Goal: Task Accomplishment & Management: Use online tool/utility

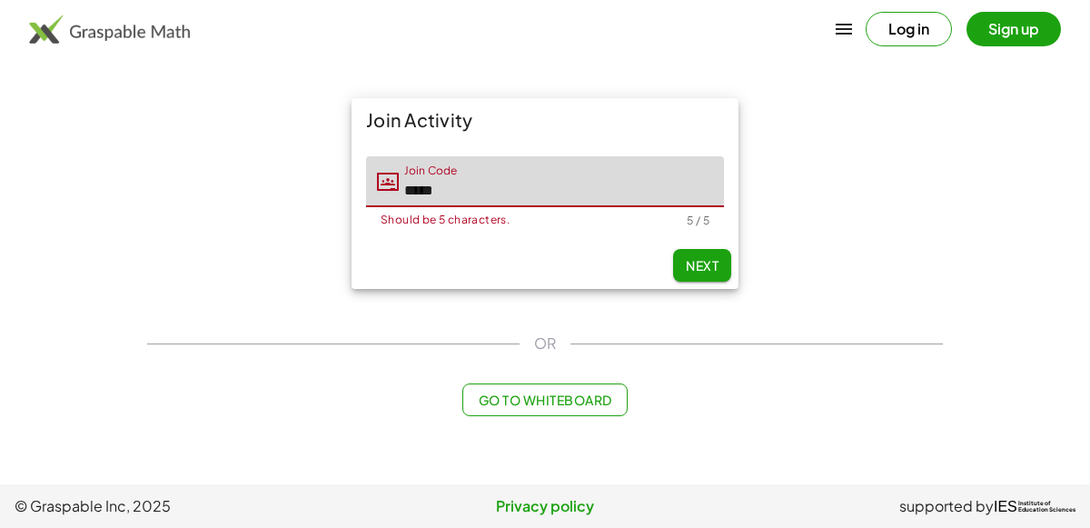
type input "*****"
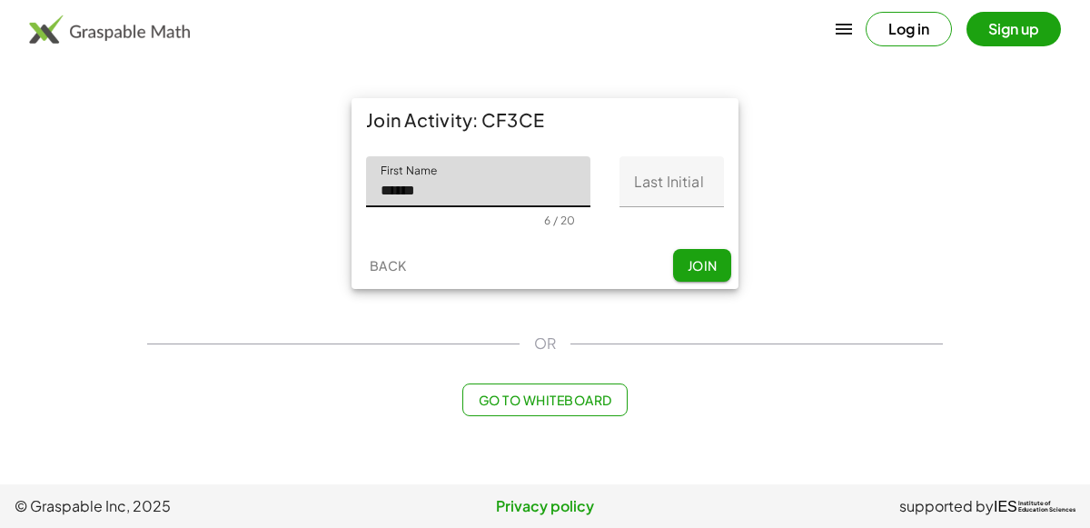
type input "******"
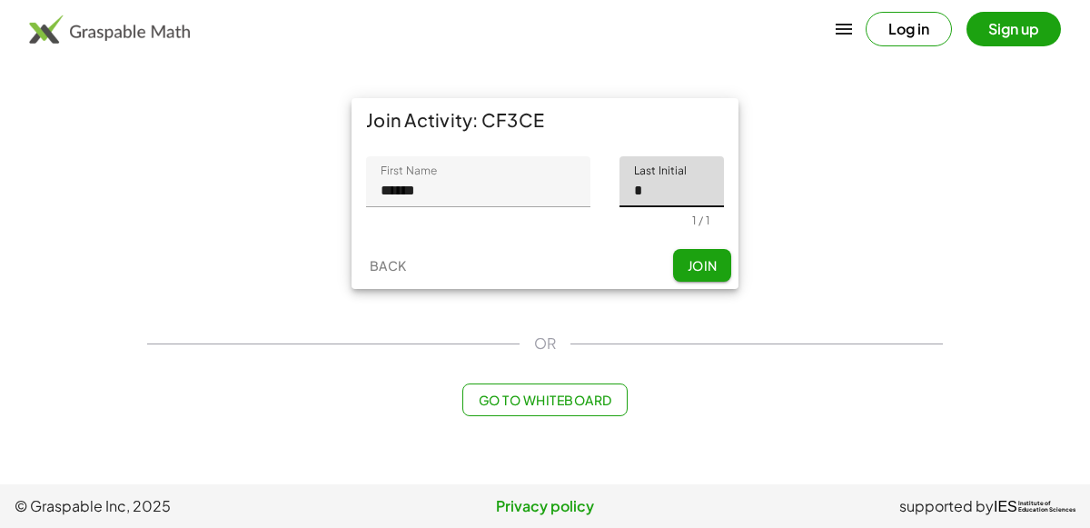
type input "*"
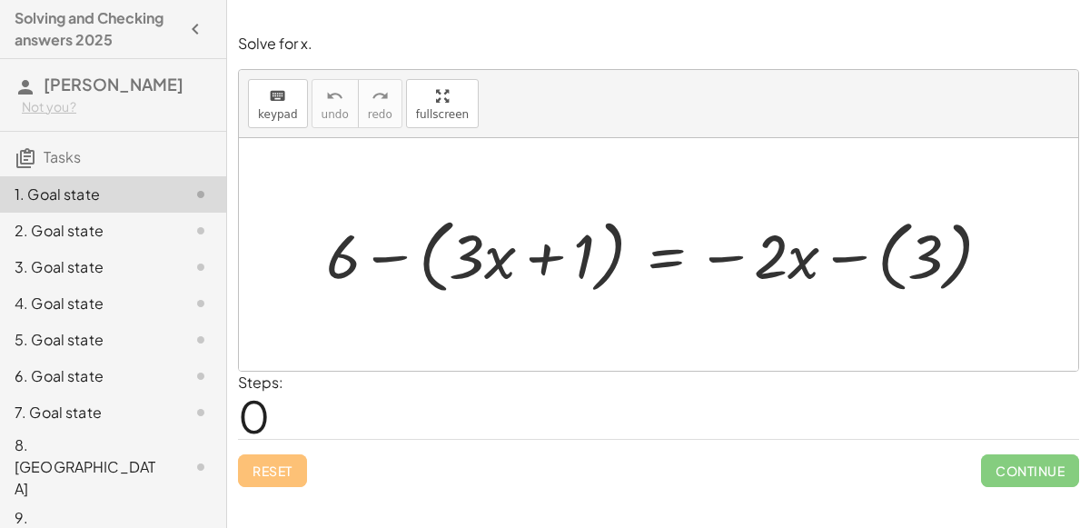
click at [860, 258] on div at bounding box center [666, 254] width 698 height 90
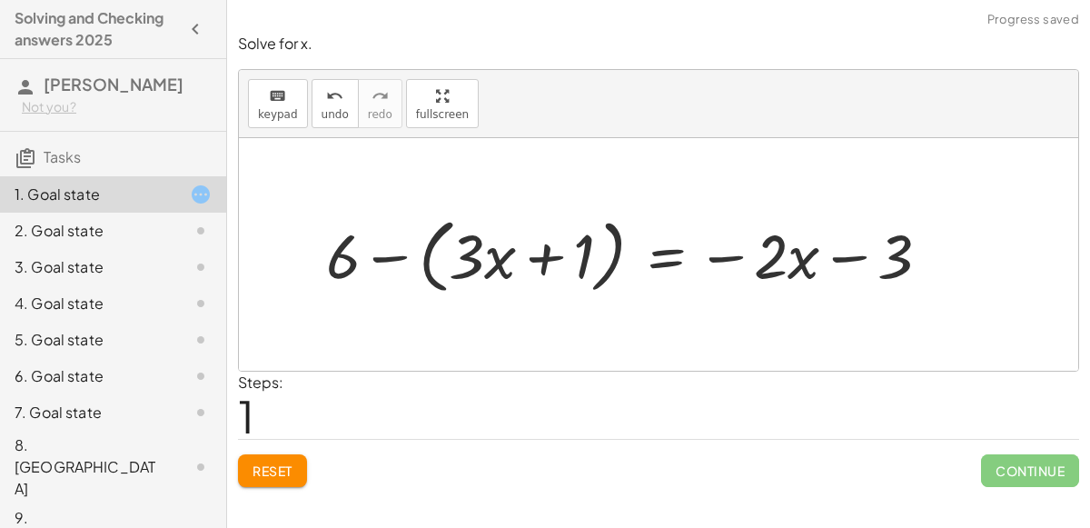
click at [846, 257] on div at bounding box center [635, 254] width 637 height 90
click at [847, 258] on div at bounding box center [635, 254] width 637 height 90
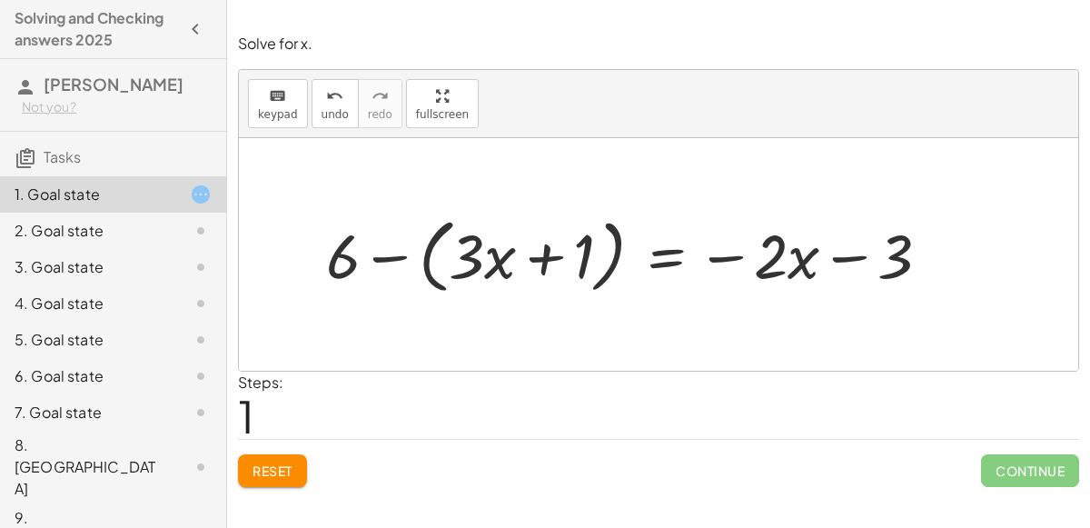
click at [718, 263] on div at bounding box center [635, 254] width 637 height 90
click at [721, 259] on div at bounding box center [635, 254] width 637 height 90
click at [551, 254] on div at bounding box center [635, 254] width 637 height 90
click at [383, 263] on div at bounding box center [635, 254] width 637 height 90
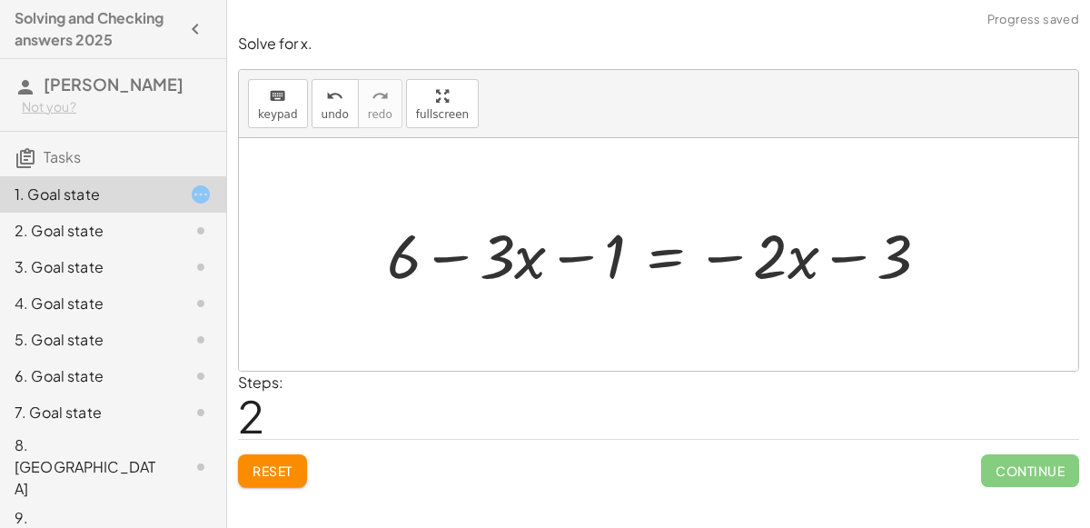
click at [459, 256] on div at bounding box center [665, 254] width 575 height 81
drag, startPoint x: 612, startPoint y: 257, endPoint x: 433, endPoint y: 241, distance: 179.8
click at [433, 241] on div at bounding box center [665, 254] width 575 height 81
click at [440, 251] on div at bounding box center [665, 254] width 575 height 81
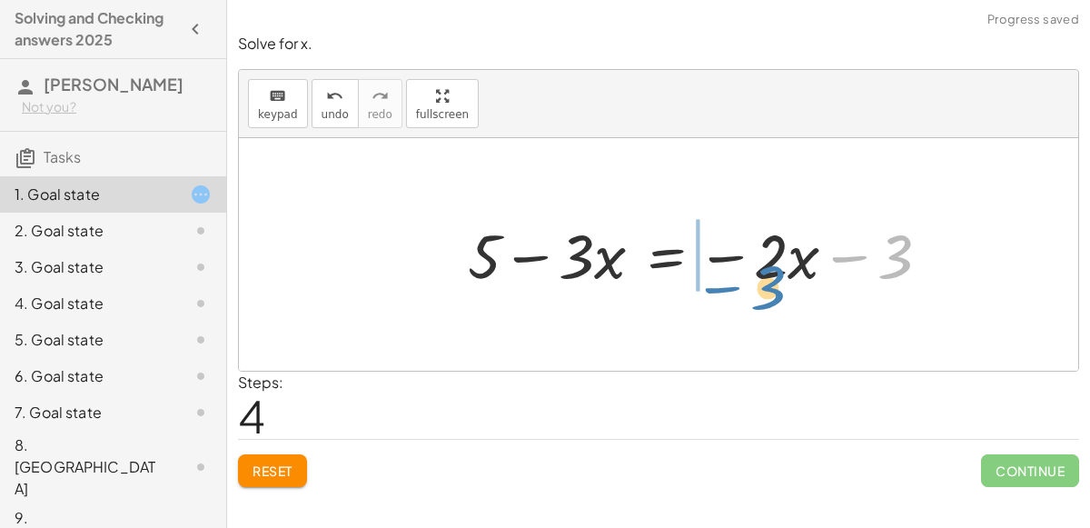
drag, startPoint x: 891, startPoint y: 264, endPoint x: 765, endPoint y: 296, distance: 129.4
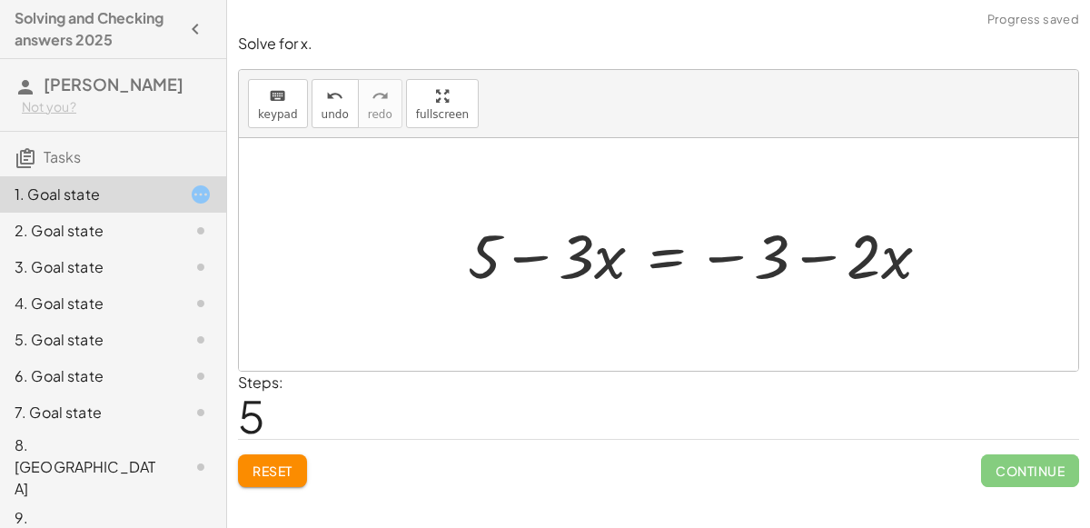
click at [672, 256] on div at bounding box center [706, 254] width 495 height 81
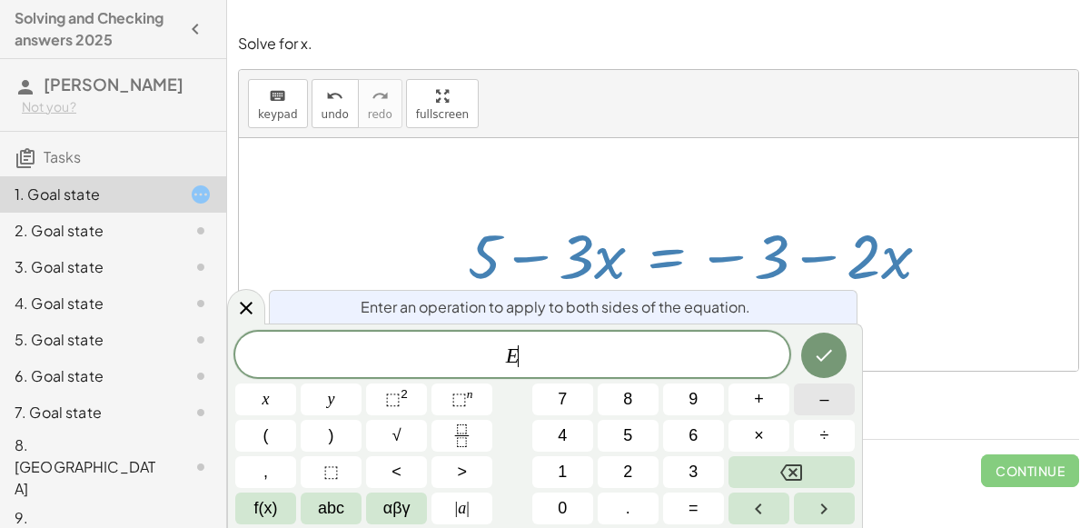
click at [821, 401] on span "–" at bounding box center [824, 399] width 9 height 25
click at [699, 471] on button "3" at bounding box center [693, 472] width 61 height 32
click at [759, 443] on span "×" at bounding box center [759, 435] width 10 height 25
click at [822, 347] on icon "Done" at bounding box center [824, 355] width 22 height 22
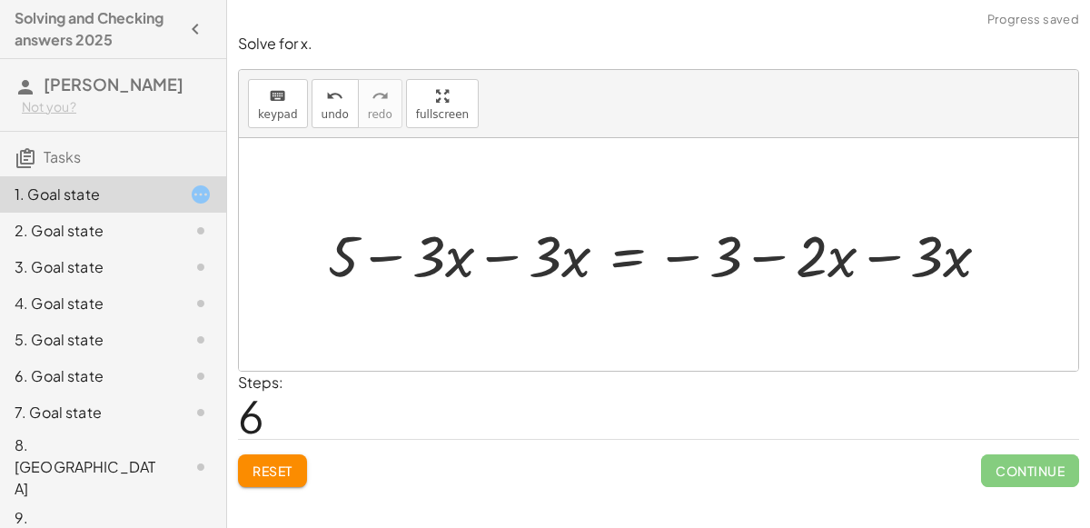
click at [490, 258] on div at bounding box center [666, 253] width 695 height 75
click at [881, 258] on div at bounding box center [724, 253] width 578 height 75
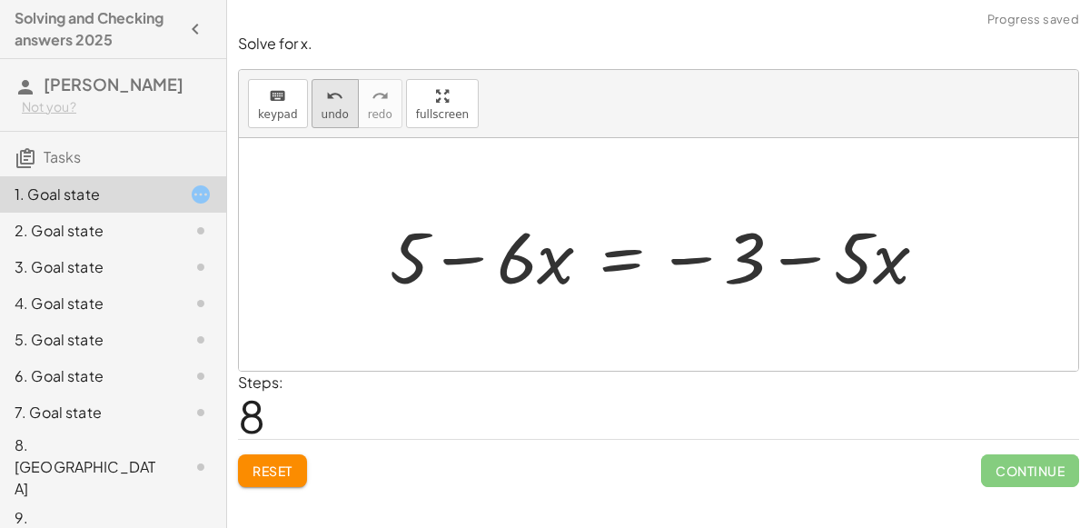
click at [315, 105] on button "undo undo" at bounding box center [335, 103] width 47 height 49
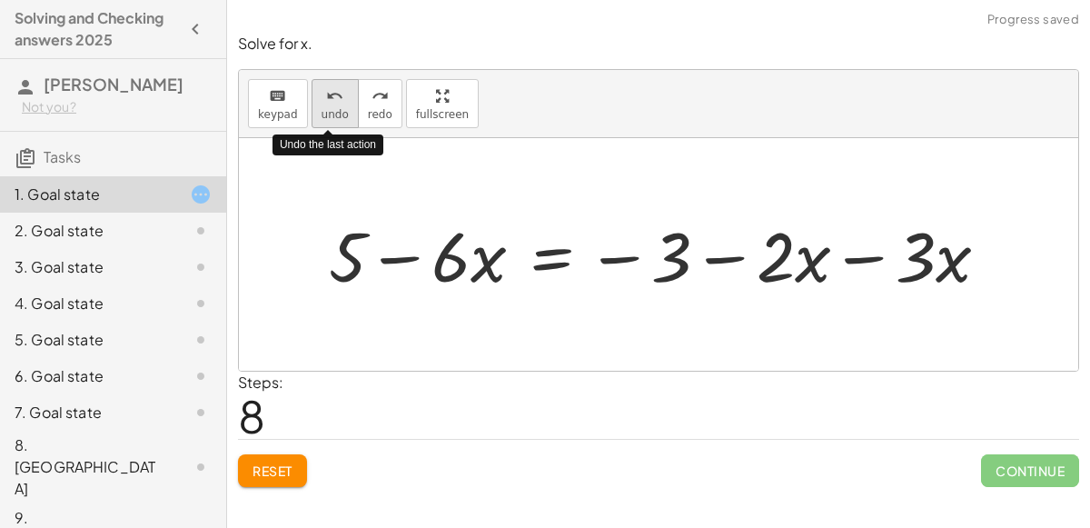
click at [315, 105] on button "undo undo" at bounding box center [335, 103] width 47 height 49
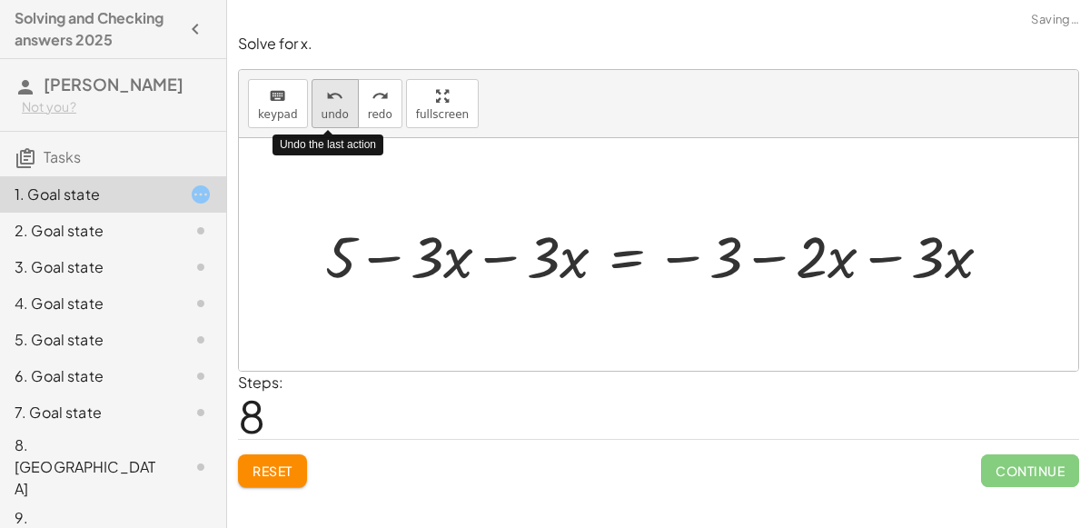
click at [315, 105] on button "undo undo" at bounding box center [335, 103] width 47 height 49
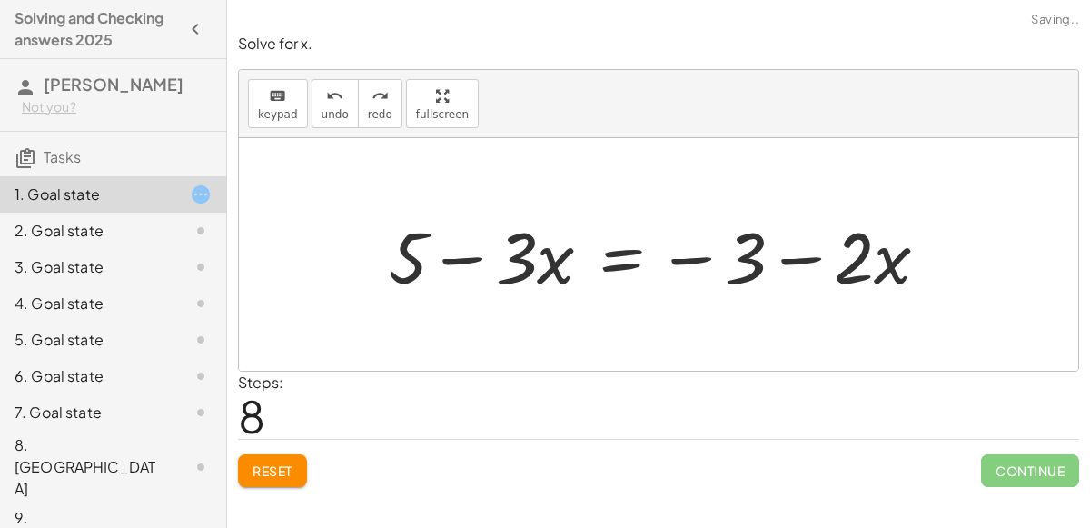
click at [629, 261] on div at bounding box center [666, 255] width 572 height 94
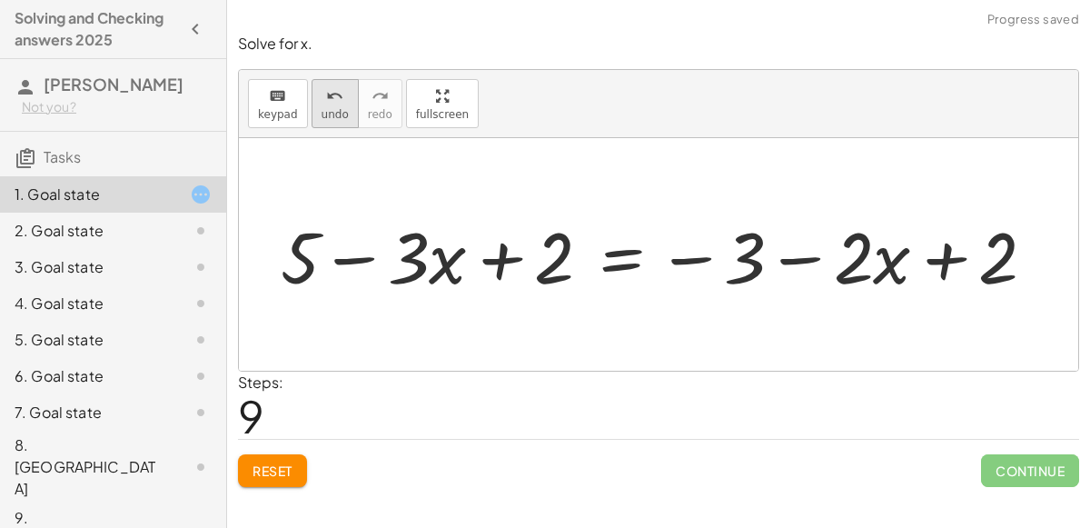
click at [322, 116] on span "undo" at bounding box center [335, 114] width 27 height 13
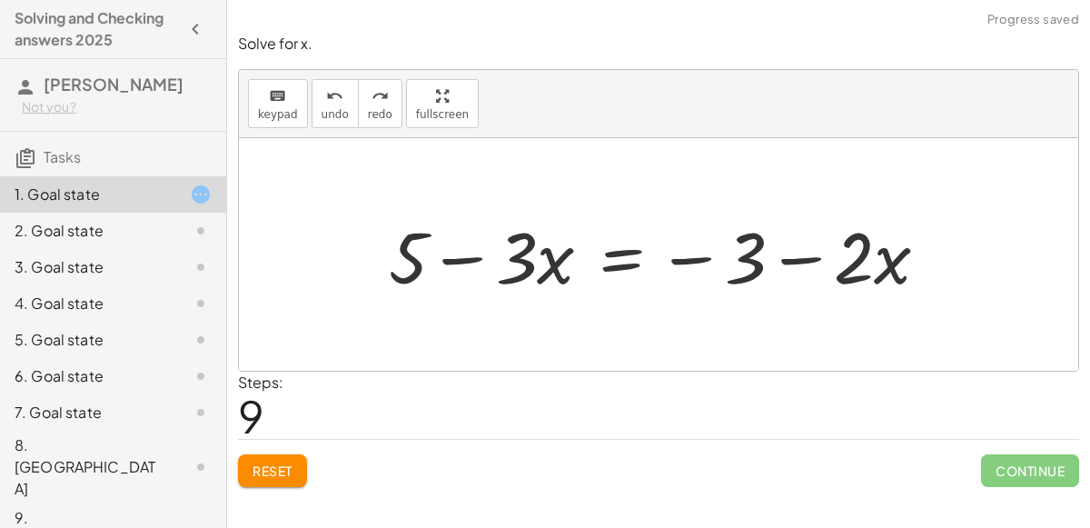
click at [602, 258] on div at bounding box center [666, 255] width 572 height 94
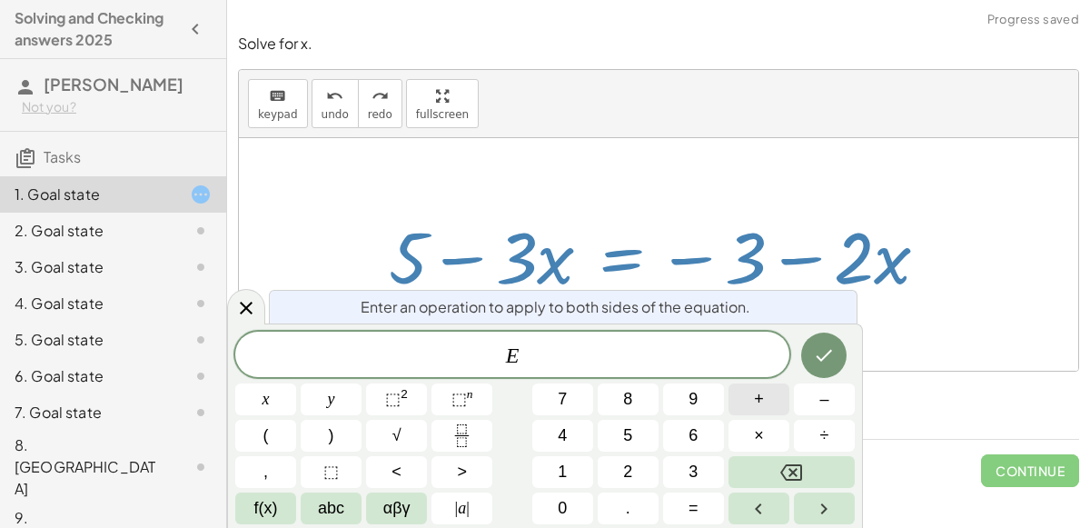
click at [752, 396] on button "+" at bounding box center [759, 399] width 61 height 32
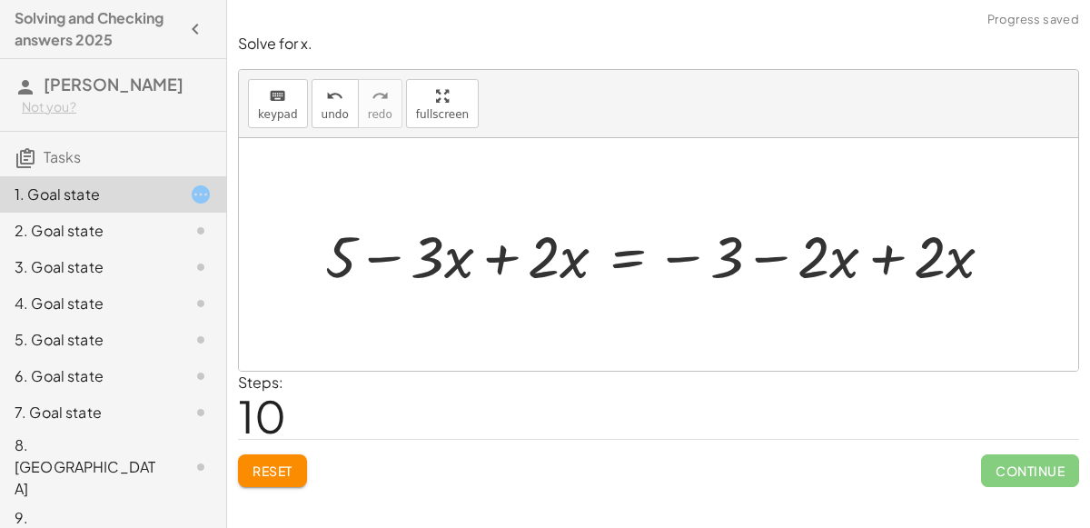
click at [497, 253] on div at bounding box center [666, 254] width 701 height 76
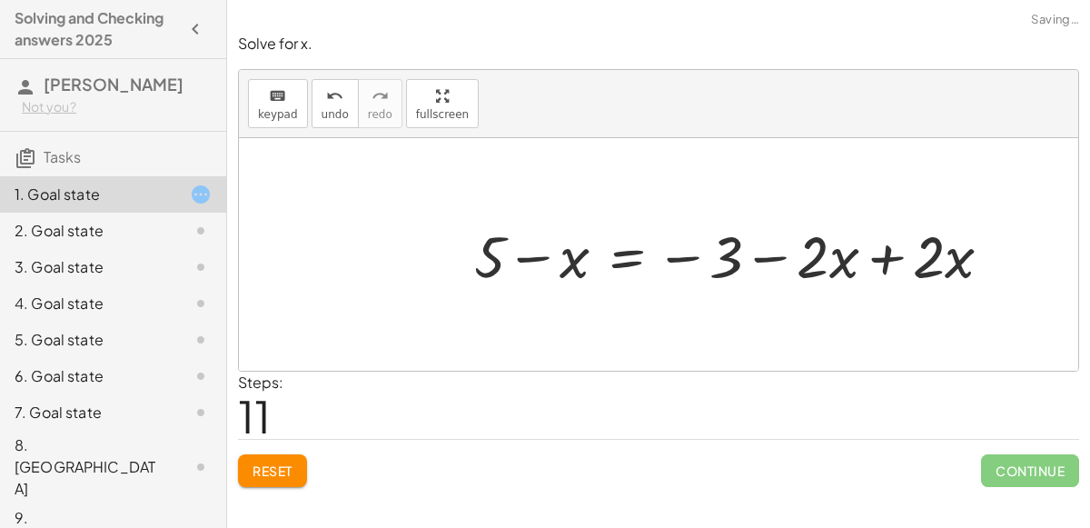
click at [882, 264] on div at bounding box center [740, 254] width 551 height 76
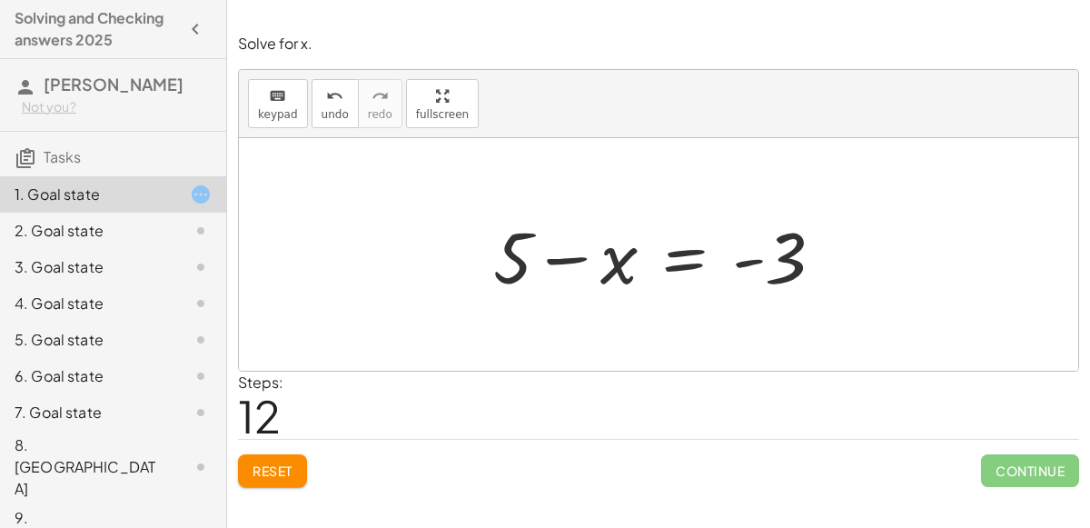
click at [675, 258] on div at bounding box center [665, 255] width 363 height 94
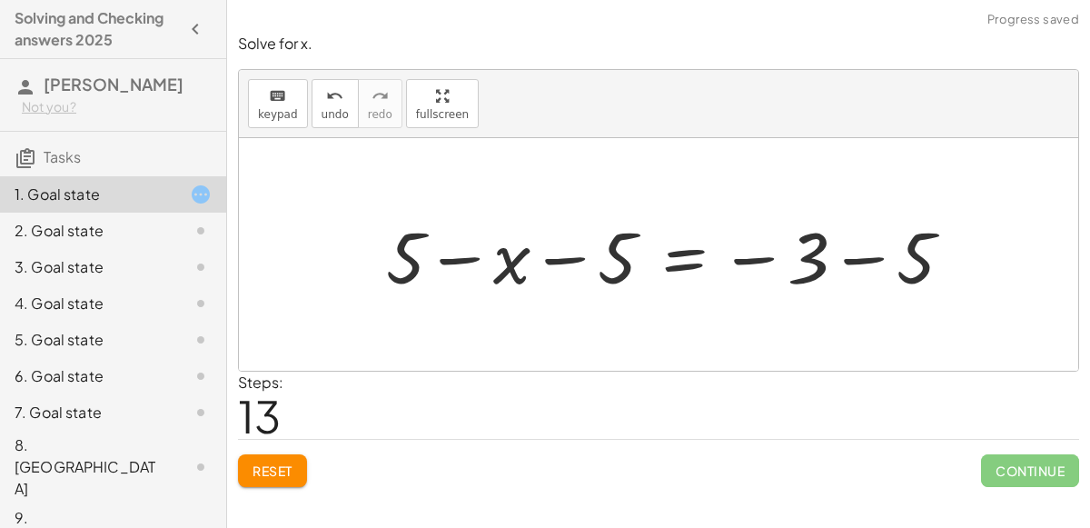
click at [561, 258] on div at bounding box center [677, 255] width 600 height 94
drag, startPoint x: 629, startPoint y: 259, endPoint x: 488, endPoint y: 268, distance: 141.1
click at [488, 268] on div at bounding box center [677, 255] width 600 height 94
click at [472, 261] on div at bounding box center [677, 255] width 600 height 94
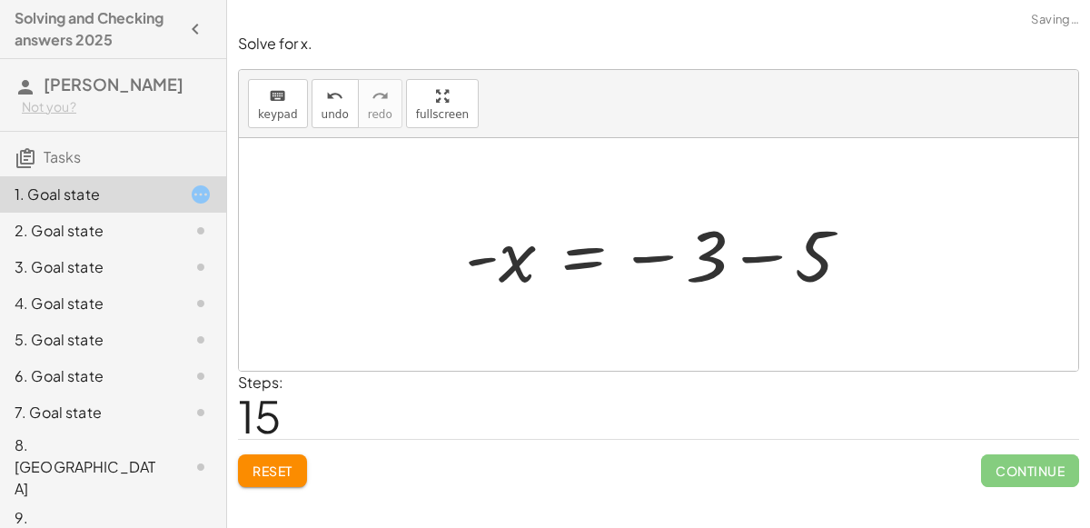
click at [761, 253] on div at bounding box center [665, 255] width 419 height 90
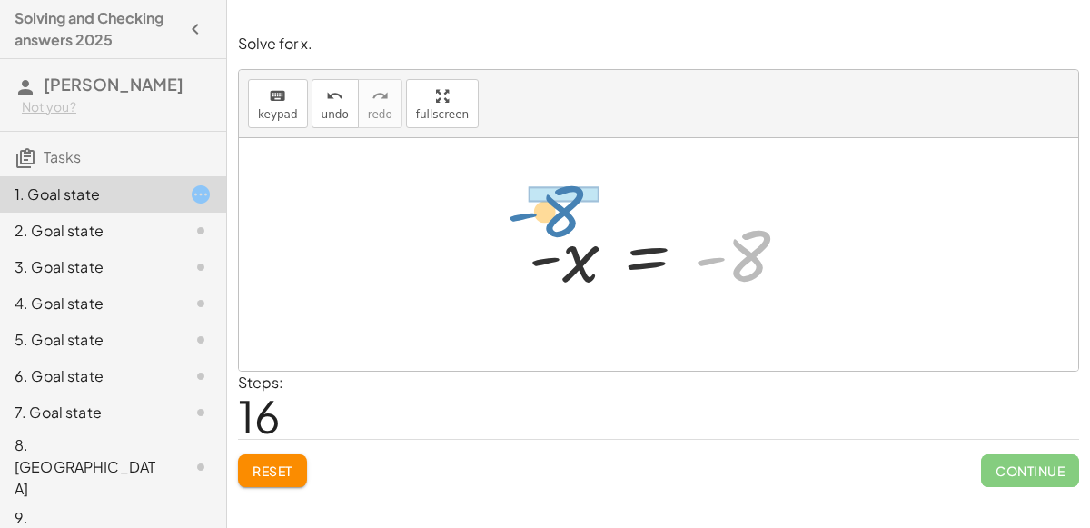
drag, startPoint x: 741, startPoint y: 253, endPoint x: 557, endPoint y: 191, distance: 193.7
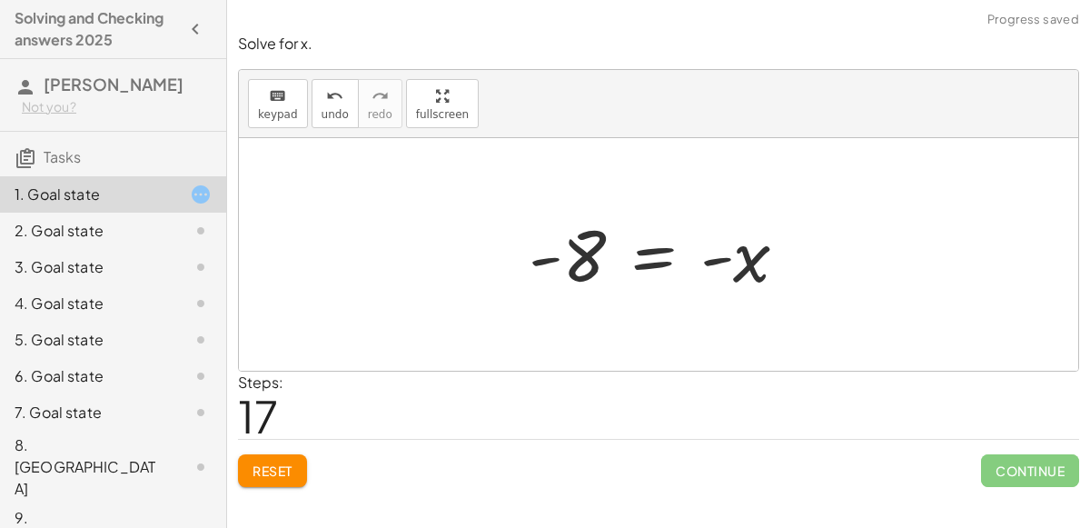
click at [732, 264] on div at bounding box center [666, 255] width 293 height 90
drag, startPoint x: 742, startPoint y: 265, endPoint x: 544, endPoint y: 225, distance: 202.1
click at [544, 225] on div at bounding box center [666, 255] width 293 height 90
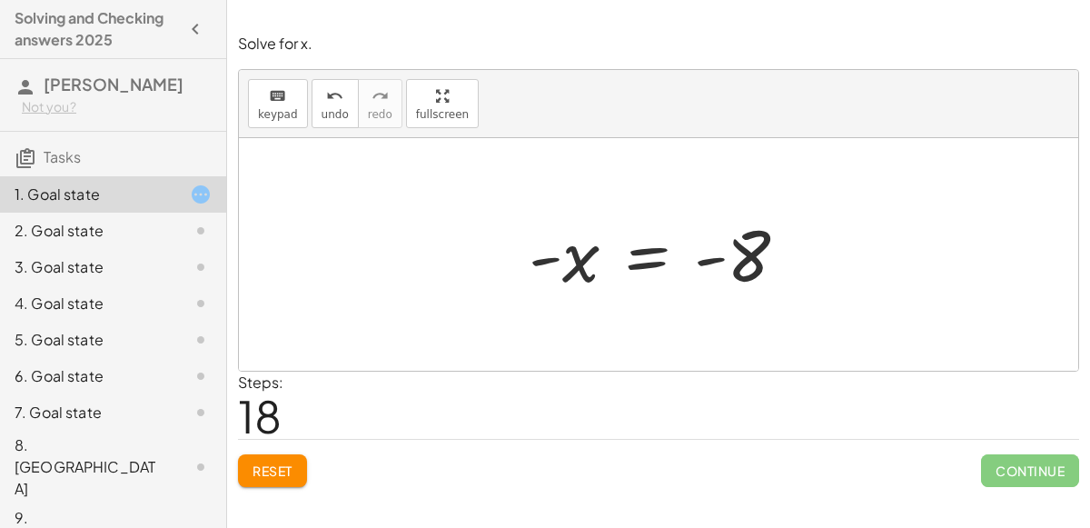
click at [654, 264] on div at bounding box center [666, 255] width 293 height 90
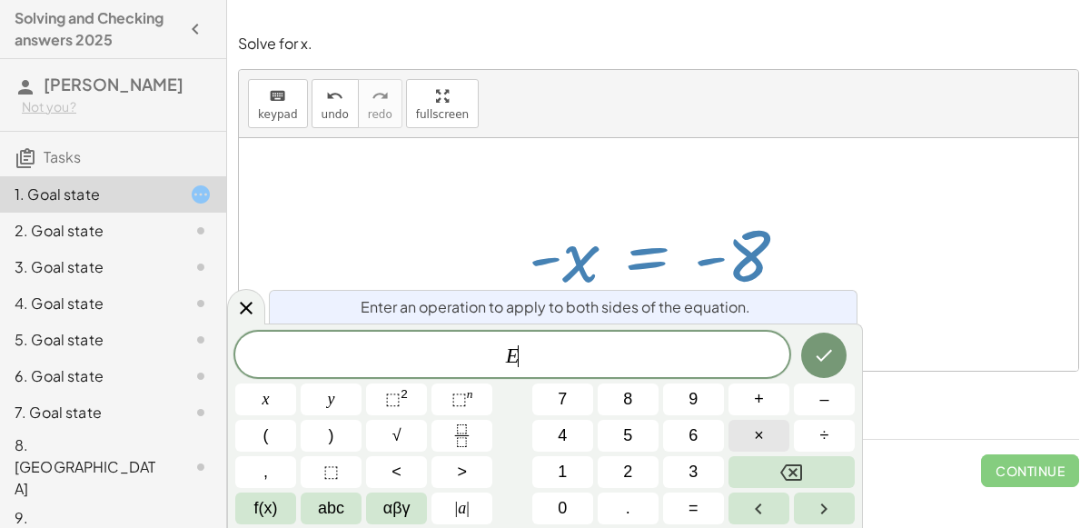
click at [748, 433] on button "×" at bounding box center [759, 436] width 61 height 32
click at [572, 479] on button "1" at bounding box center [562, 472] width 61 height 32
click at [837, 362] on button "Done" at bounding box center [823, 355] width 45 height 45
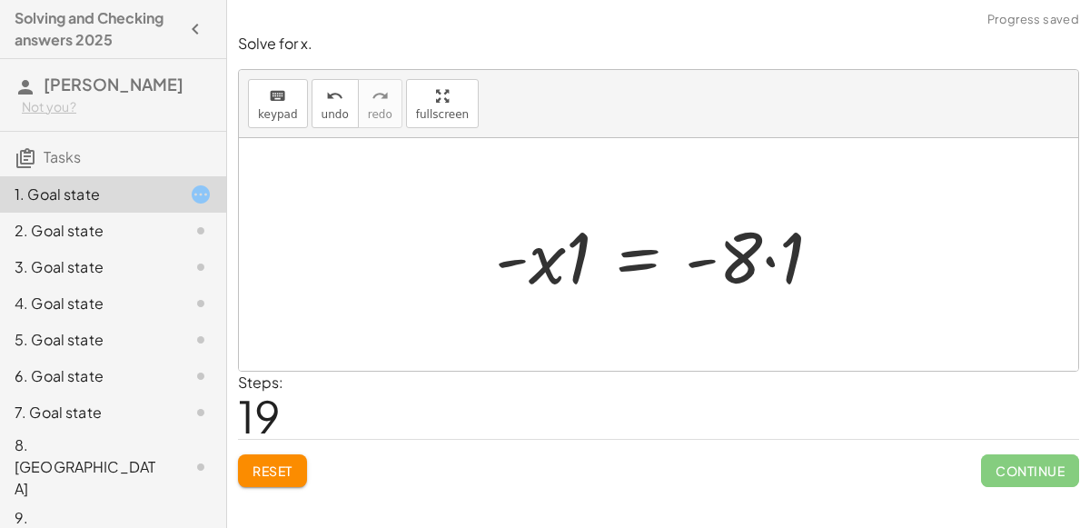
click at [765, 260] on div at bounding box center [666, 255] width 360 height 94
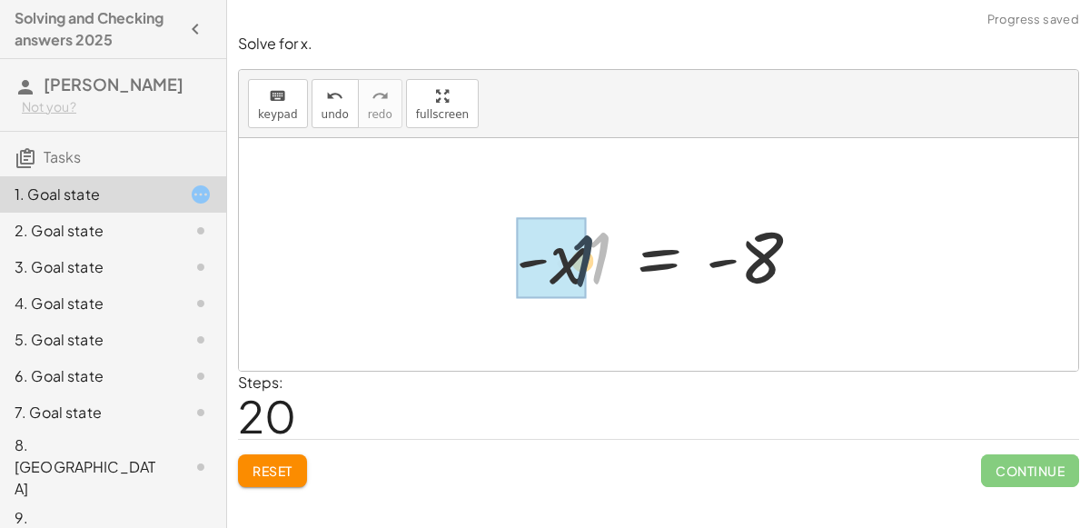
drag, startPoint x: 599, startPoint y: 261, endPoint x: 572, endPoint y: 264, distance: 26.5
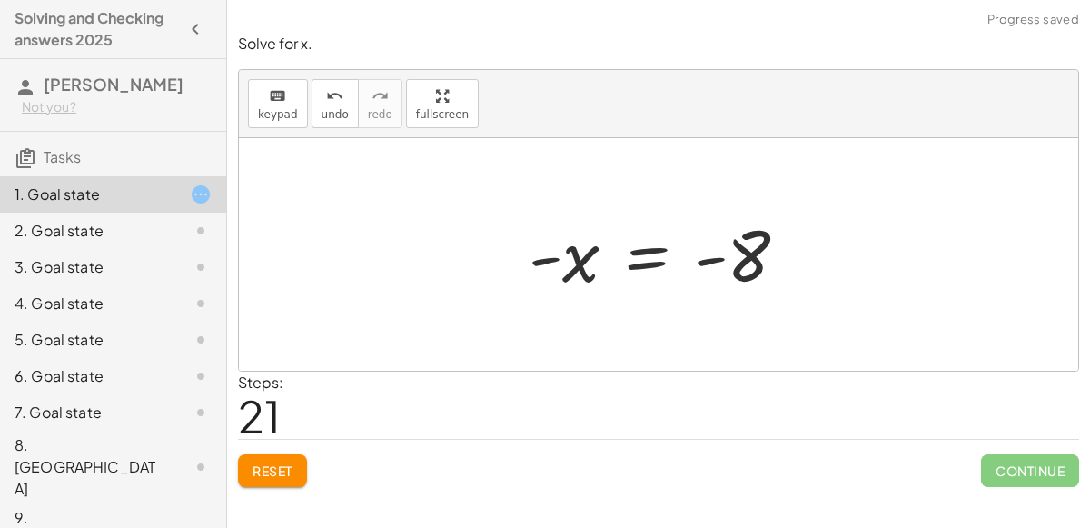
click at [564, 262] on div at bounding box center [666, 255] width 293 height 90
click at [553, 261] on div at bounding box center [666, 255] width 293 height 90
click at [622, 263] on div at bounding box center [666, 255] width 293 height 90
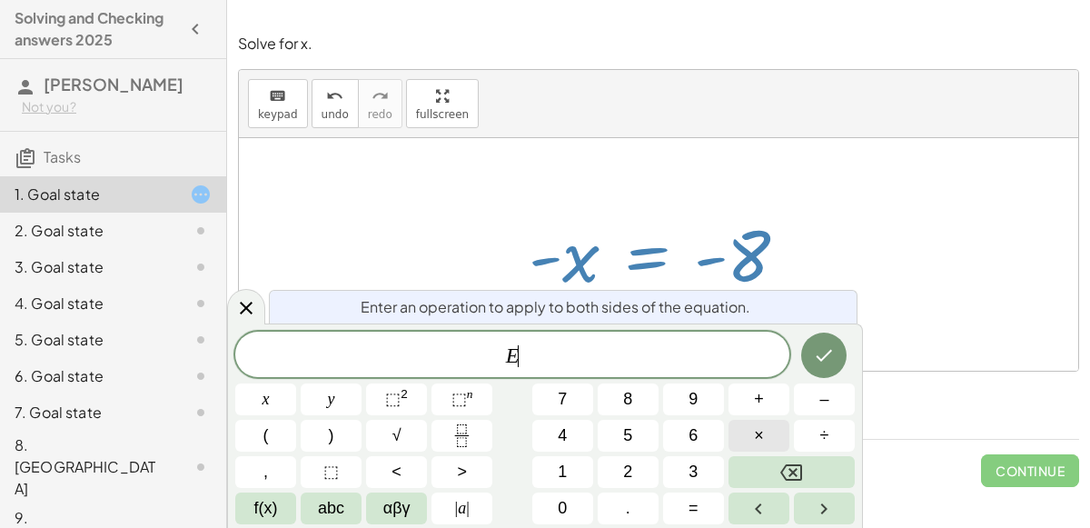
click at [764, 428] on button "×" at bounding box center [759, 436] width 61 height 32
click at [558, 467] on span "1" at bounding box center [562, 472] width 9 height 25
click at [821, 351] on icon "Done" at bounding box center [824, 355] width 22 height 22
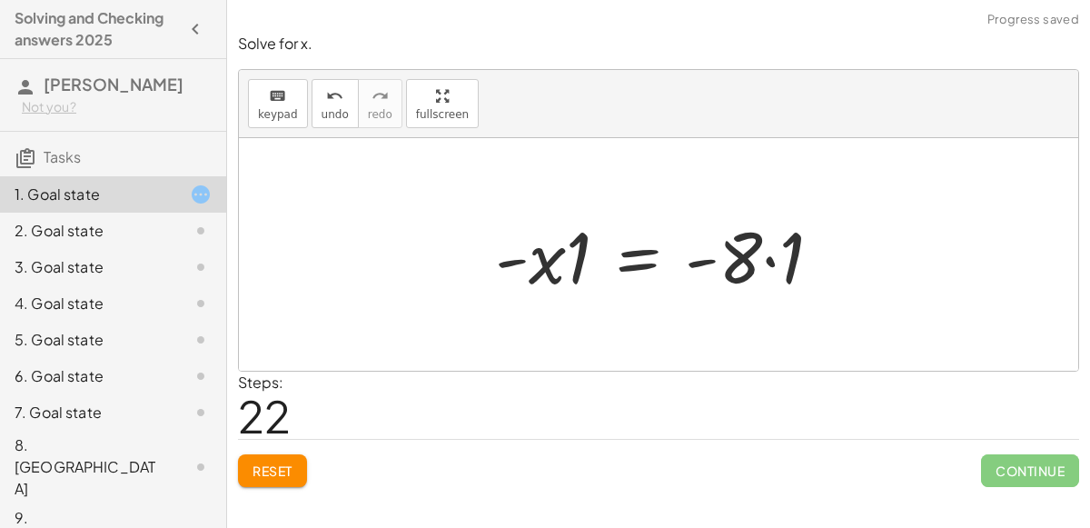
click at [579, 261] on div at bounding box center [666, 255] width 360 height 94
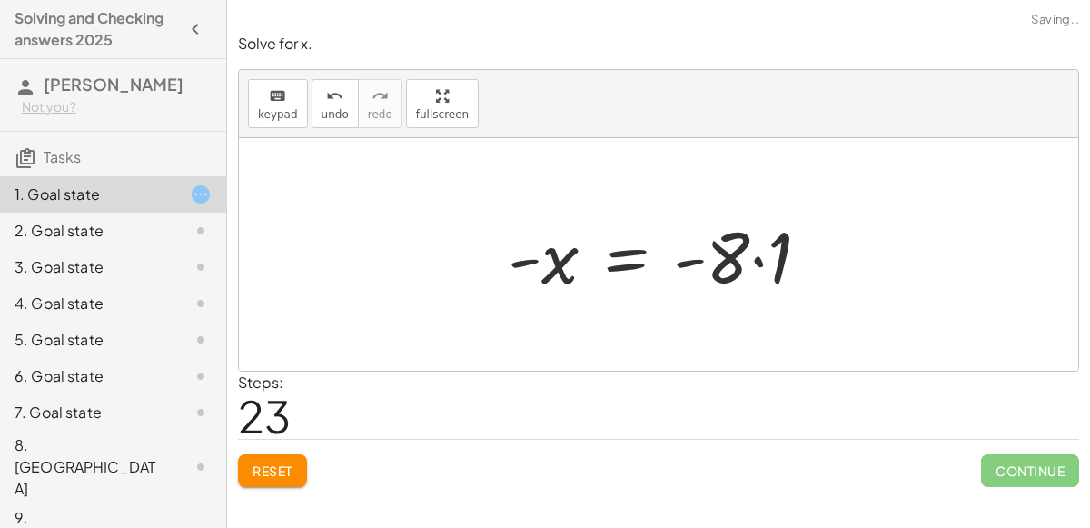
click at [777, 255] on div at bounding box center [666, 255] width 334 height 94
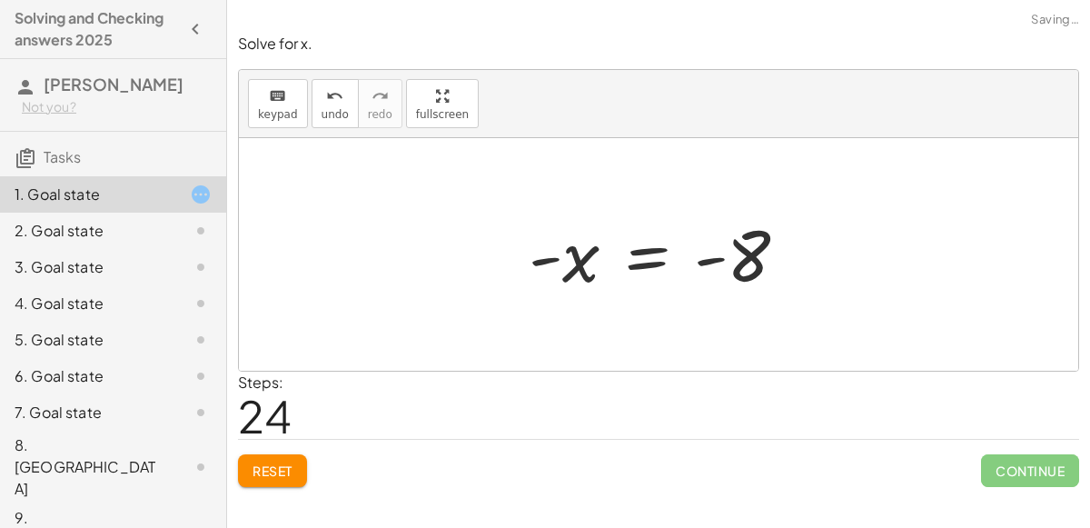
click at [656, 259] on div at bounding box center [666, 255] width 293 height 90
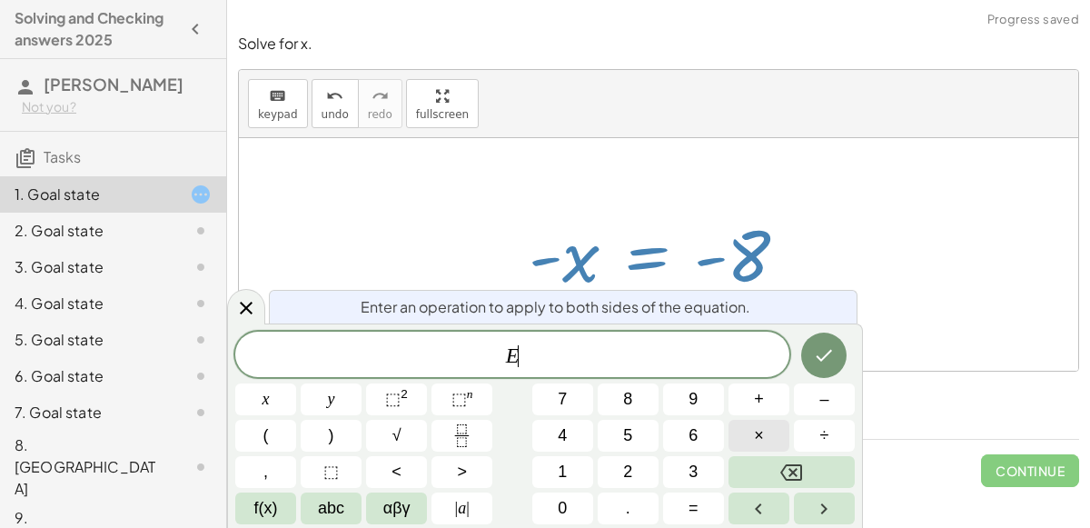
click at [772, 433] on button "×" at bounding box center [759, 436] width 61 height 32
click at [801, 406] on button "–" at bounding box center [824, 399] width 61 height 32
click at [557, 465] on button "1" at bounding box center [562, 472] width 61 height 32
click at [820, 345] on icon "Done" at bounding box center [824, 355] width 22 height 22
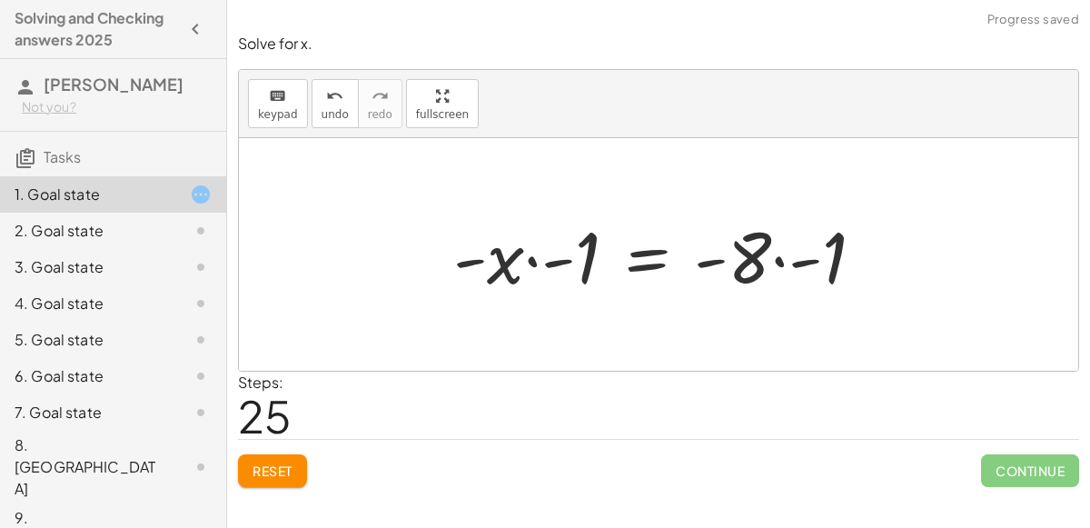
click at [783, 261] on div at bounding box center [665, 255] width 443 height 94
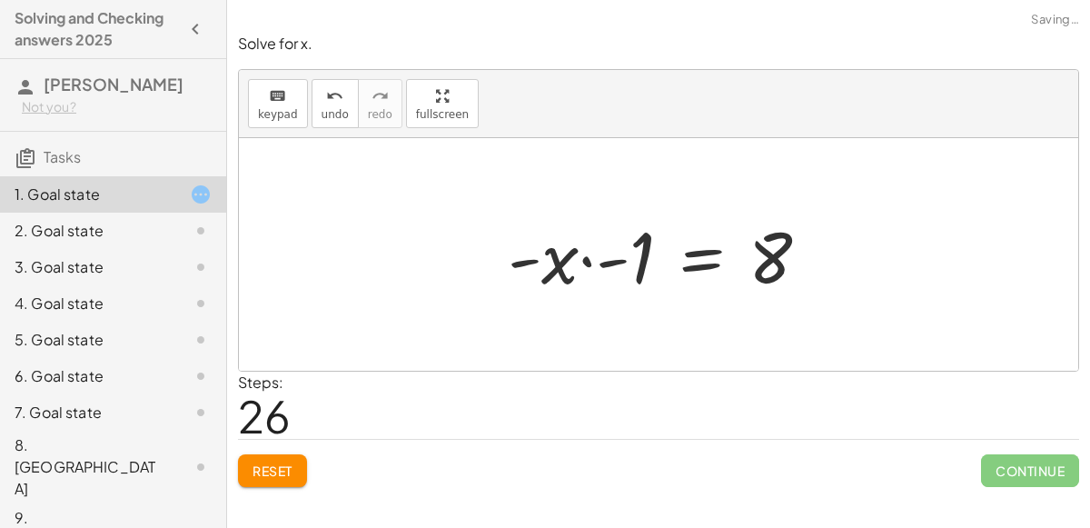
click at [578, 262] on div at bounding box center [666, 255] width 334 height 94
click at [582, 258] on div at bounding box center [666, 255] width 334 height 94
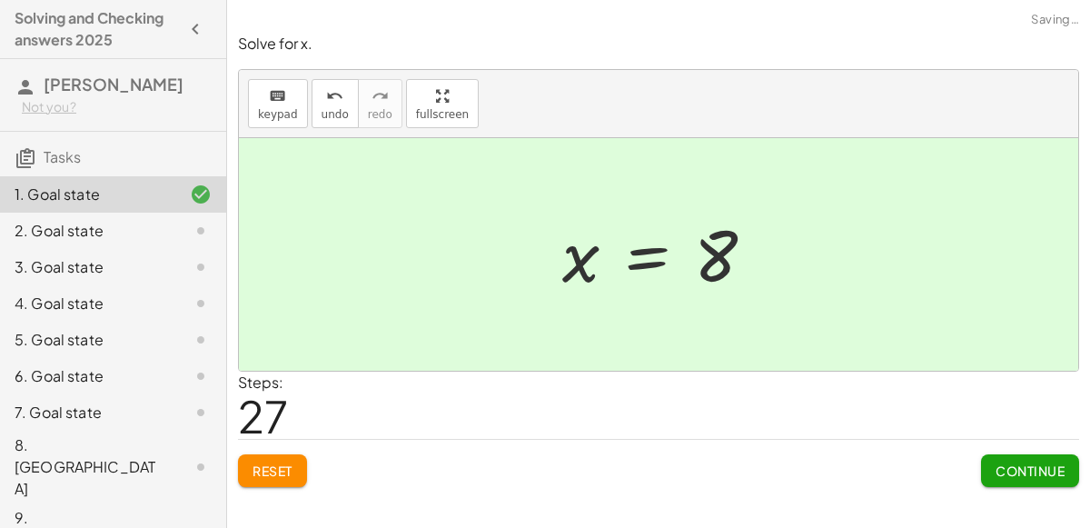
click at [1003, 468] on span "Continue" at bounding box center [1030, 471] width 69 height 16
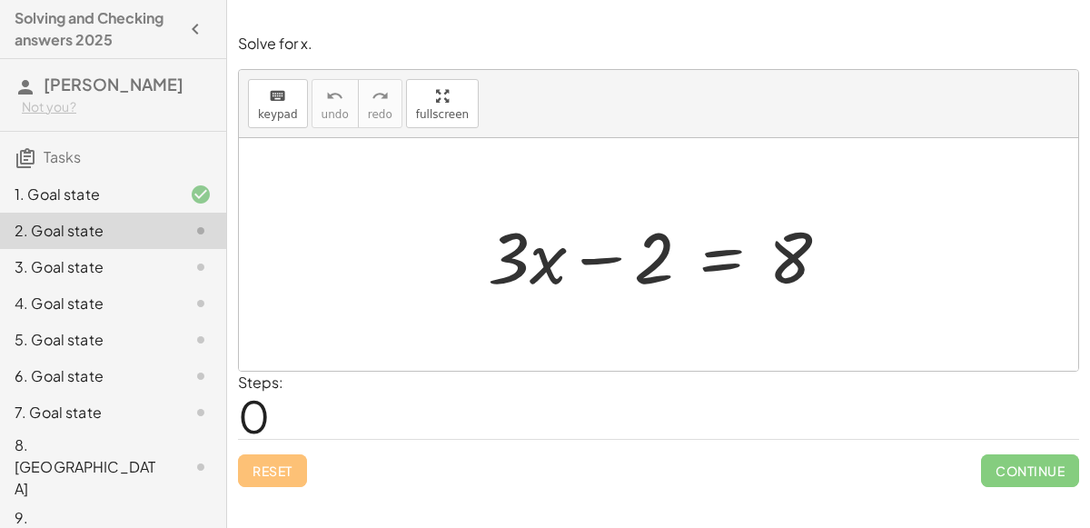
click at [612, 253] on div at bounding box center [666, 255] width 374 height 94
click at [710, 264] on div at bounding box center [666, 255] width 374 height 94
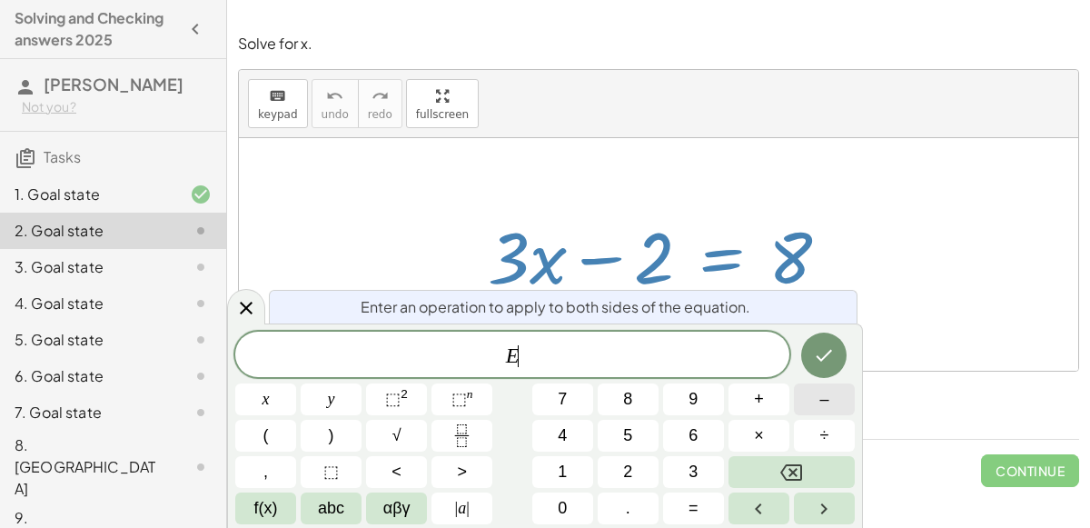
click at [833, 402] on button "–" at bounding box center [824, 399] width 61 height 32
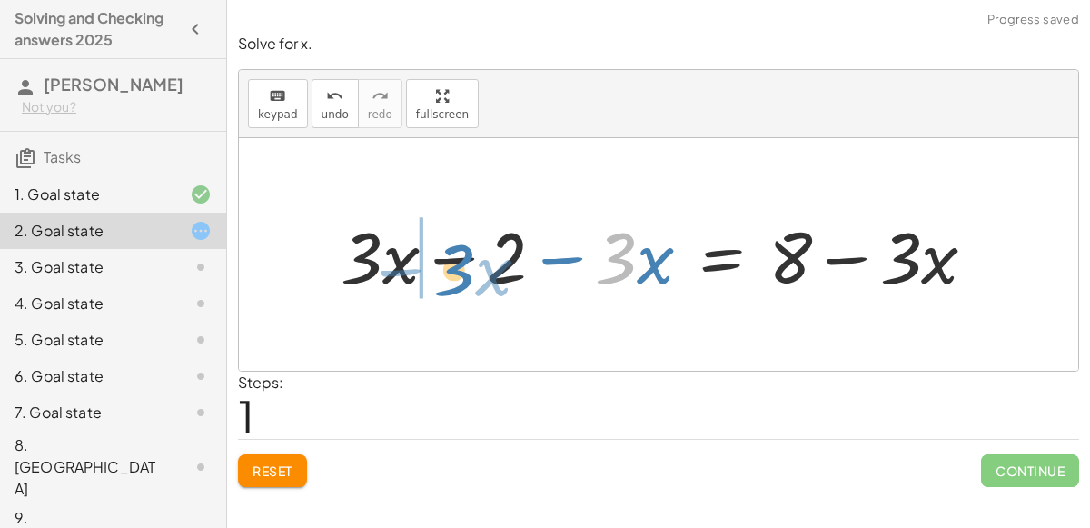
drag, startPoint x: 615, startPoint y: 266, endPoint x: 440, endPoint y: 279, distance: 175.8
click at [440, 279] on div at bounding box center [666, 255] width 668 height 94
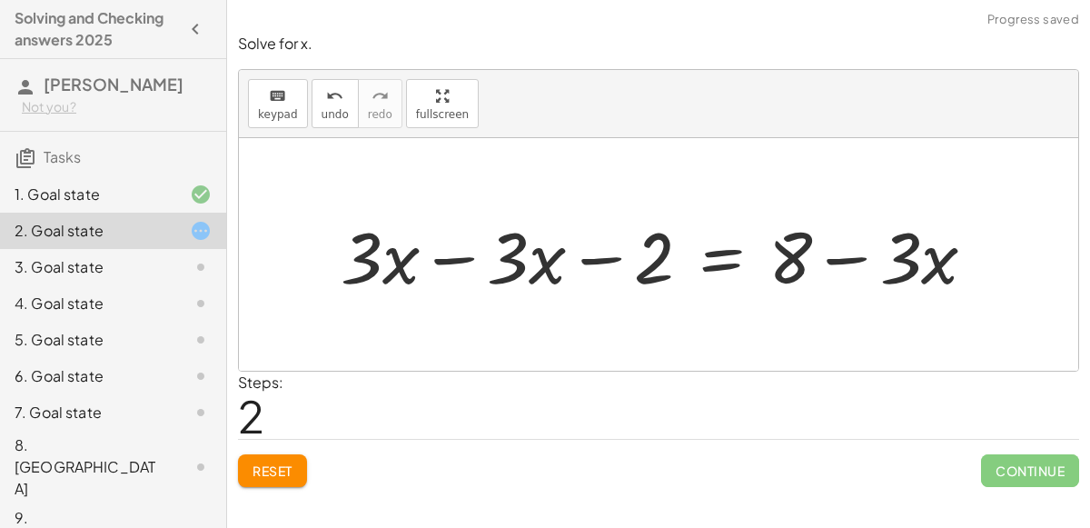
click at [445, 264] on div at bounding box center [666, 255] width 668 height 94
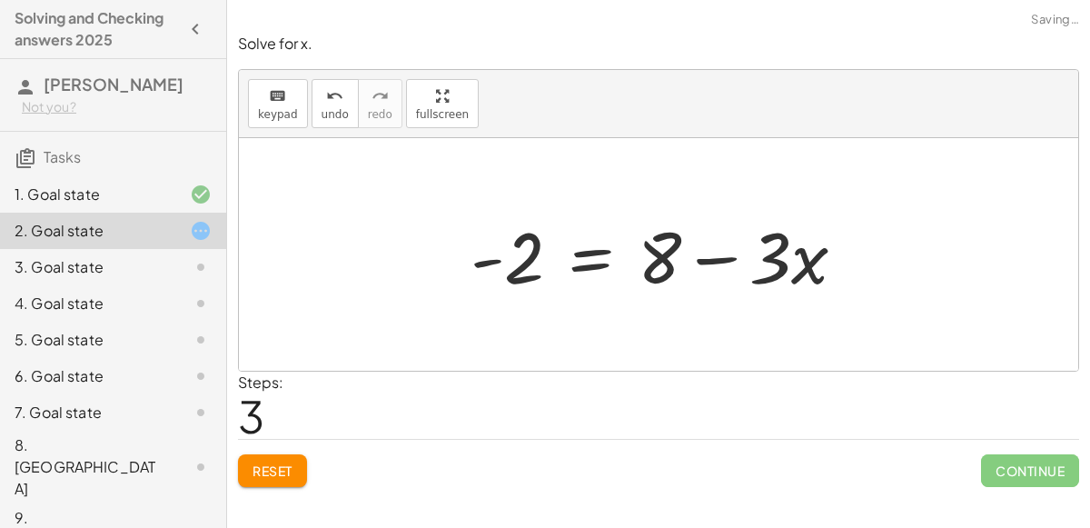
click at [724, 252] on div at bounding box center [666, 255] width 408 height 94
drag, startPoint x: 776, startPoint y: 263, endPoint x: 656, endPoint y: 260, distance: 120.0
click at [656, 260] on div at bounding box center [666, 255] width 408 height 94
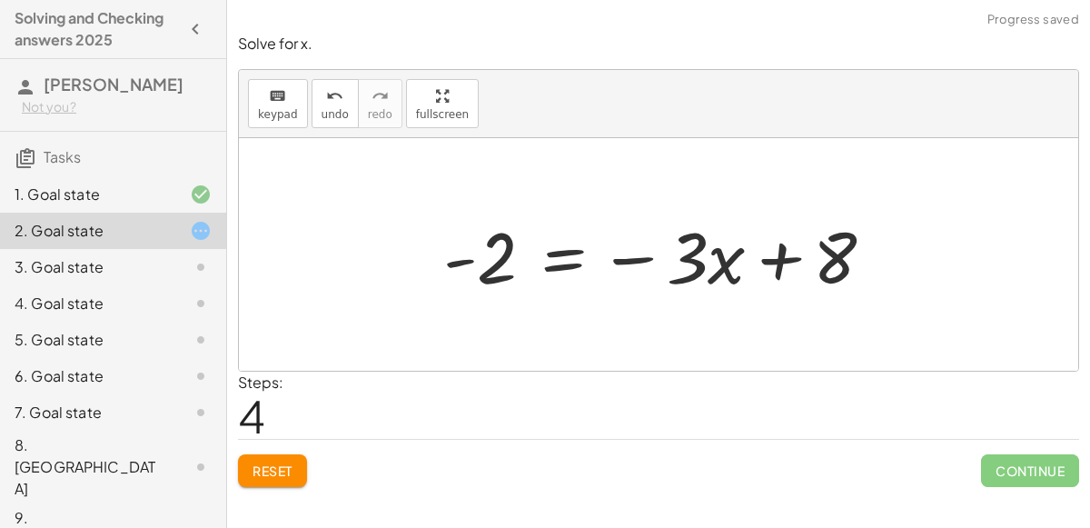
click at [459, 257] on div at bounding box center [665, 255] width 463 height 94
click at [459, 261] on div at bounding box center [665, 255] width 463 height 94
click at [461, 260] on div at bounding box center [665, 255] width 463 height 94
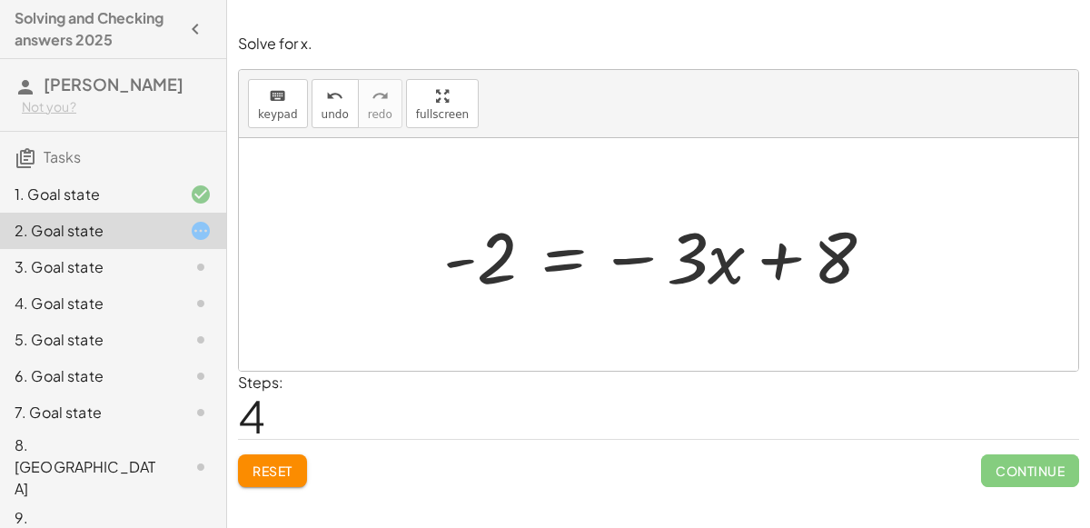
click at [461, 260] on div at bounding box center [665, 255] width 463 height 94
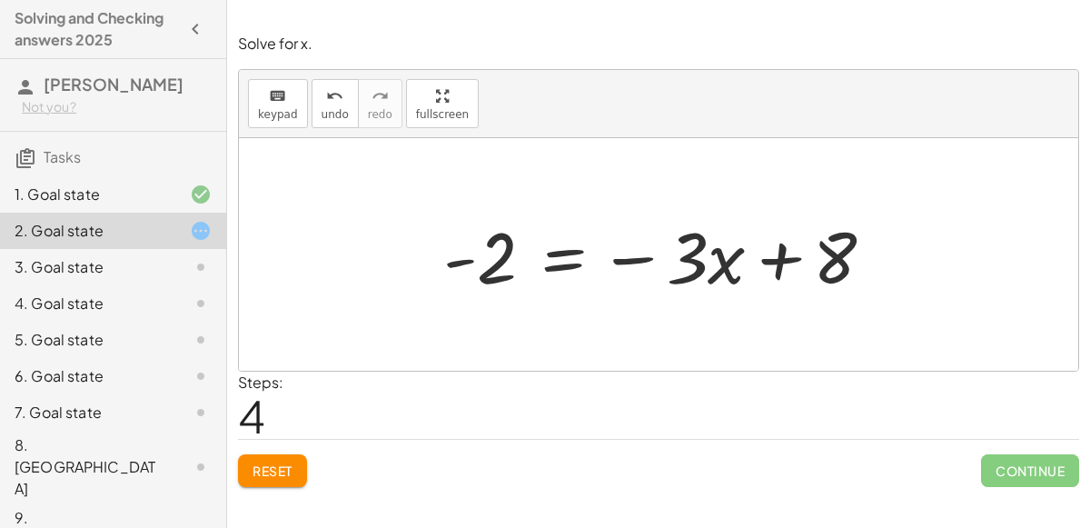
click at [563, 254] on div at bounding box center [665, 255] width 463 height 94
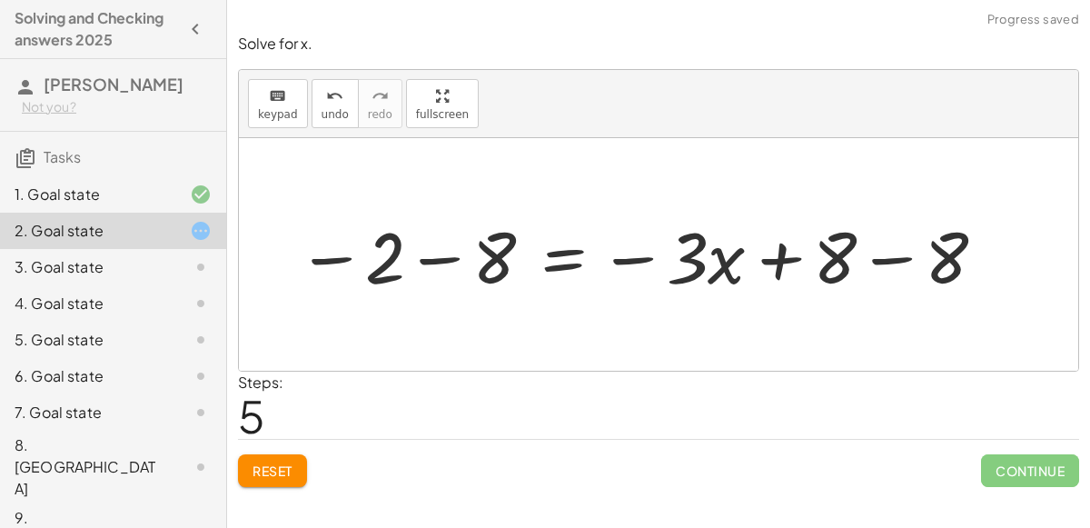
click at [436, 258] on div at bounding box center [643, 255] width 710 height 94
click at [877, 262] on div at bounding box center [711, 255] width 597 height 94
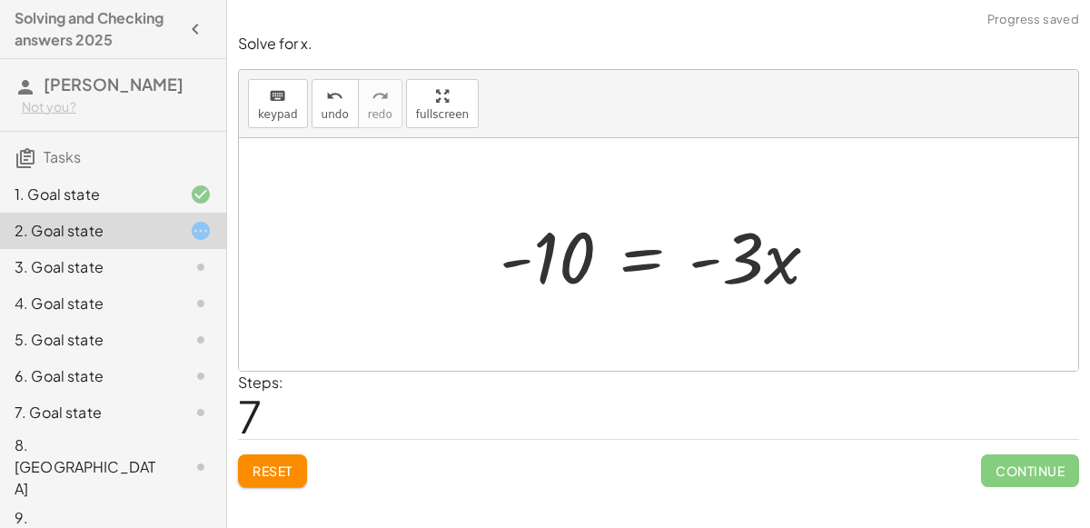
click at [634, 259] on div at bounding box center [667, 255] width 352 height 94
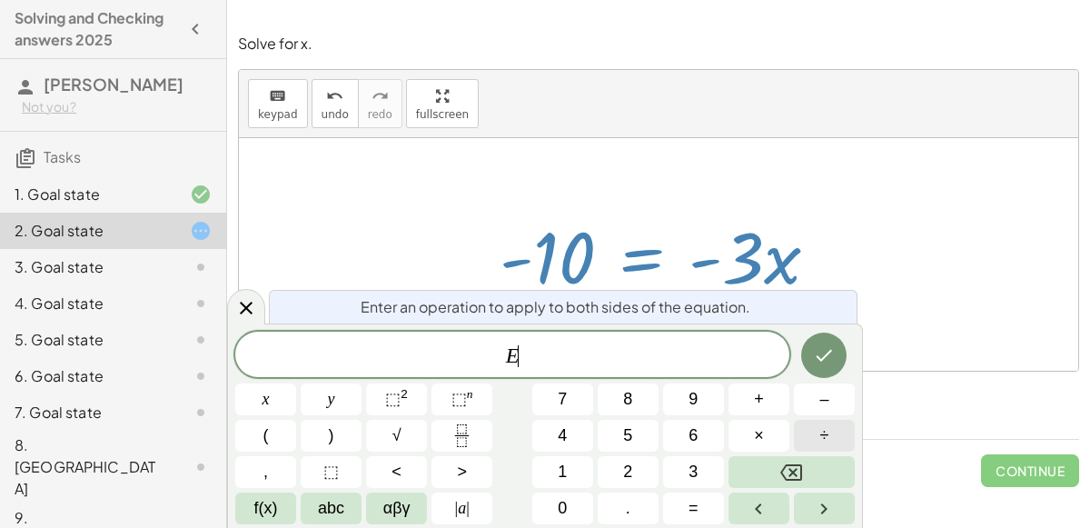
click at [809, 427] on button "÷" at bounding box center [824, 436] width 61 height 32
click at [690, 470] on span "3" at bounding box center [693, 472] width 9 height 25
click at [814, 358] on icon "Done" at bounding box center [824, 355] width 22 height 22
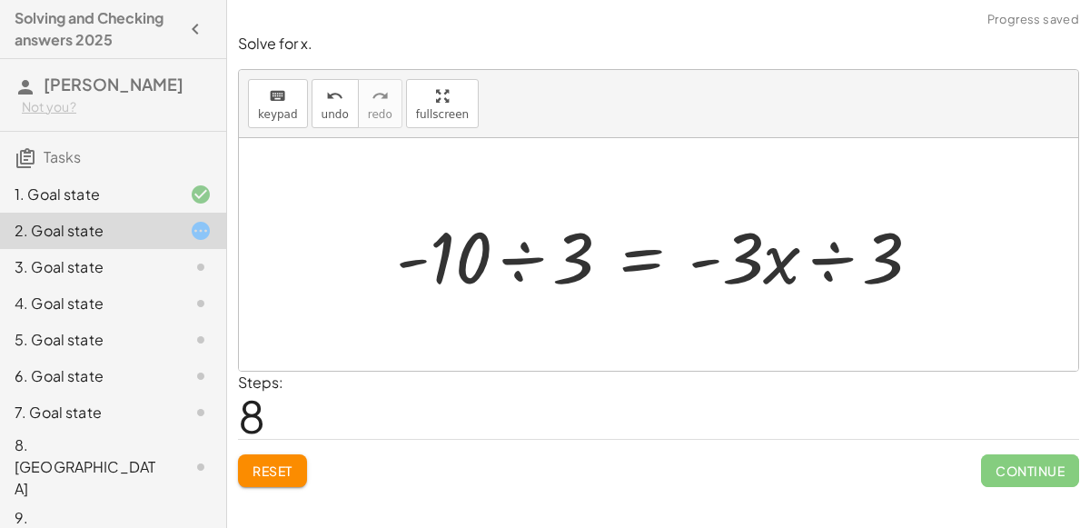
click at [831, 251] on div at bounding box center [666, 255] width 558 height 94
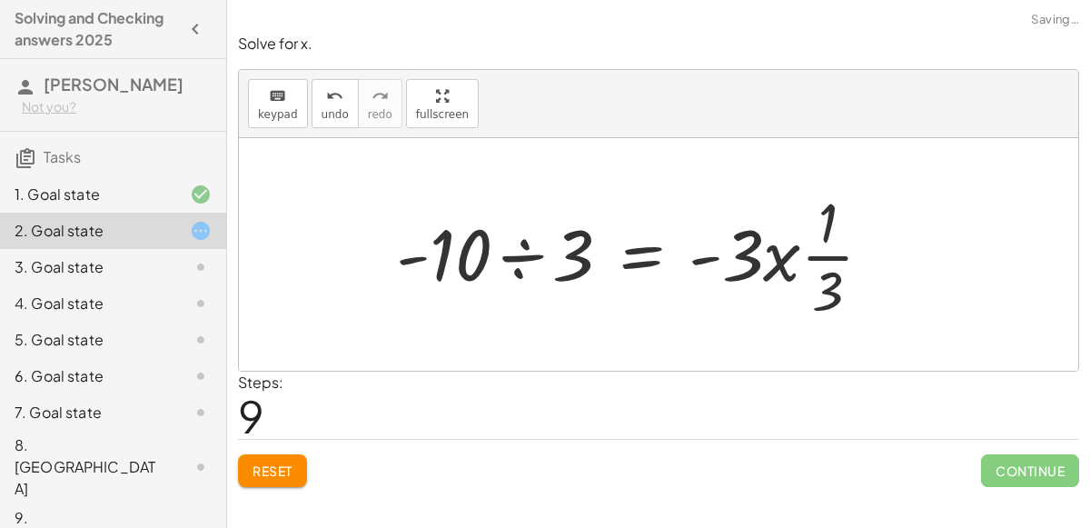
click at [541, 254] on div at bounding box center [642, 254] width 510 height 140
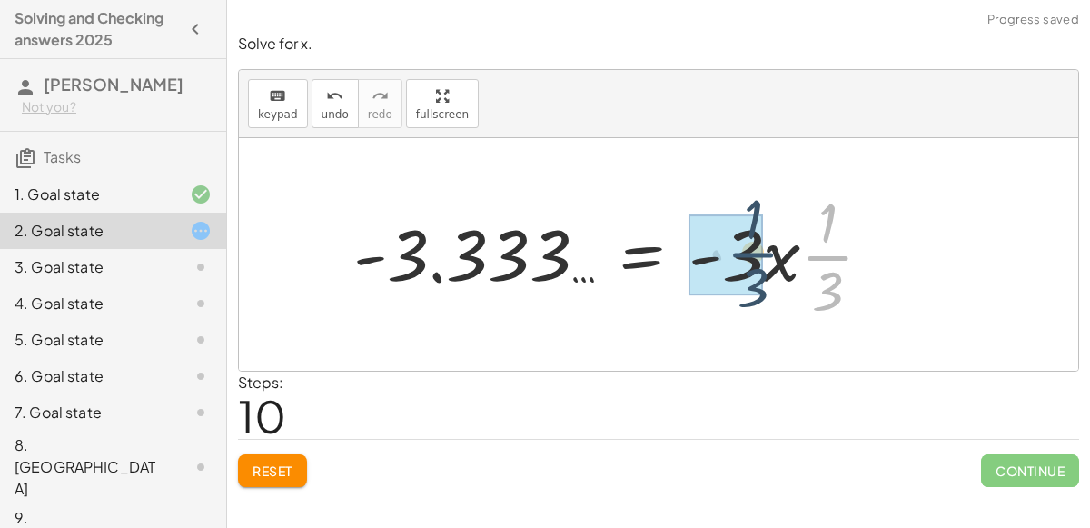
drag, startPoint x: 823, startPoint y: 254, endPoint x: 742, endPoint y: 250, distance: 81.0
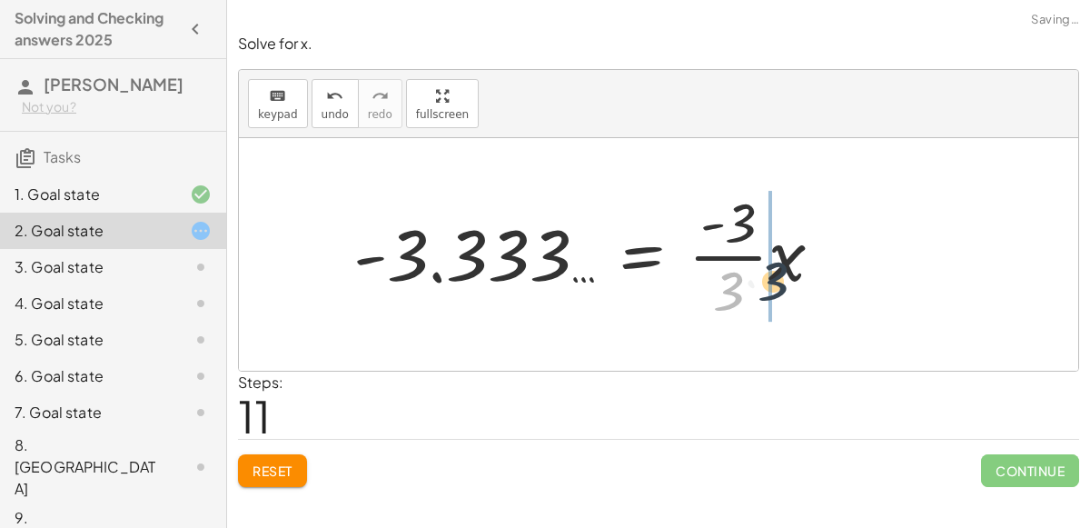
drag, startPoint x: 741, startPoint y: 274, endPoint x: 788, endPoint y: 264, distance: 47.4
click at [788, 264] on div at bounding box center [595, 254] width 503 height 140
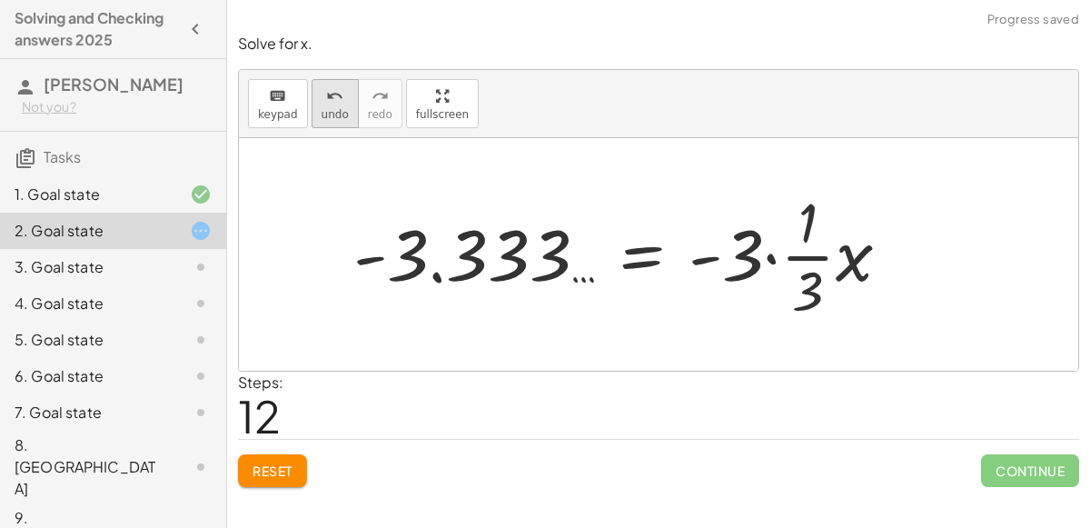
click at [328, 100] on icon "undo" at bounding box center [334, 96] width 17 height 22
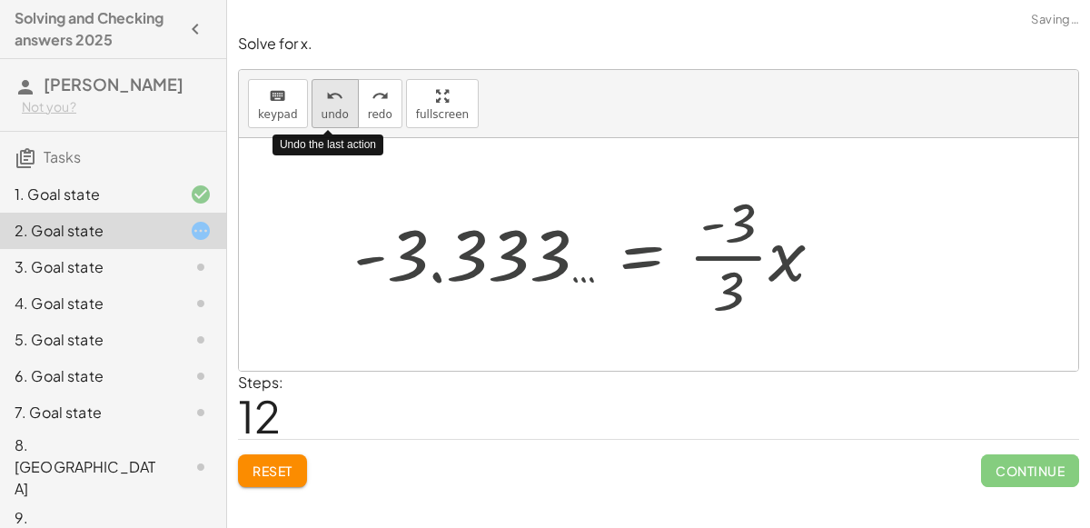
click at [328, 100] on icon "undo" at bounding box center [334, 96] width 17 height 22
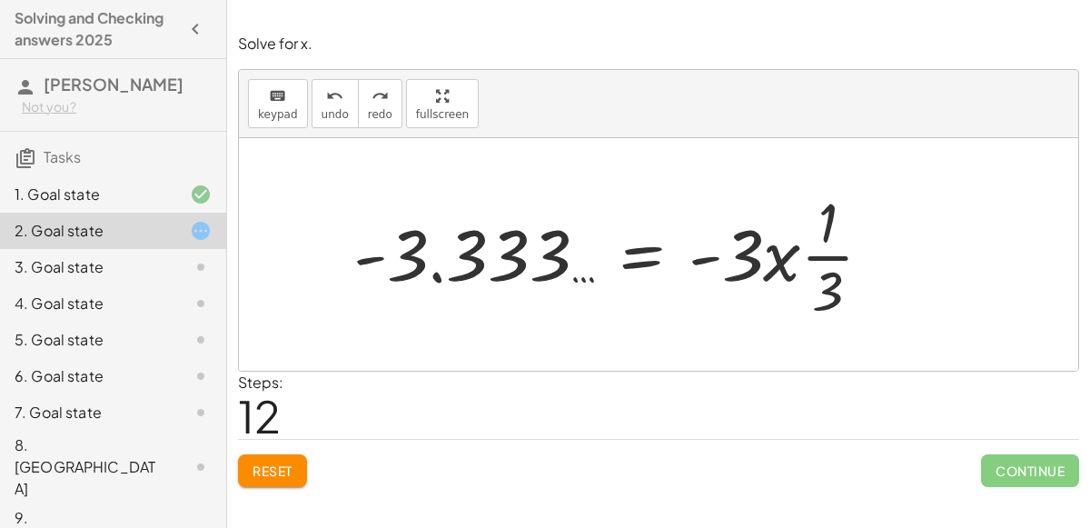
click at [801, 264] on div at bounding box center [620, 254] width 552 height 140
click at [809, 250] on div at bounding box center [620, 254] width 552 height 140
click at [322, 110] on span "undo" at bounding box center [335, 114] width 27 height 13
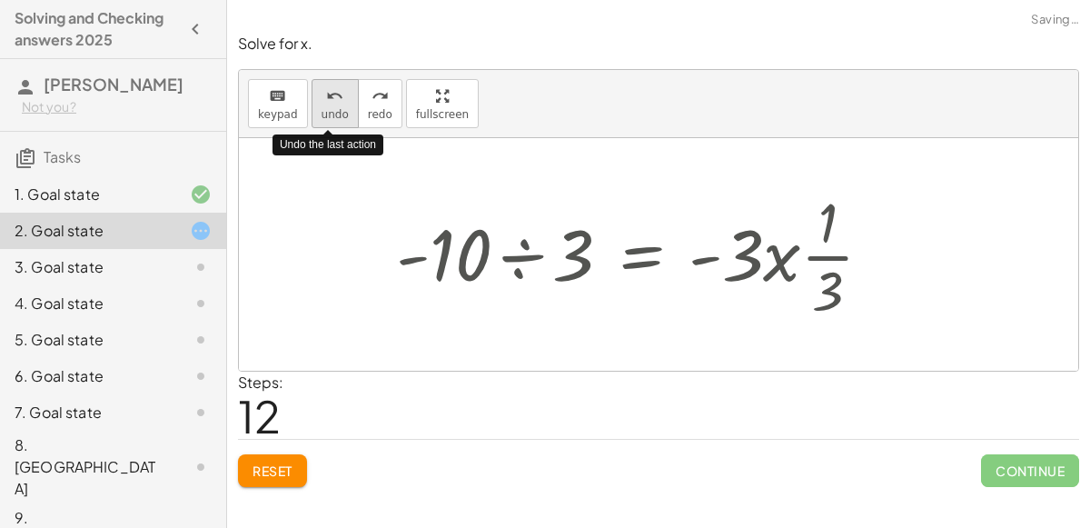
click at [322, 110] on span "undo" at bounding box center [335, 114] width 27 height 13
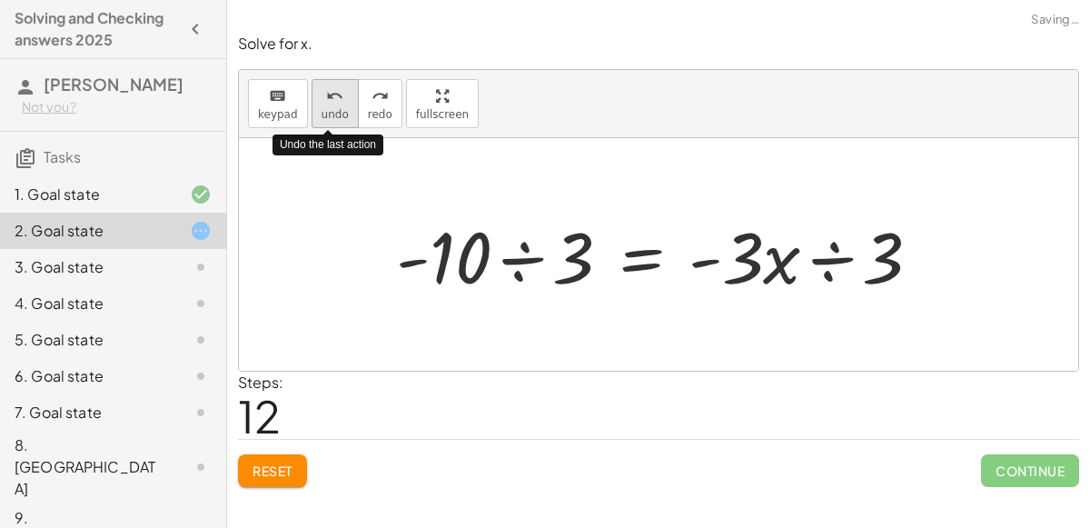
click at [322, 110] on span "undo" at bounding box center [335, 114] width 27 height 13
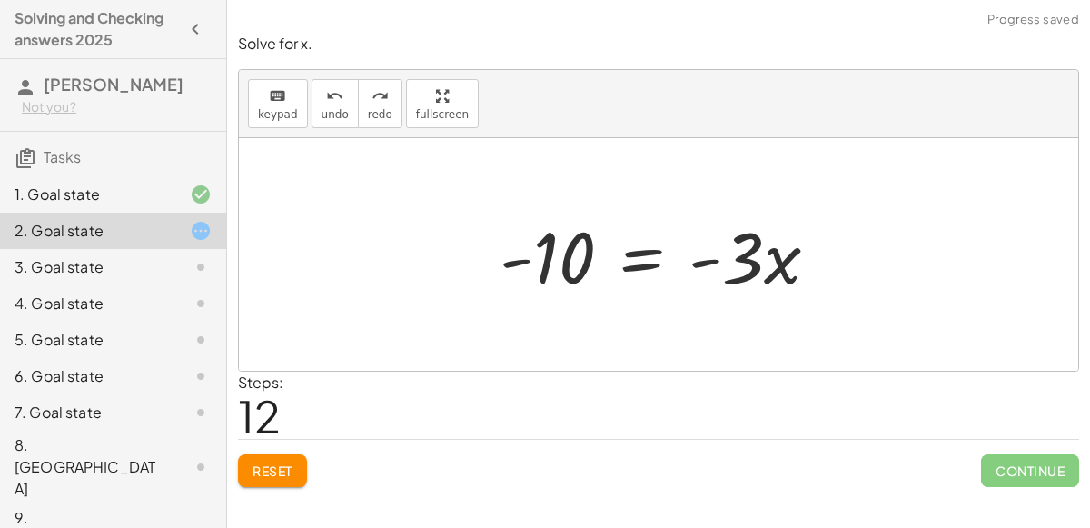
click at [645, 270] on div at bounding box center [667, 255] width 352 height 94
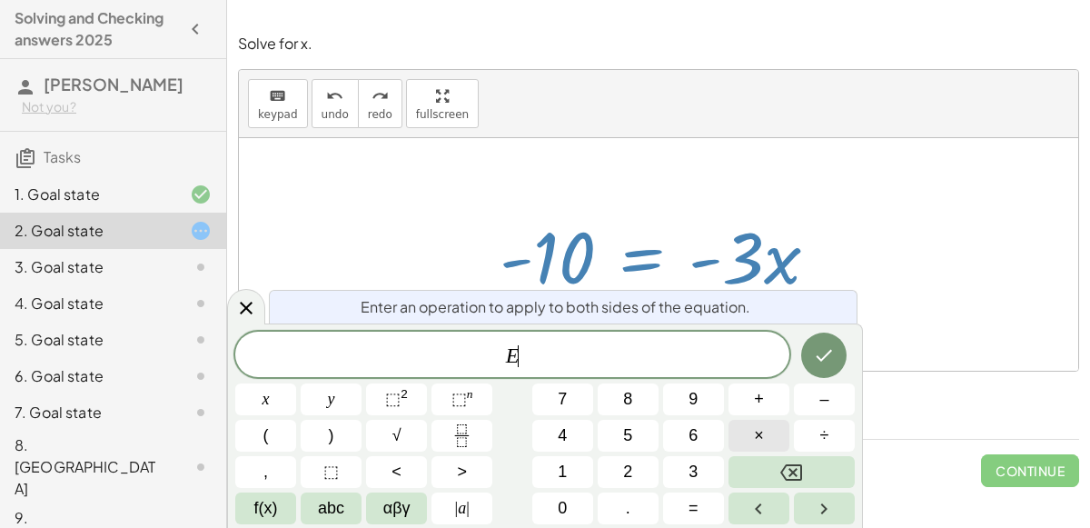
click at [751, 439] on button "×" at bounding box center [759, 436] width 61 height 32
click at [811, 410] on button "–" at bounding box center [824, 399] width 61 height 32
click at [578, 462] on button "1" at bounding box center [562, 472] width 61 height 32
click at [839, 353] on button "Done" at bounding box center [823, 355] width 45 height 45
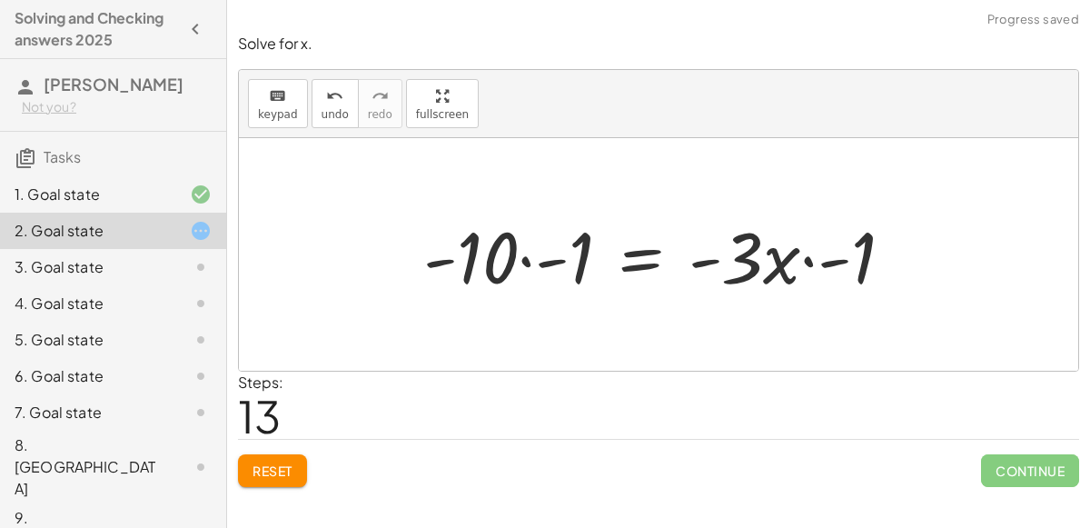
click at [816, 262] on div at bounding box center [665, 255] width 503 height 94
click at [554, 263] on div at bounding box center [653, 255] width 478 height 94
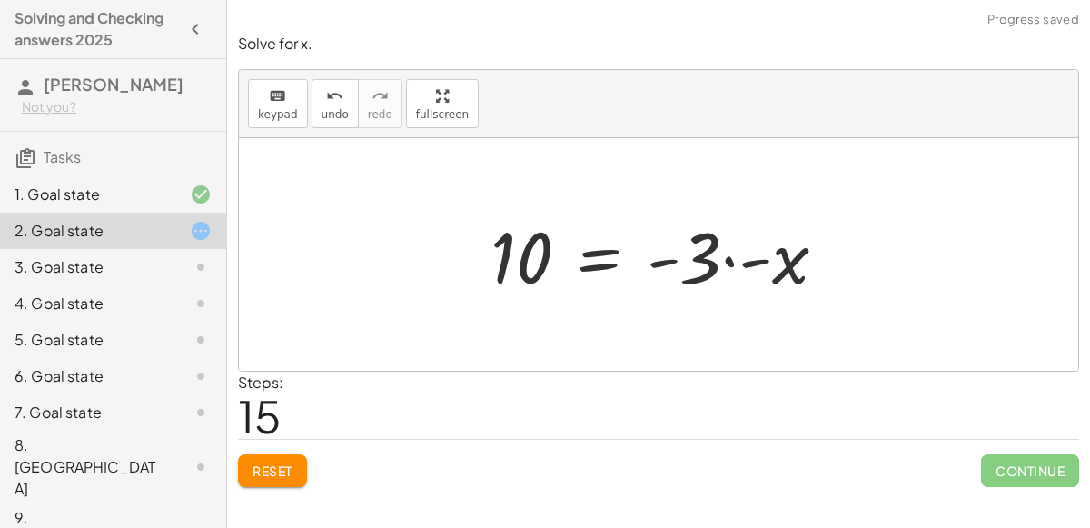
click at [733, 258] on div at bounding box center [666, 255] width 369 height 94
click at [729, 258] on div at bounding box center [666, 255] width 369 height 94
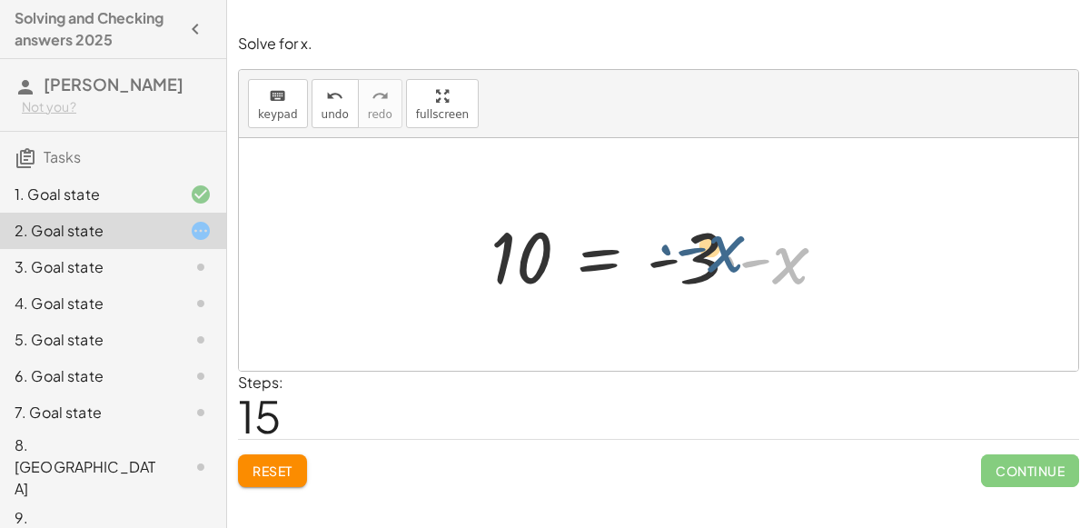
drag, startPoint x: 785, startPoint y: 272, endPoint x: 698, endPoint y: 260, distance: 88.0
click at [698, 260] on div at bounding box center [666, 255] width 369 height 94
drag, startPoint x: 769, startPoint y: 264, endPoint x: 700, endPoint y: 262, distance: 69.1
click at [700, 262] on div at bounding box center [666, 255] width 369 height 94
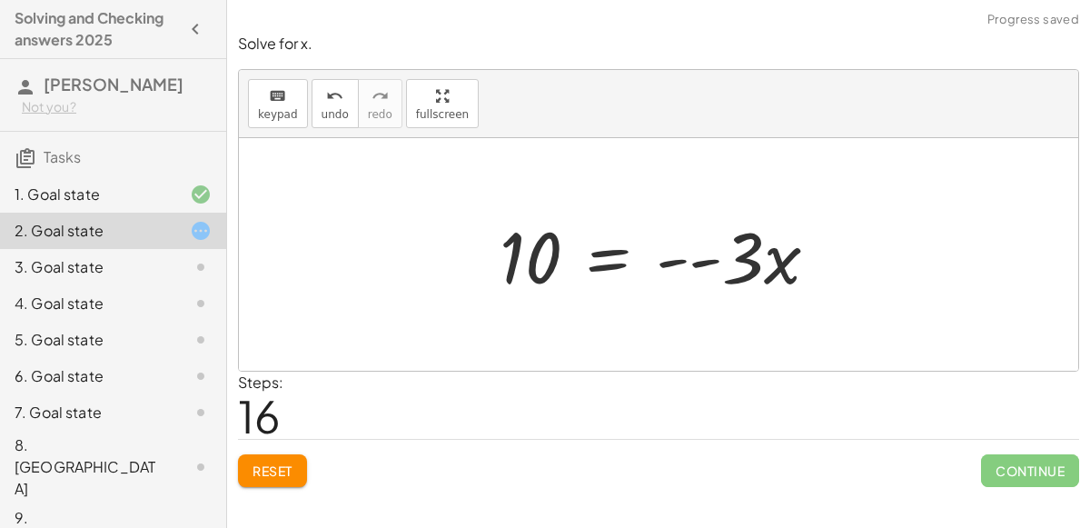
click at [710, 264] on div at bounding box center [667, 255] width 352 height 94
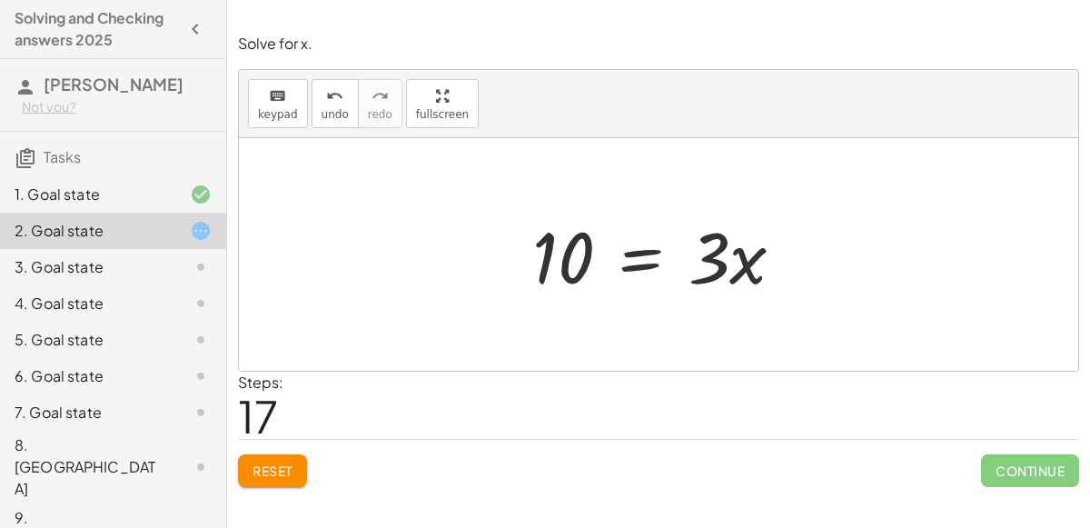
click at [622, 262] on div at bounding box center [665, 255] width 284 height 94
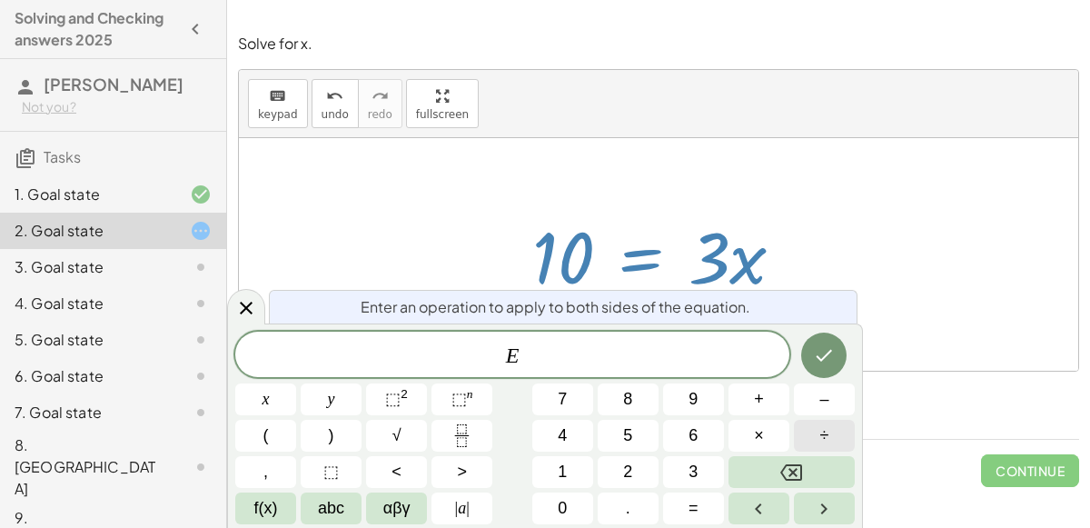
click at [796, 438] on button "÷" at bounding box center [824, 436] width 61 height 32
click at [679, 464] on button "3" at bounding box center [693, 472] width 61 height 32
click at [816, 371] on button "Done" at bounding box center [823, 355] width 45 height 45
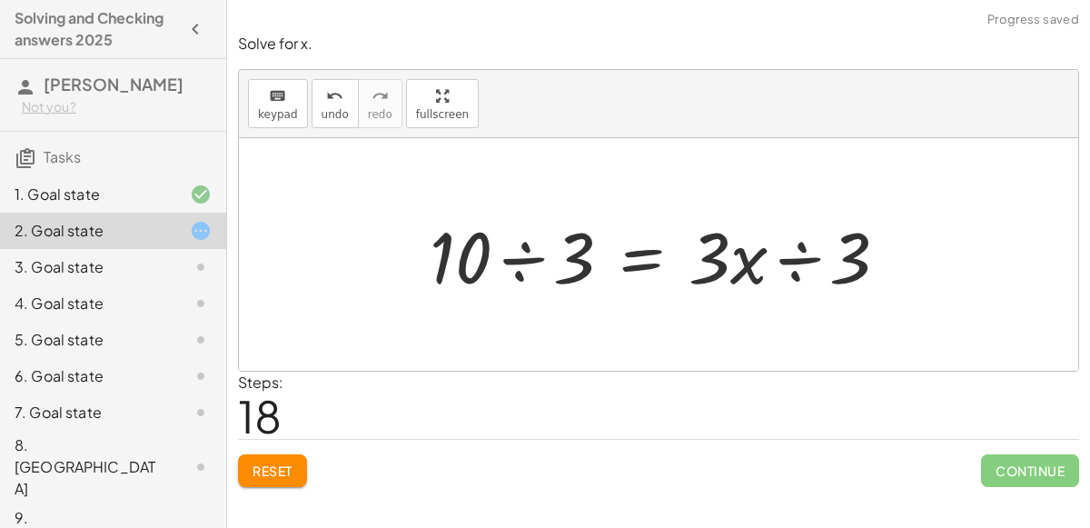
click at [791, 264] on div at bounding box center [667, 255] width 492 height 94
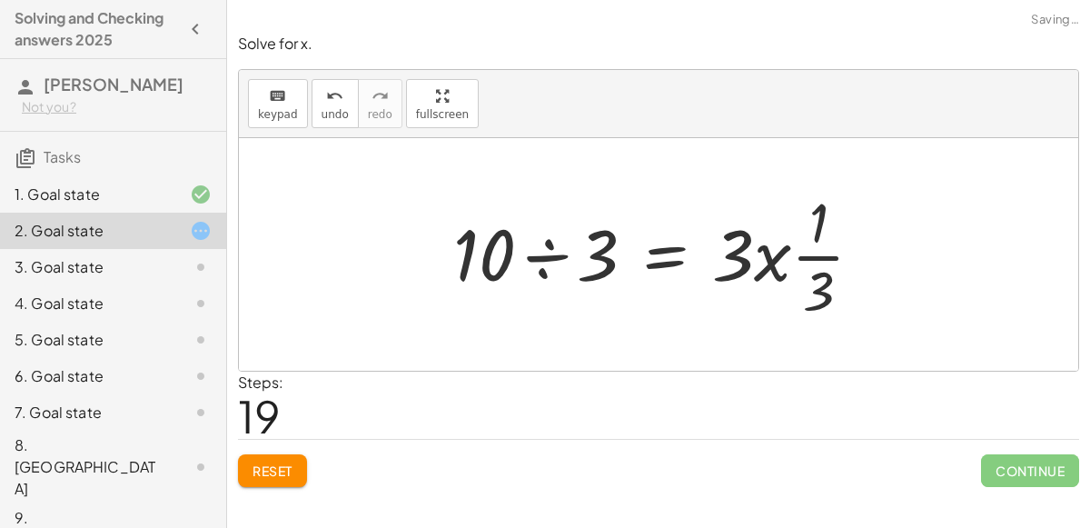
click at [550, 263] on div at bounding box center [665, 254] width 443 height 140
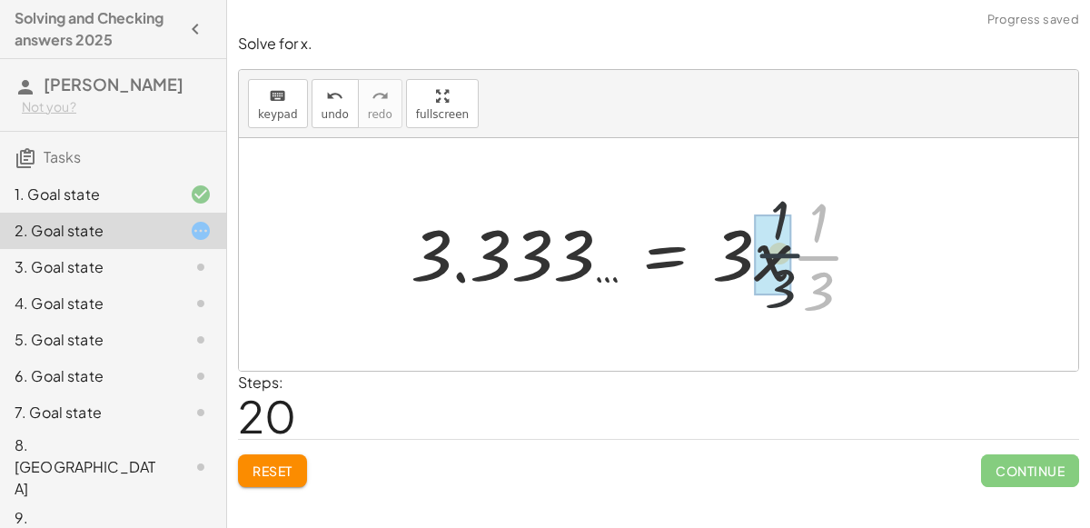
drag, startPoint x: 811, startPoint y: 259, endPoint x: 765, endPoint y: 257, distance: 45.5
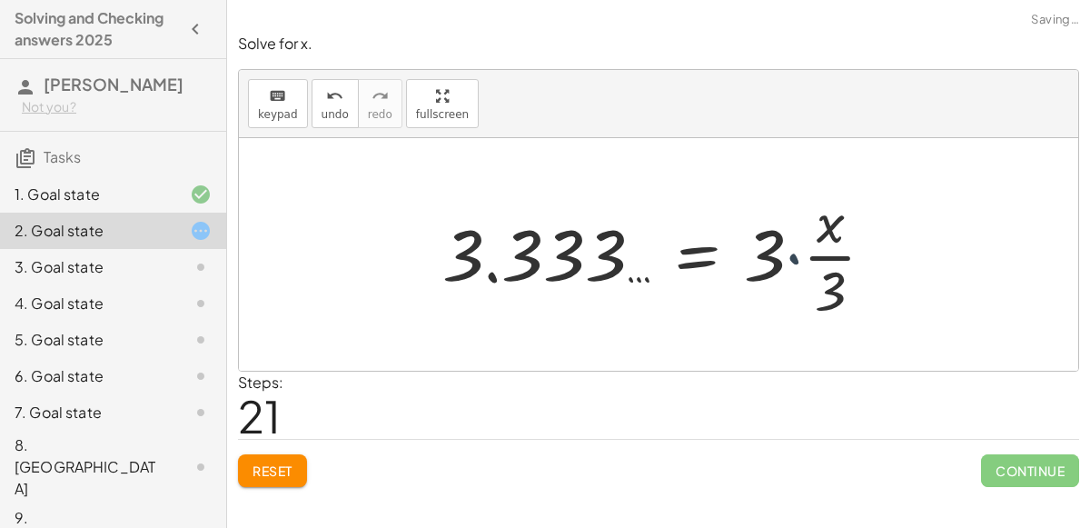
click at [789, 259] on div at bounding box center [665, 254] width 465 height 140
click at [789, 259] on div at bounding box center [650, 254] width 434 height 140
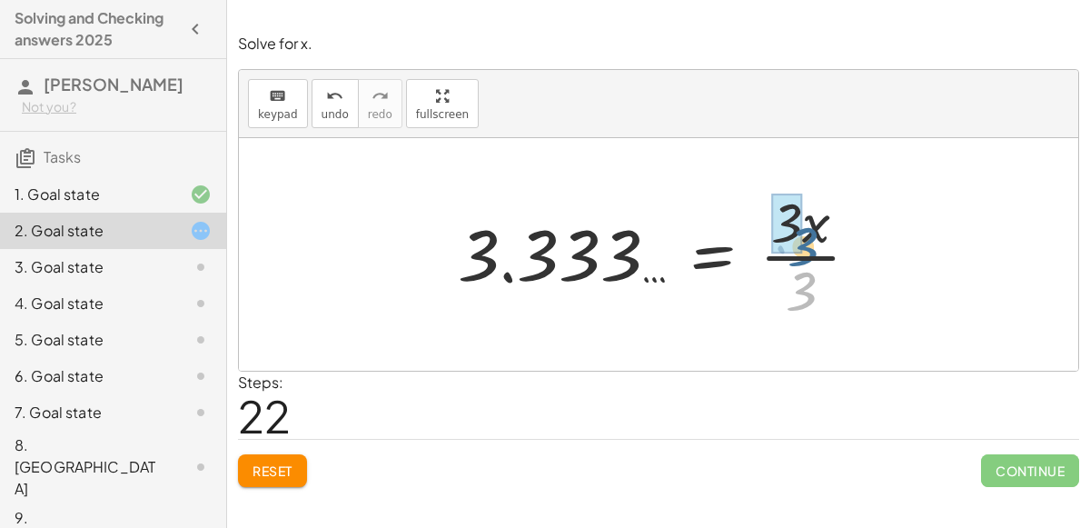
drag, startPoint x: 799, startPoint y: 289, endPoint x: 801, endPoint y: 244, distance: 44.6
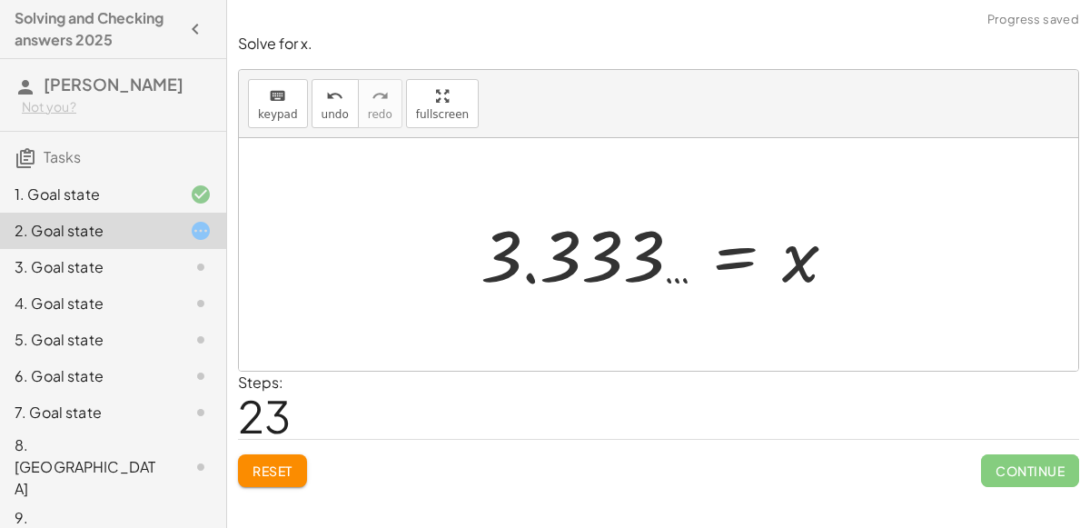
click at [609, 262] on div at bounding box center [666, 255] width 389 height 90
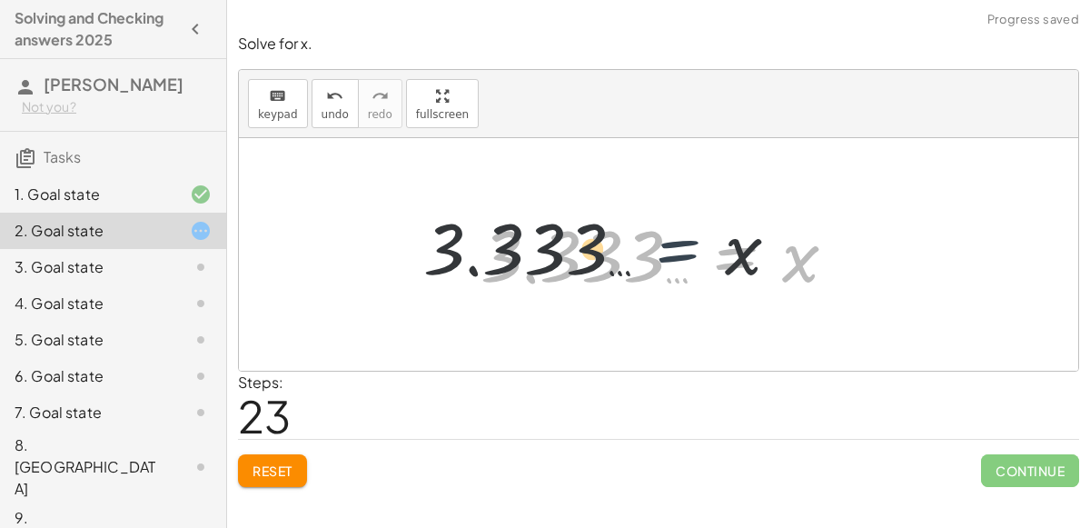
drag, startPoint x: 702, startPoint y: 263, endPoint x: 606, endPoint y: 254, distance: 96.7
click at [606, 254] on div at bounding box center [666, 255] width 389 height 90
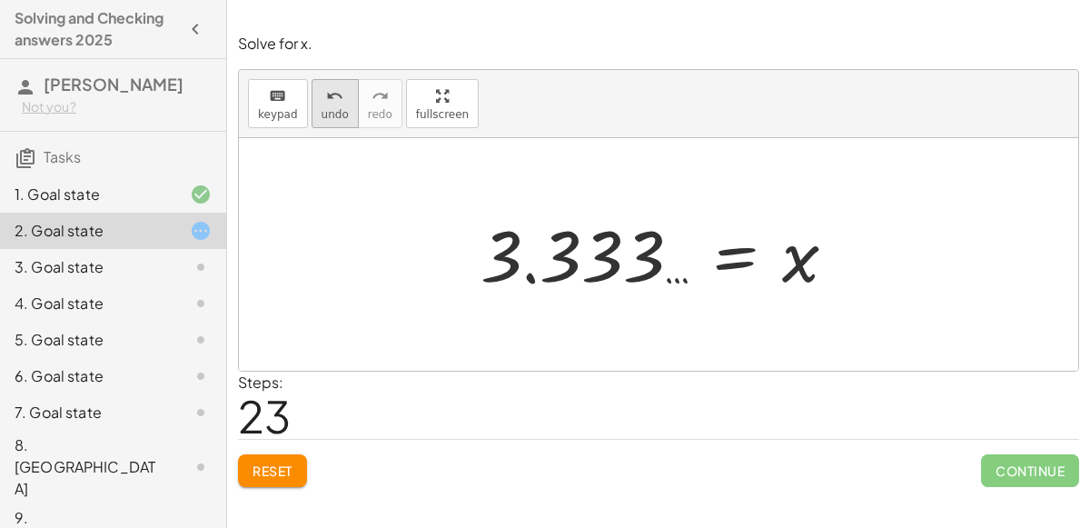
click at [325, 106] on button "undo undo" at bounding box center [335, 103] width 47 height 49
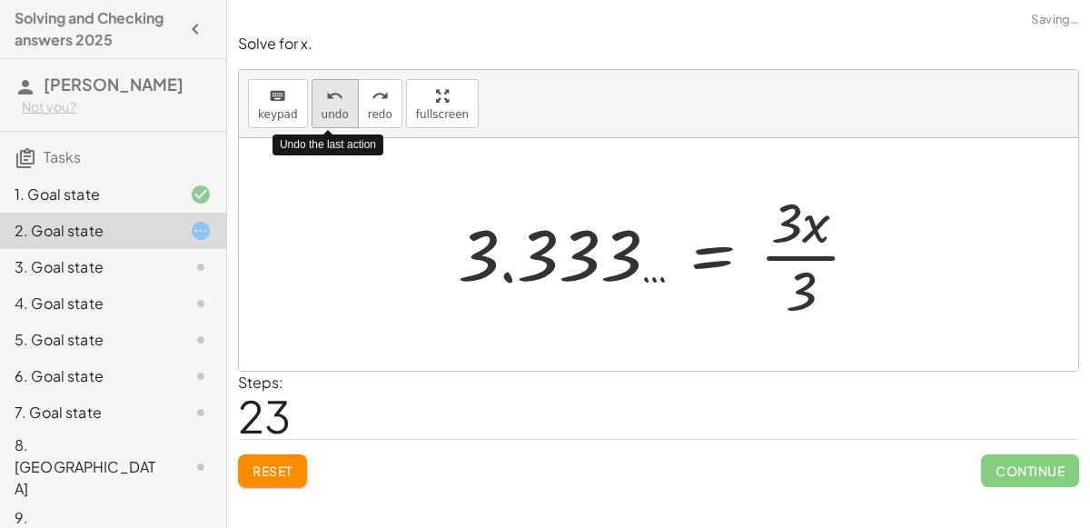
click at [325, 106] on button "undo undo" at bounding box center [335, 103] width 47 height 49
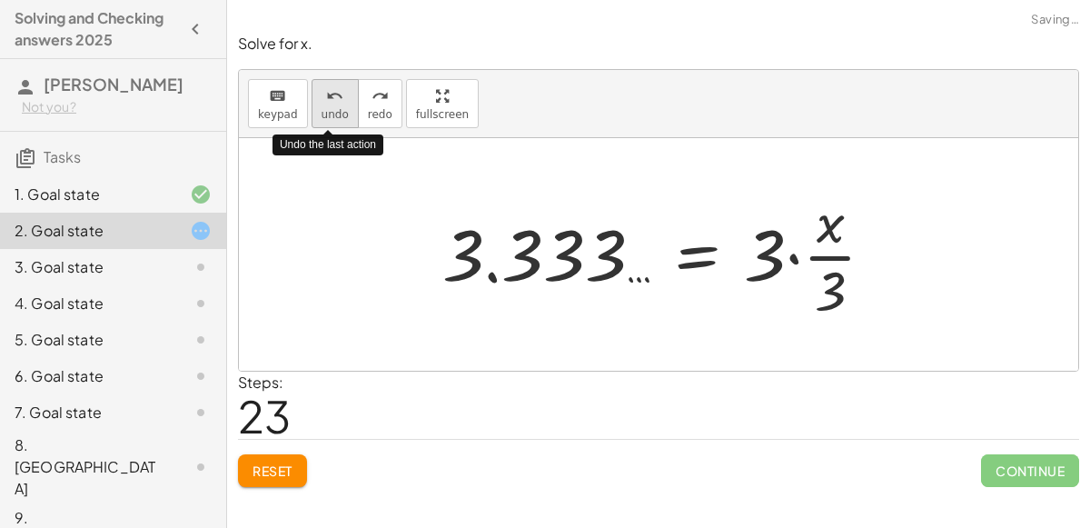
click at [325, 106] on button "undo undo" at bounding box center [335, 103] width 47 height 49
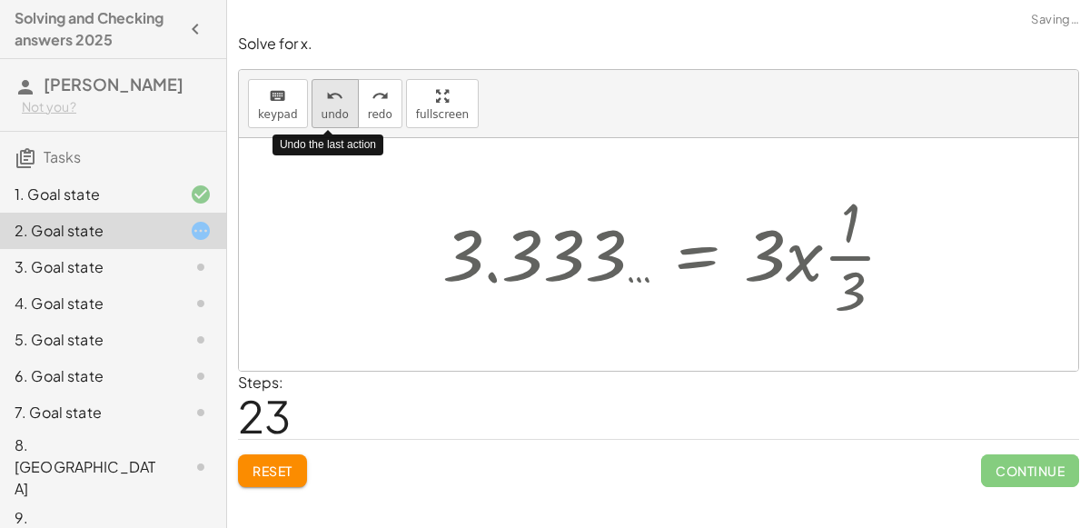
click at [325, 106] on button "undo undo" at bounding box center [335, 103] width 47 height 49
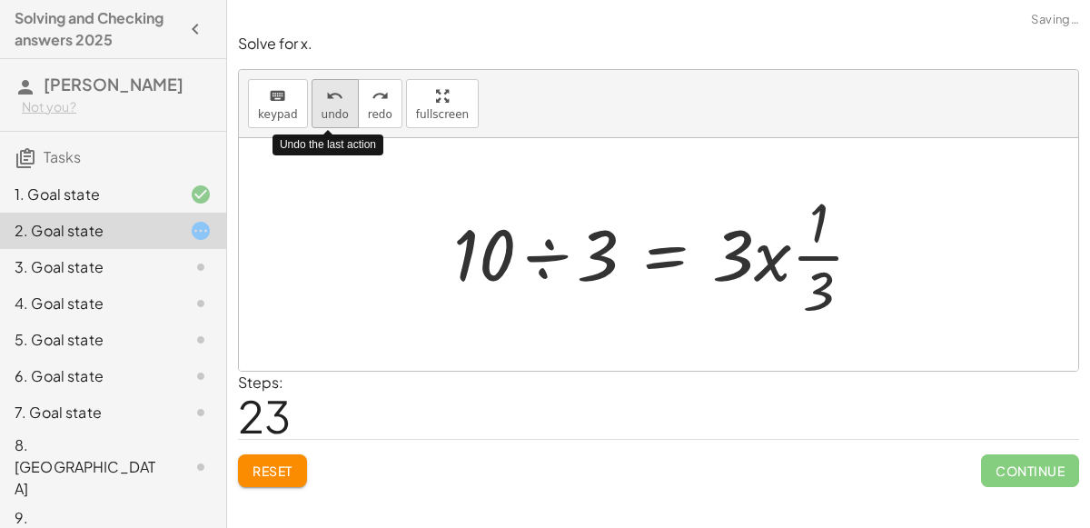
click at [325, 106] on button "undo undo" at bounding box center [335, 103] width 47 height 49
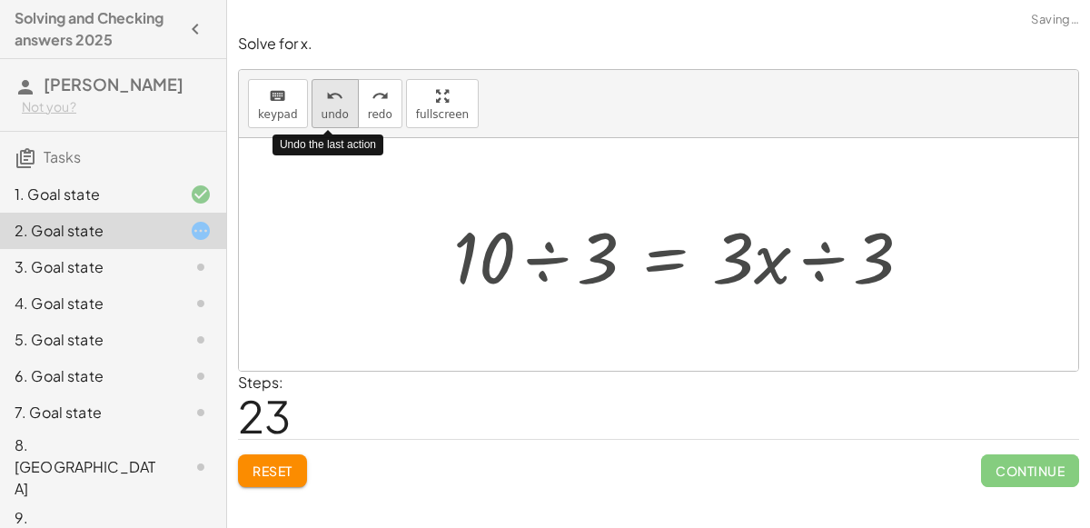
click at [325, 106] on button "undo undo" at bounding box center [335, 103] width 47 height 49
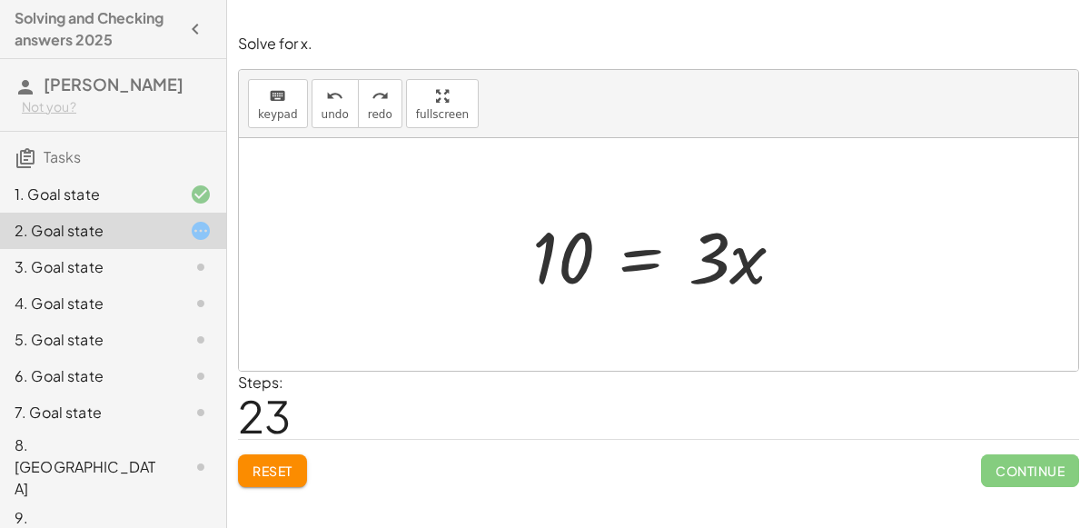
click at [637, 265] on div at bounding box center [665, 255] width 284 height 94
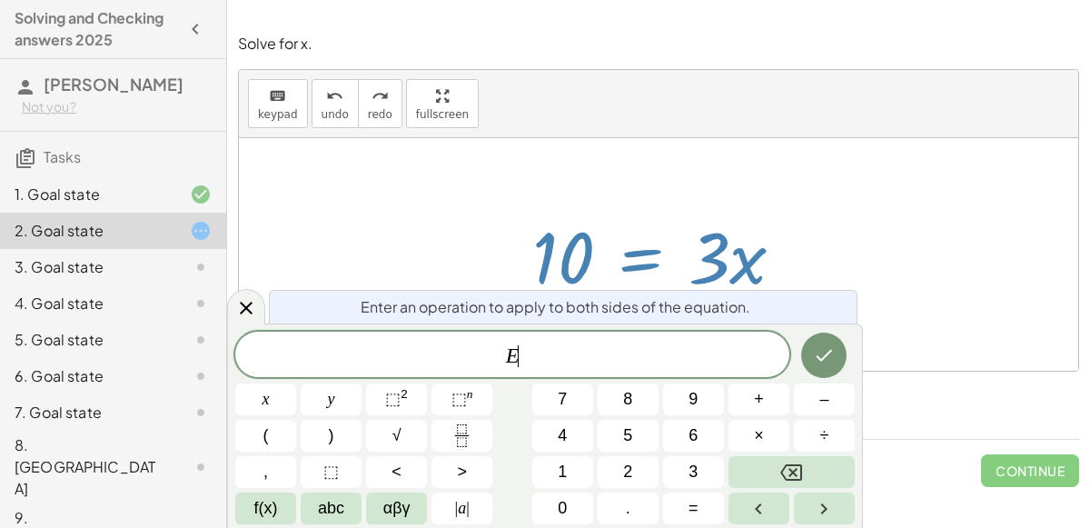
click at [637, 265] on div at bounding box center [665, 255] width 284 height 94
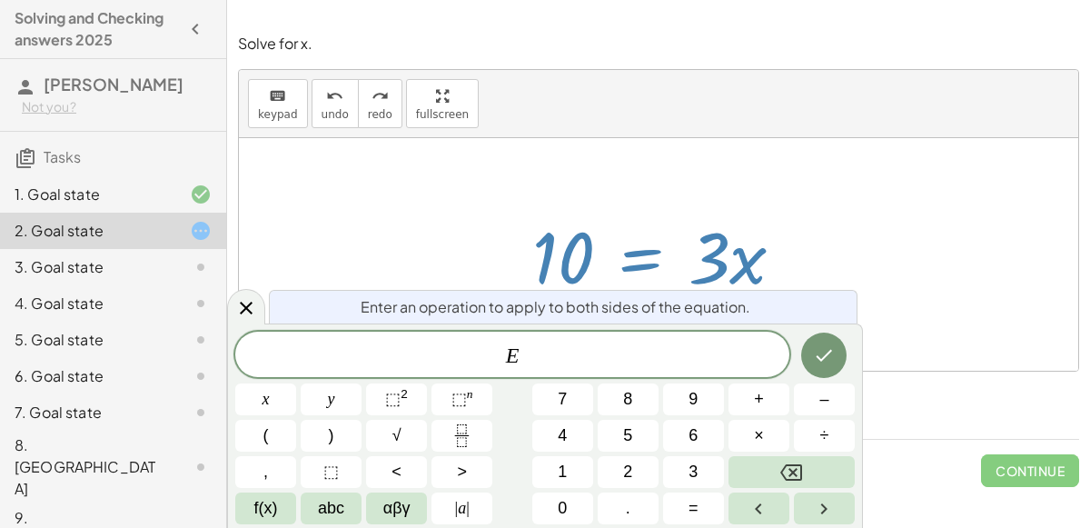
click at [637, 265] on div at bounding box center [665, 255] width 284 height 94
click at [236, 307] on icon at bounding box center [246, 308] width 22 height 22
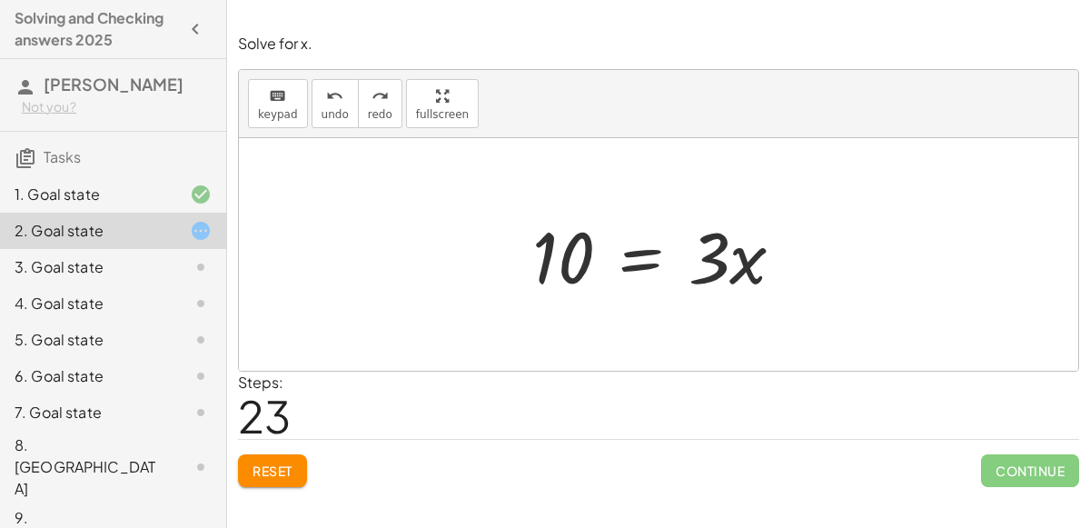
click at [192, 271] on icon at bounding box center [201, 267] width 22 height 22
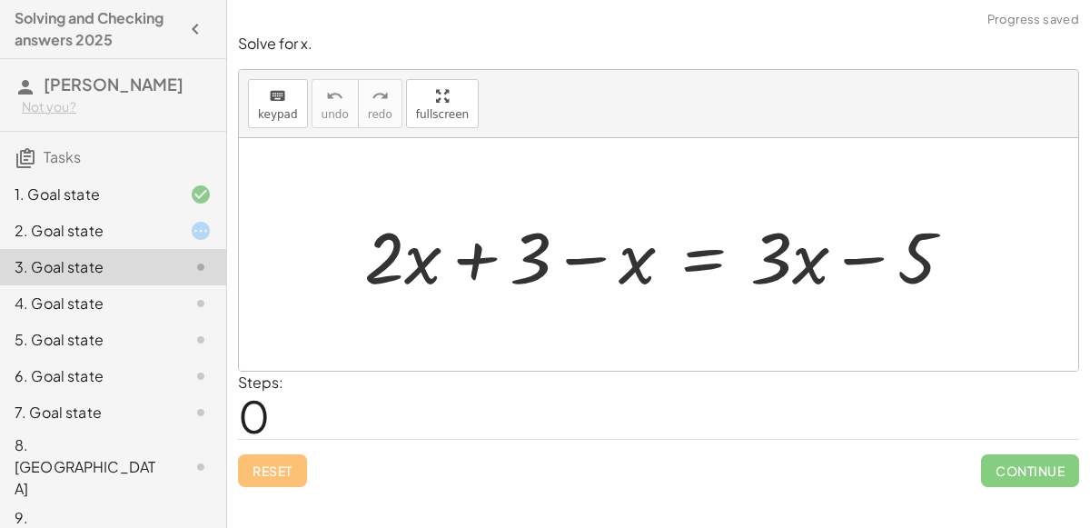
click at [188, 232] on div at bounding box center [186, 231] width 51 height 22
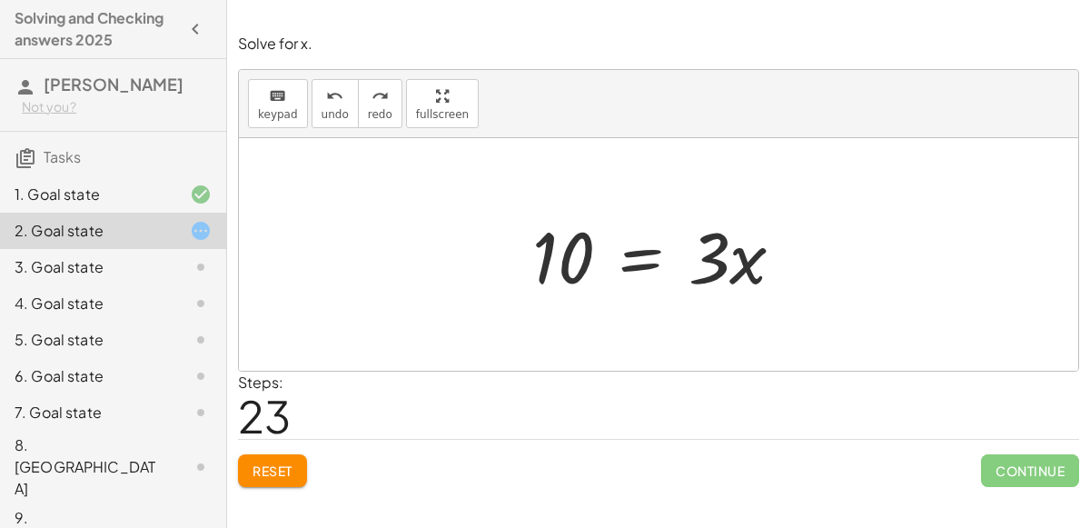
click at [634, 258] on div at bounding box center [665, 255] width 284 height 94
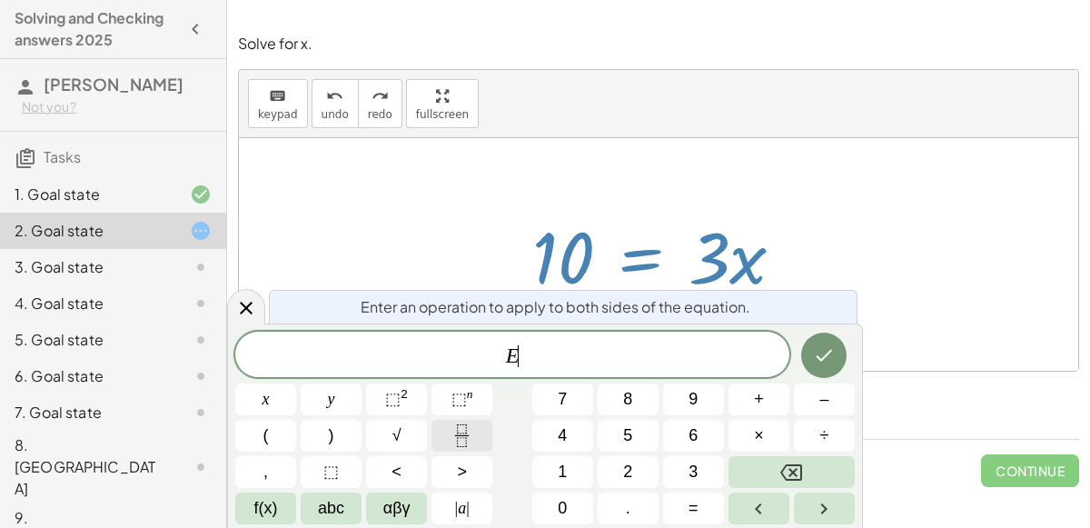
click at [443, 423] on button "Fraction" at bounding box center [462, 436] width 61 height 32
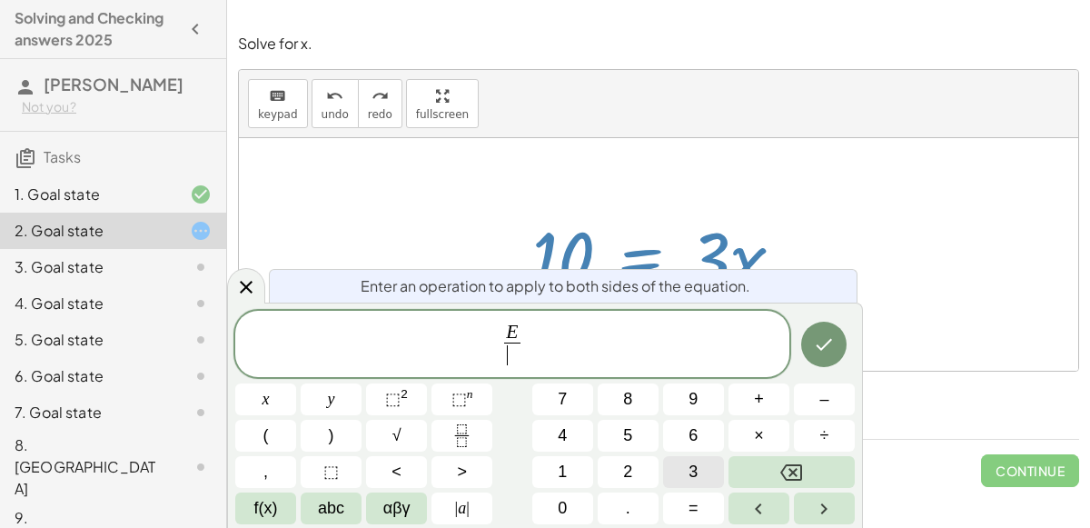
click at [683, 472] on button "3" at bounding box center [693, 472] width 61 height 32
click at [821, 354] on icon "Done" at bounding box center [824, 344] width 22 height 22
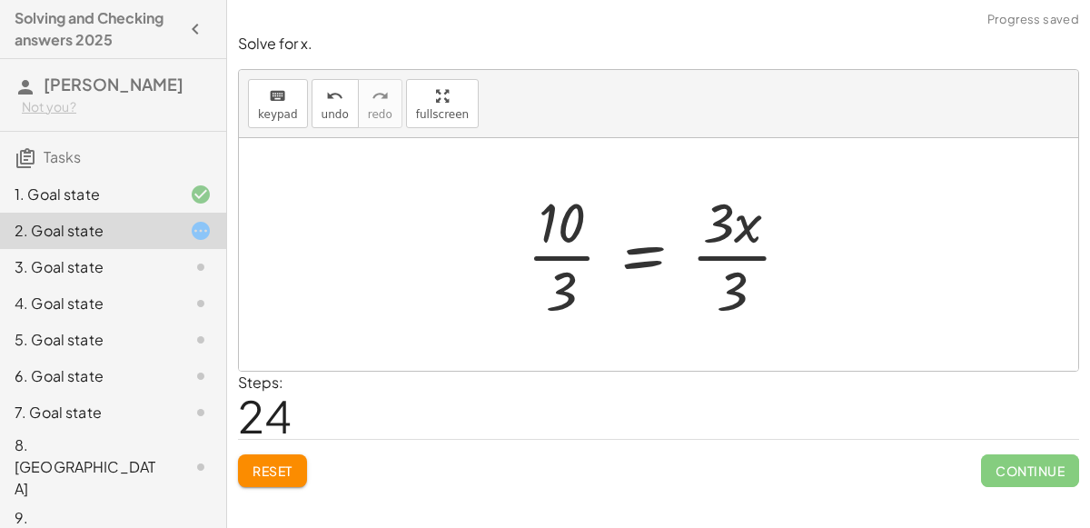
click at [561, 254] on div at bounding box center [666, 254] width 297 height 140
click at [713, 254] on div at bounding box center [666, 254] width 297 height 140
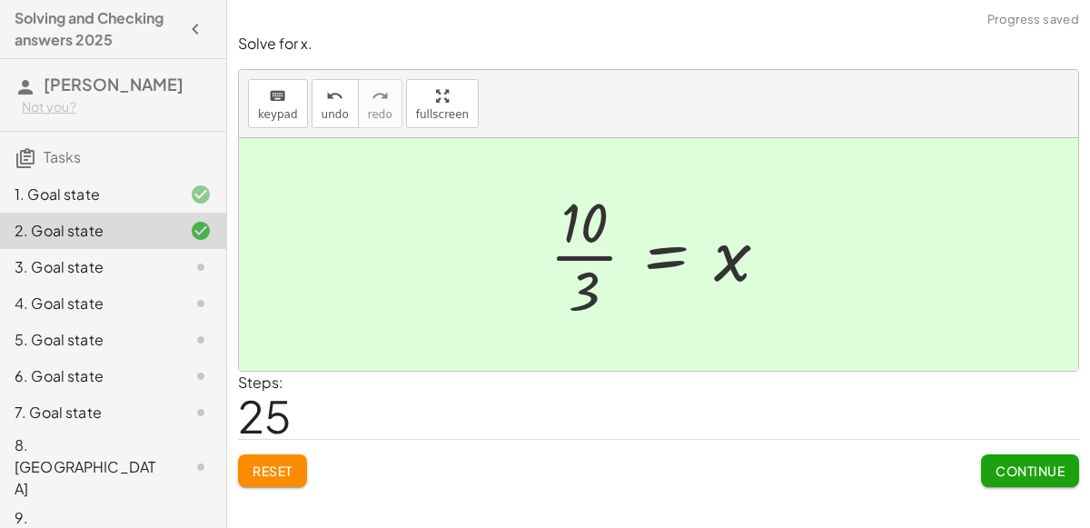
click at [1003, 460] on button "Continue" at bounding box center [1030, 470] width 98 height 33
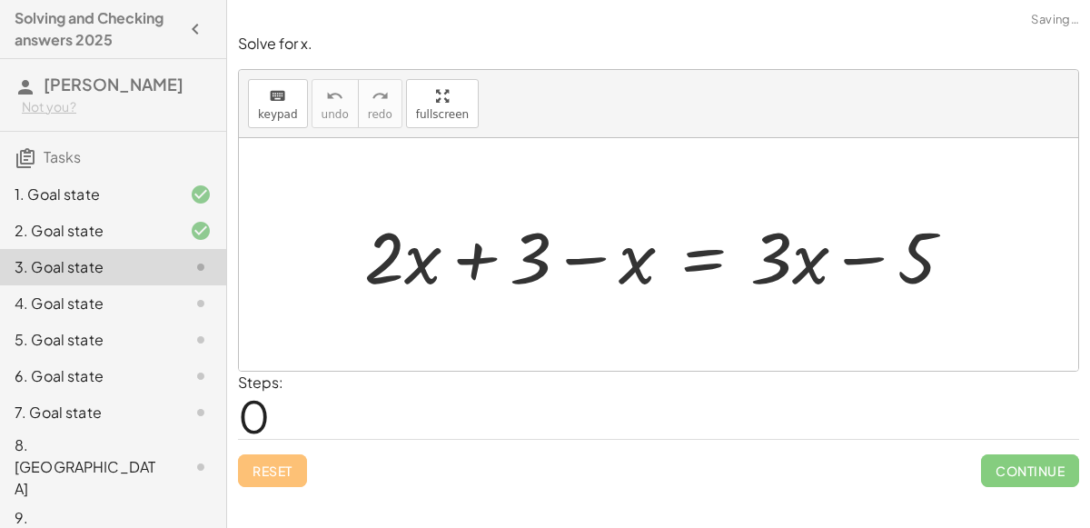
click at [851, 258] on div at bounding box center [666, 255] width 622 height 94
click at [572, 259] on div at bounding box center [666, 255] width 622 height 94
click at [489, 259] on div at bounding box center [666, 255] width 622 height 94
drag, startPoint x: 632, startPoint y: 269, endPoint x: 436, endPoint y: 247, distance: 197.5
click at [436, 247] on div at bounding box center [666, 255] width 622 height 94
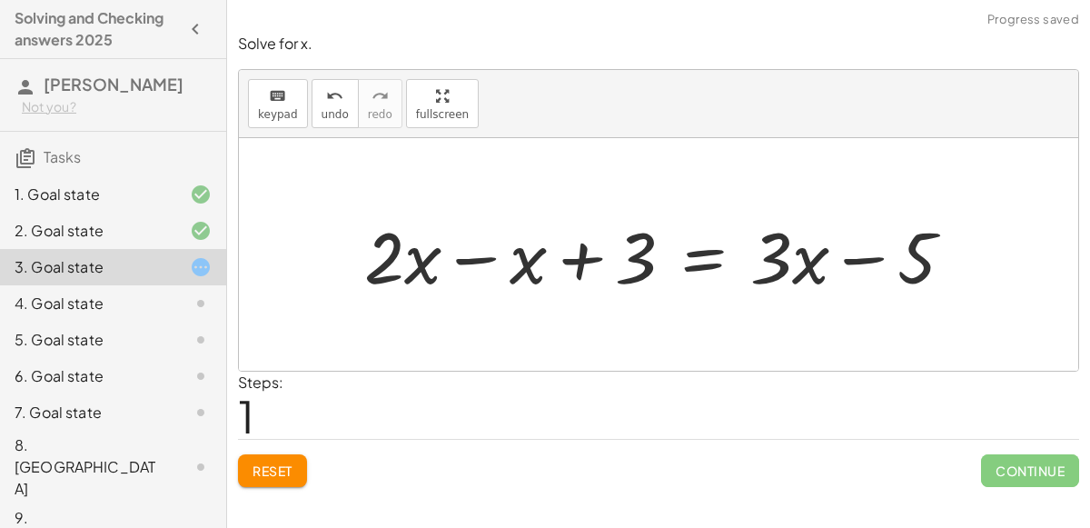
click at [466, 262] on div at bounding box center [666, 255] width 622 height 94
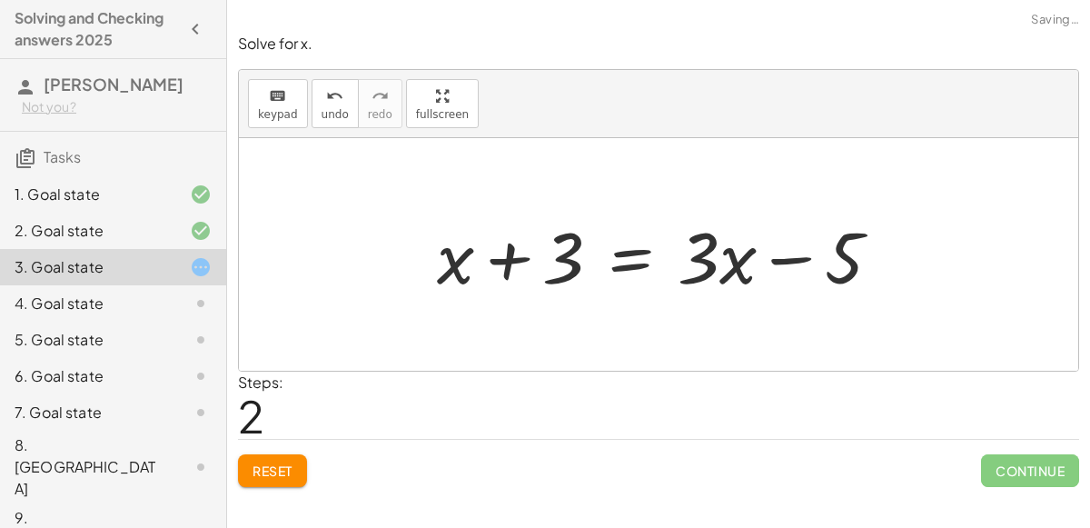
click at [536, 267] on div at bounding box center [666, 255] width 477 height 94
click at [534, 267] on div at bounding box center [666, 255] width 477 height 94
click at [687, 261] on div at bounding box center [666, 255] width 477 height 94
click at [642, 254] on div at bounding box center [666, 255] width 477 height 94
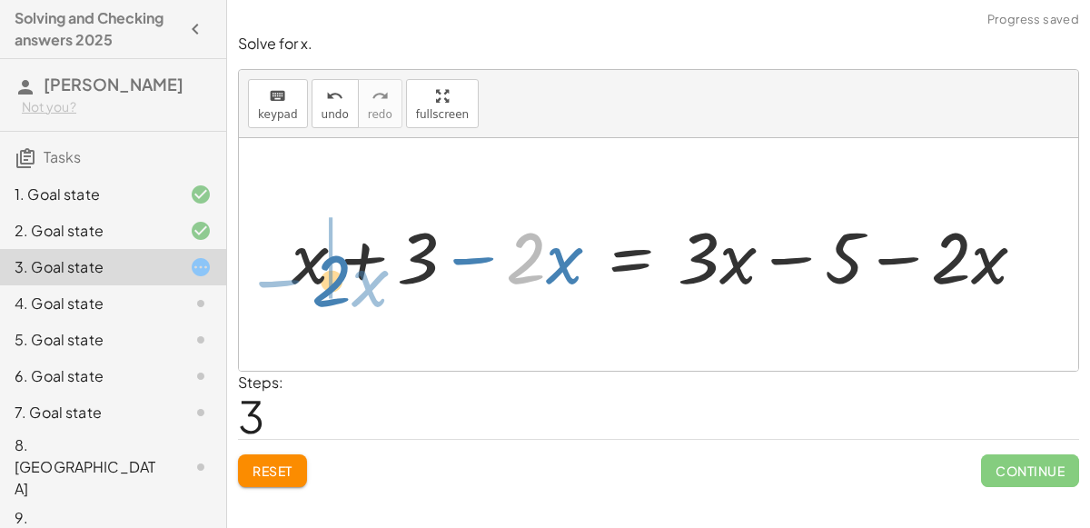
drag, startPoint x: 535, startPoint y: 257, endPoint x: 338, endPoint y: 279, distance: 198.4
click at [338, 279] on div at bounding box center [666, 255] width 767 height 94
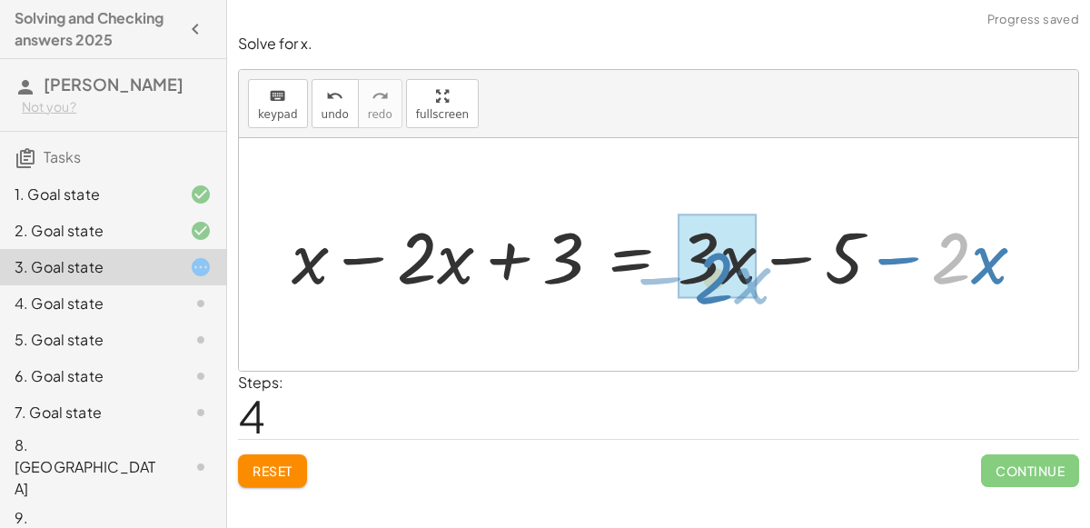
drag, startPoint x: 968, startPoint y: 260, endPoint x: 723, endPoint y: 281, distance: 245.3
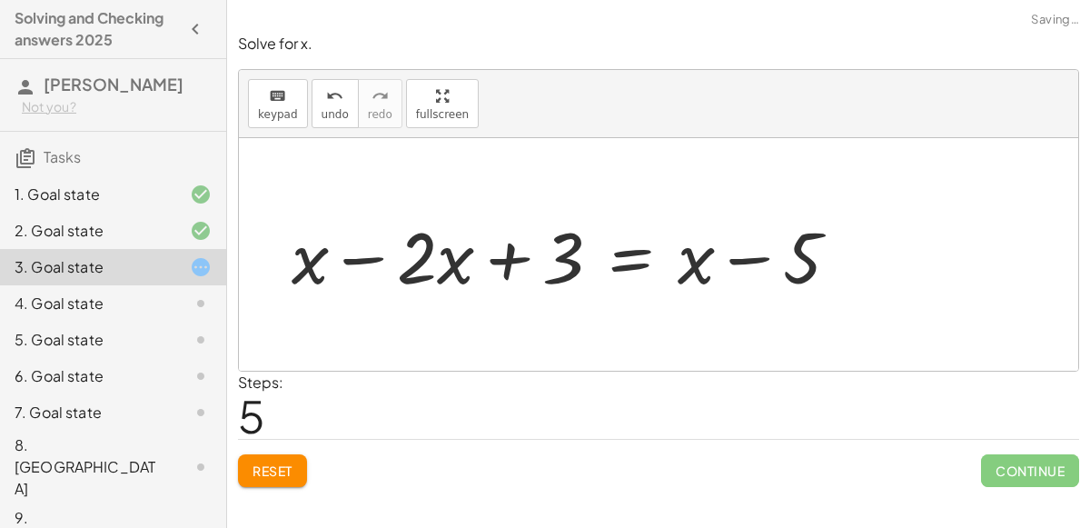
click at [369, 257] on div at bounding box center [573, 255] width 581 height 94
drag, startPoint x: 443, startPoint y: 264, endPoint x: 679, endPoint y: 259, distance: 236.3
click at [679, 259] on div at bounding box center [605, 255] width 491 height 94
click at [751, 258] on div at bounding box center [605, 255] width 491 height 94
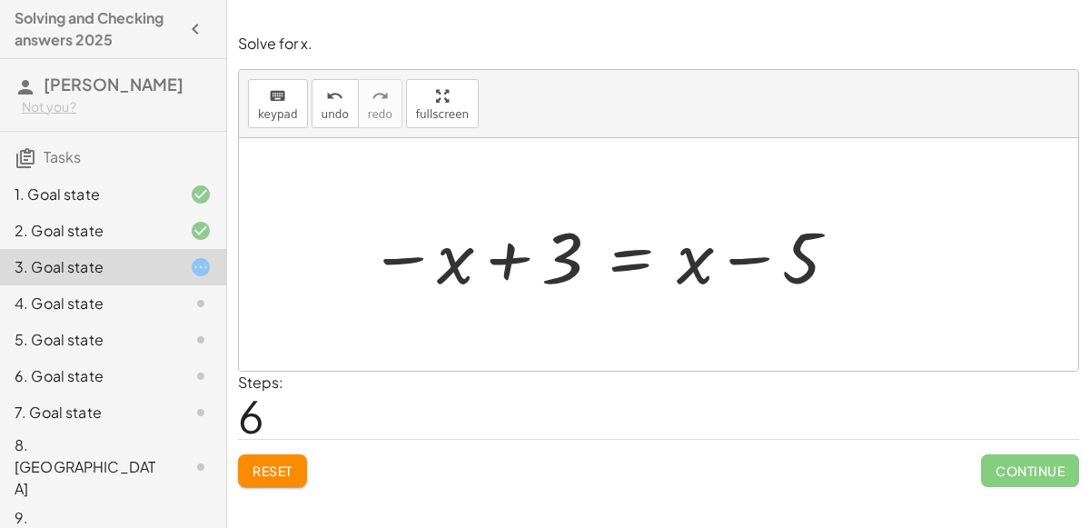
click at [751, 258] on div at bounding box center [605, 255] width 491 height 94
click at [643, 258] on div at bounding box center [605, 255] width 491 height 94
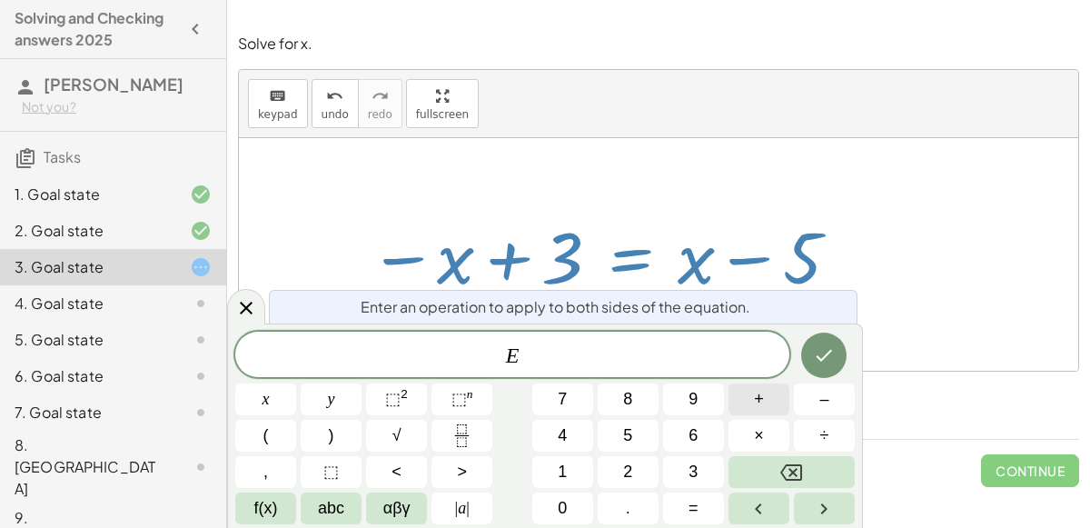
click at [775, 396] on button "+" at bounding box center [759, 399] width 61 height 32
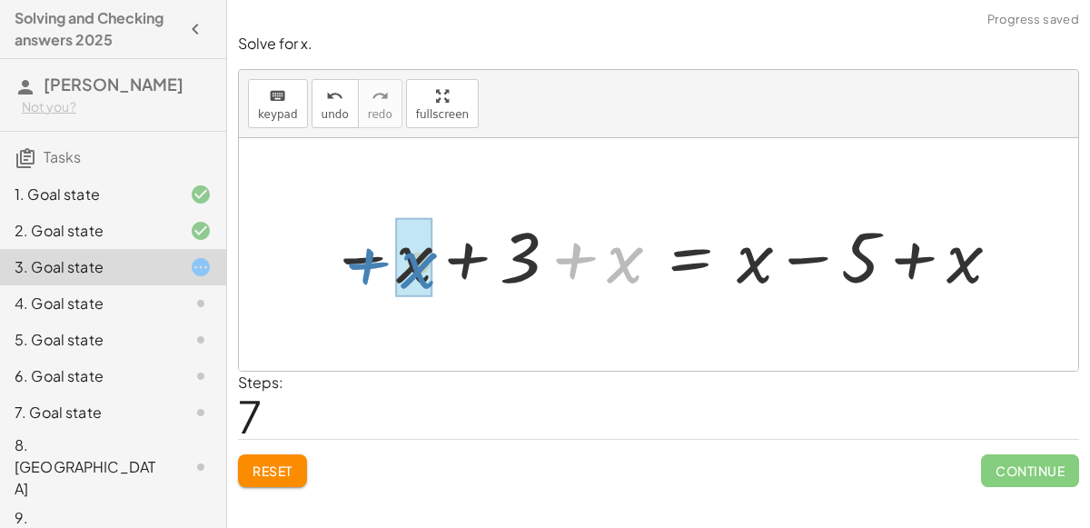
drag, startPoint x: 621, startPoint y: 270, endPoint x: 423, endPoint y: 277, distance: 198.2
click at [423, 277] on div at bounding box center [666, 254] width 692 height 92
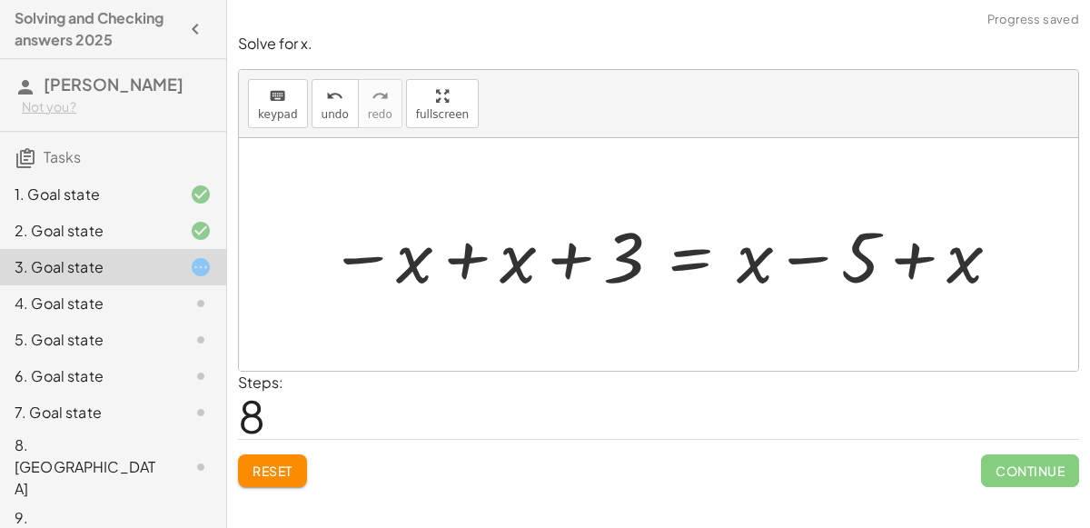
click at [462, 261] on div at bounding box center [666, 254] width 692 height 92
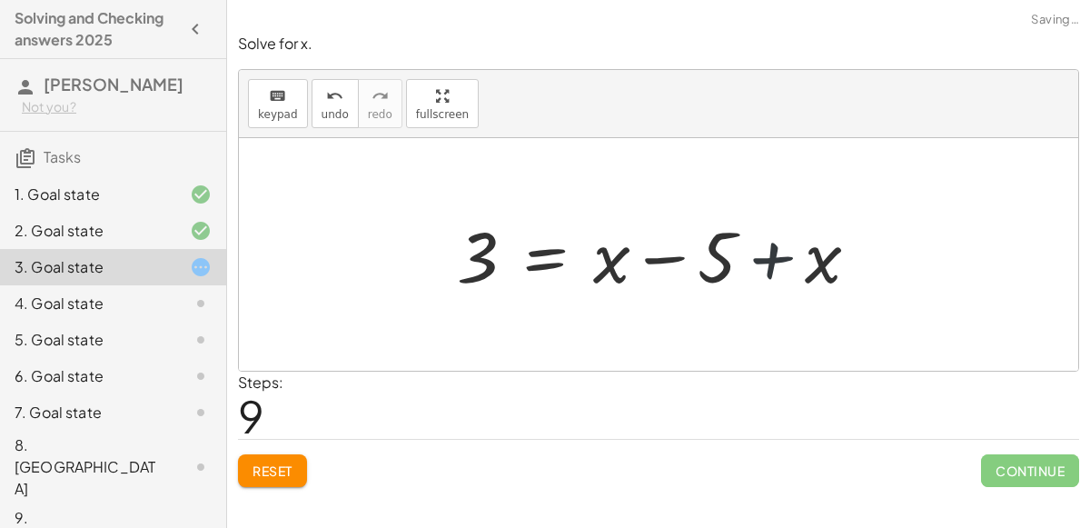
drag, startPoint x: 918, startPoint y: 254, endPoint x: 886, endPoint y: 256, distance: 31.9
click at [886, 256] on div "+ · 2 · x + 3 − x = + · 3 · x − 5 + · 2 · x − x + 3 = + · 3 · x − 5 + · 1 · x +…" at bounding box center [659, 255] width 458 height 103
drag, startPoint x: 804, startPoint y: 274, endPoint x: 647, endPoint y: 266, distance: 157.4
click at [647, 266] on div at bounding box center [665, 255] width 435 height 94
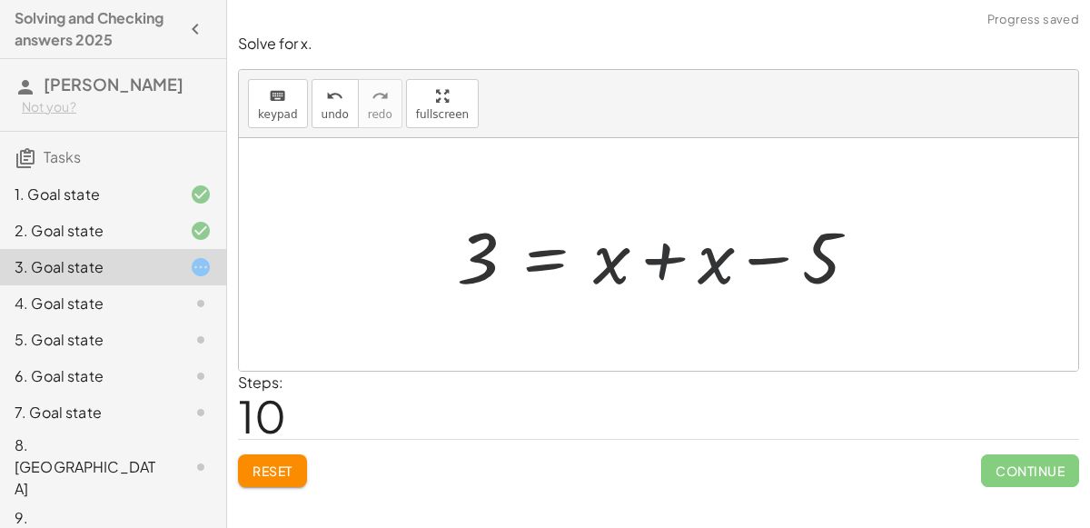
click at [660, 262] on div at bounding box center [665, 255] width 435 height 94
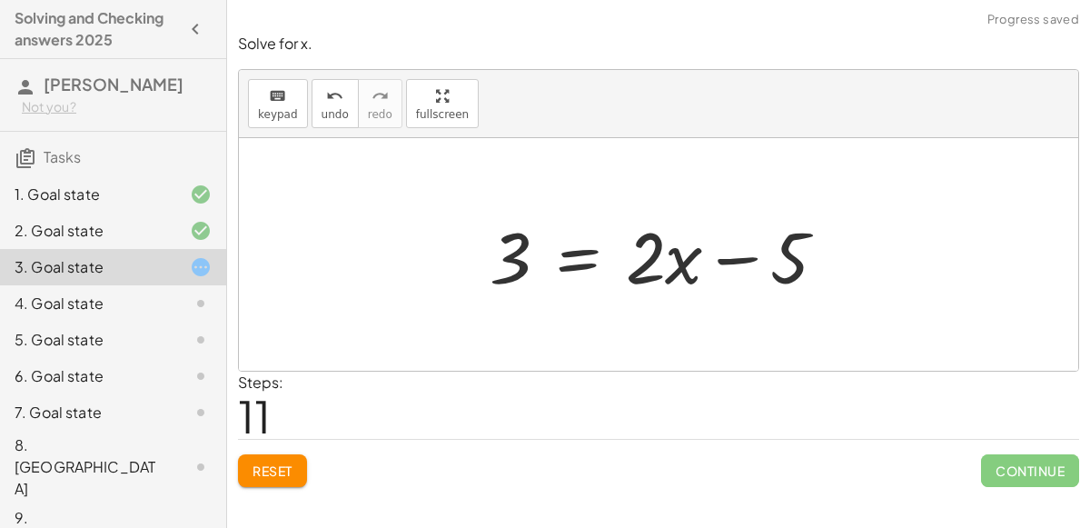
click at [576, 261] on div at bounding box center [666, 255] width 370 height 94
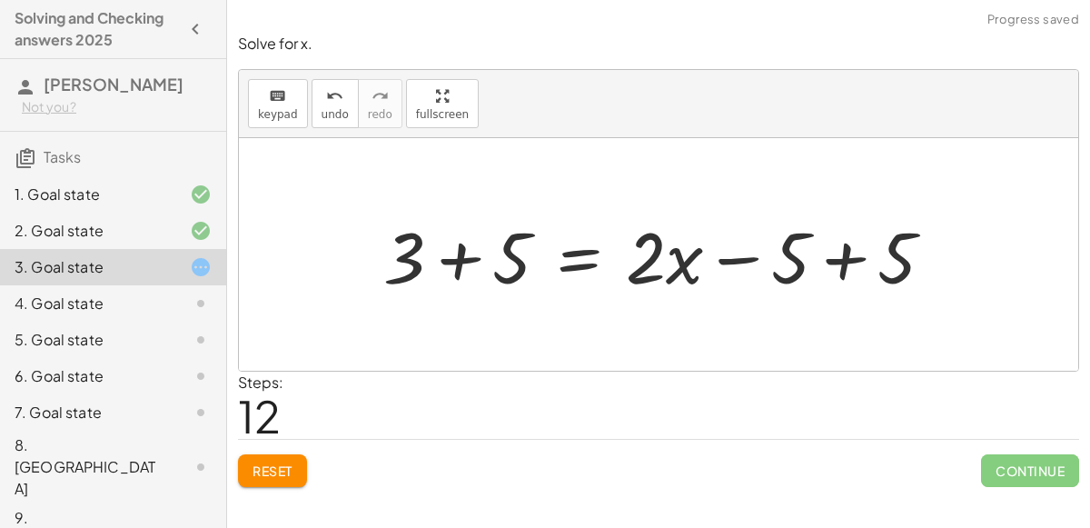
click at [856, 245] on div at bounding box center [665, 255] width 583 height 94
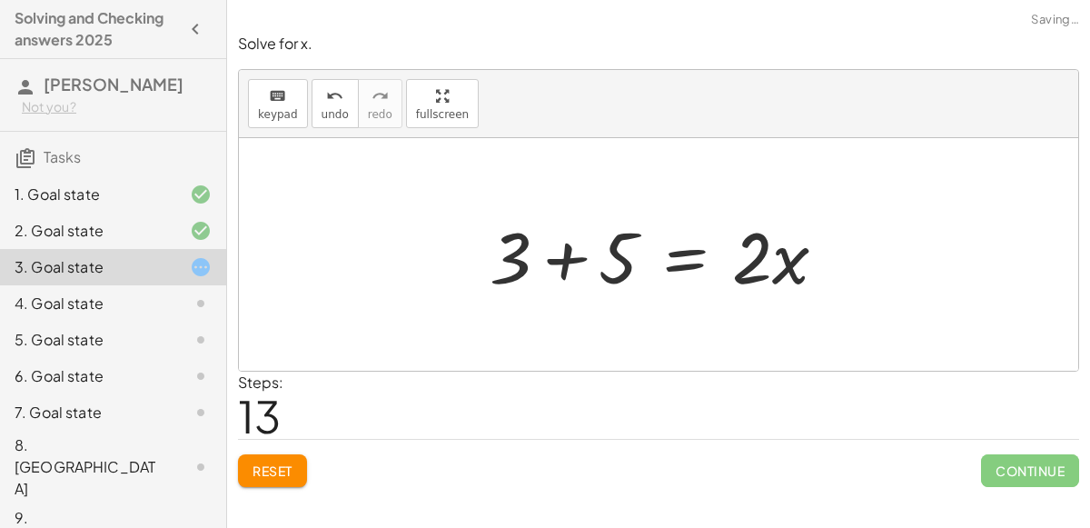
click at [561, 258] on div at bounding box center [666, 255] width 370 height 94
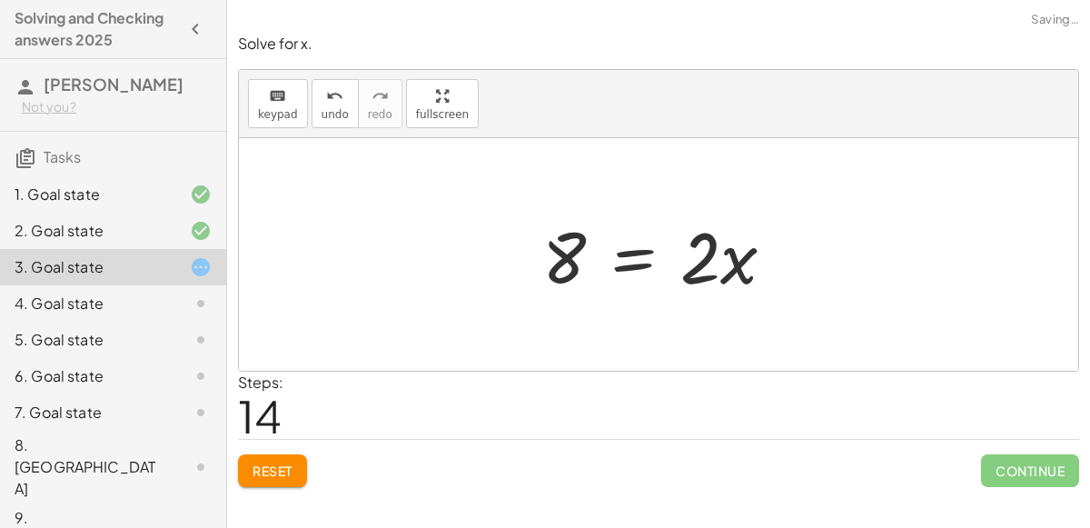
click at [652, 263] on div at bounding box center [665, 255] width 265 height 94
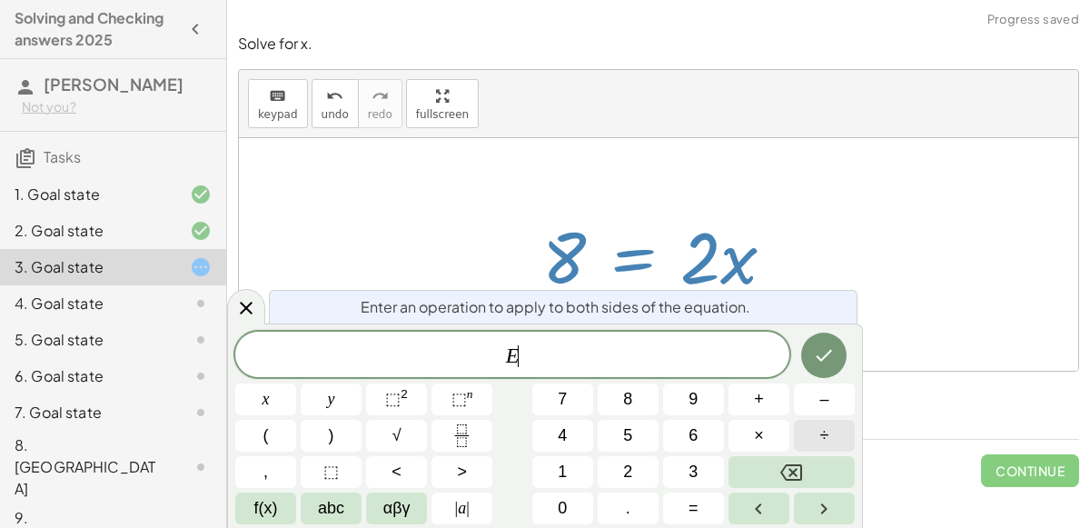
click at [805, 424] on button "÷" at bounding box center [824, 436] width 61 height 32
click at [649, 464] on button "2" at bounding box center [628, 472] width 61 height 32
click at [812, 353] on button "Done" at bounding box center [823, 355] width 45 height 45
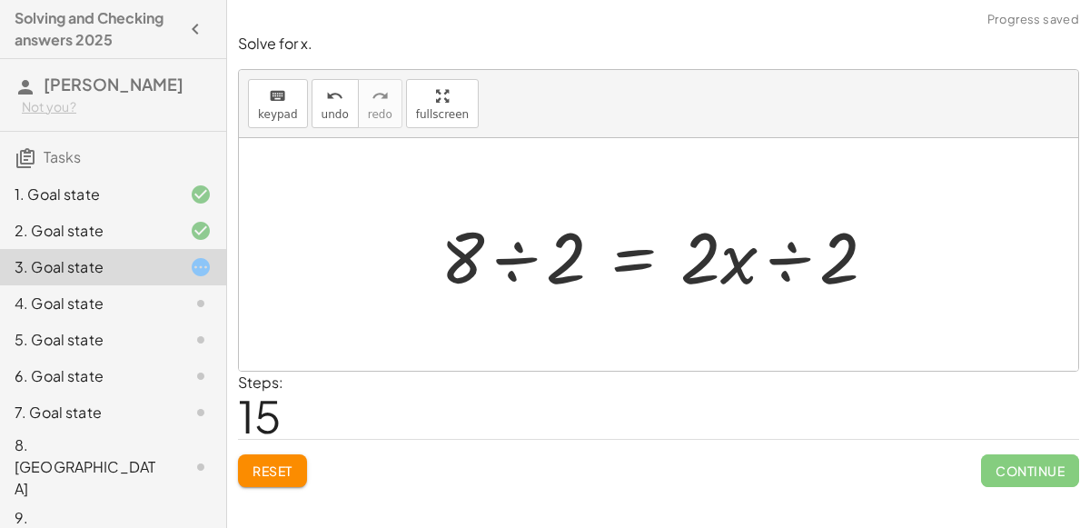
click at [528, 263] on div at bounding box center [666, 255] width 469 height 94
click at [785, 263] on div at bounding box center [718, 255] width 363 height 94
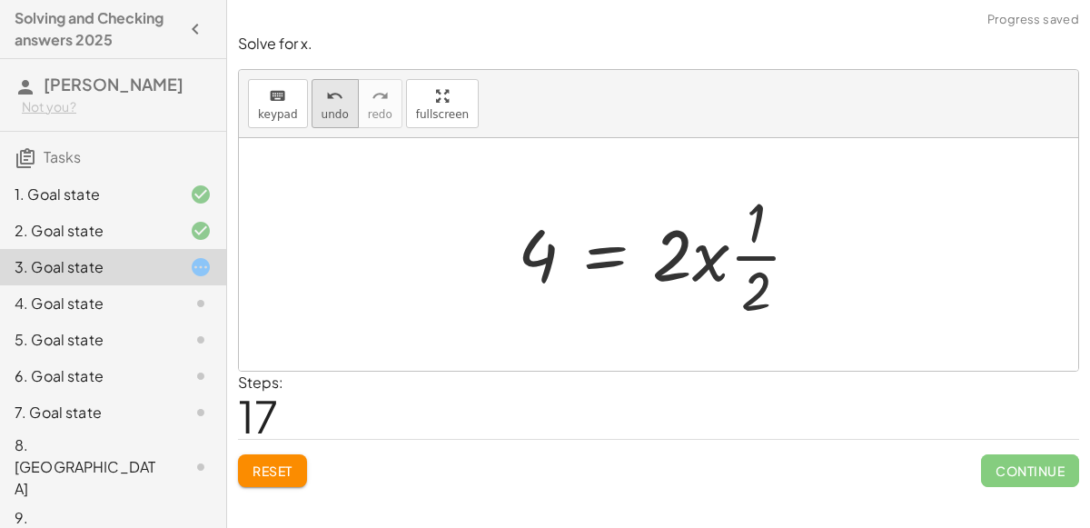
click at [325, 108] on span "undo" at bounding box center [335, 114] width 27 height 13
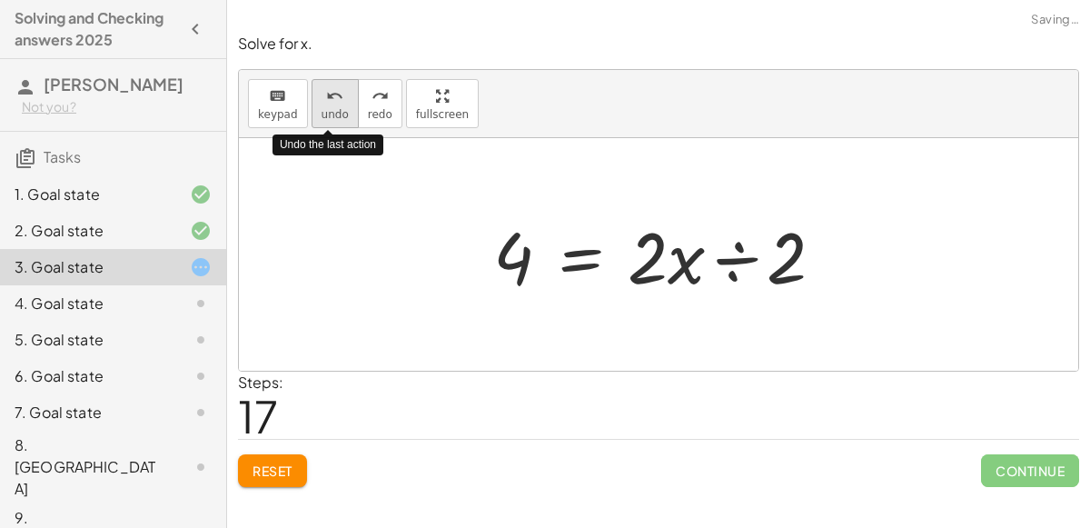
click at [325, 108] on span "undo" at bounding box center [335, 114] width 27 height 13
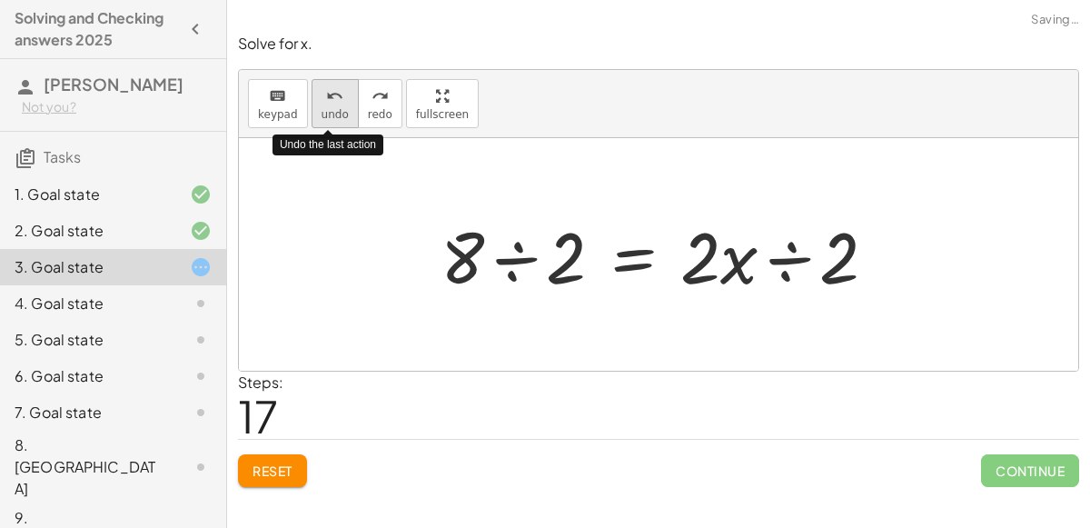
click at [325, 108] on span "undo" at bounding box center [335, 114] width 27 height 13
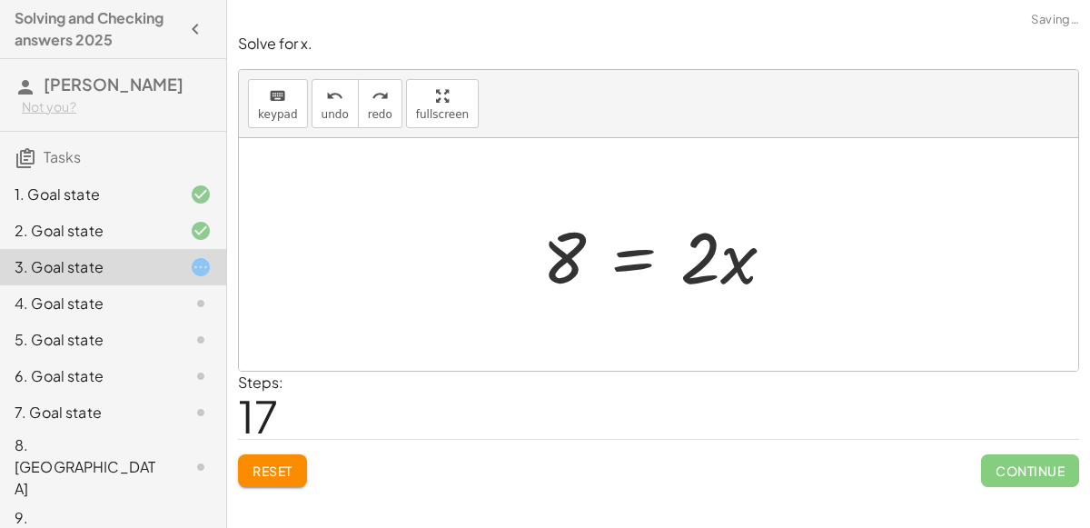
click at [617, 253] on div at bounding box center [665, 255] width 265 height 94
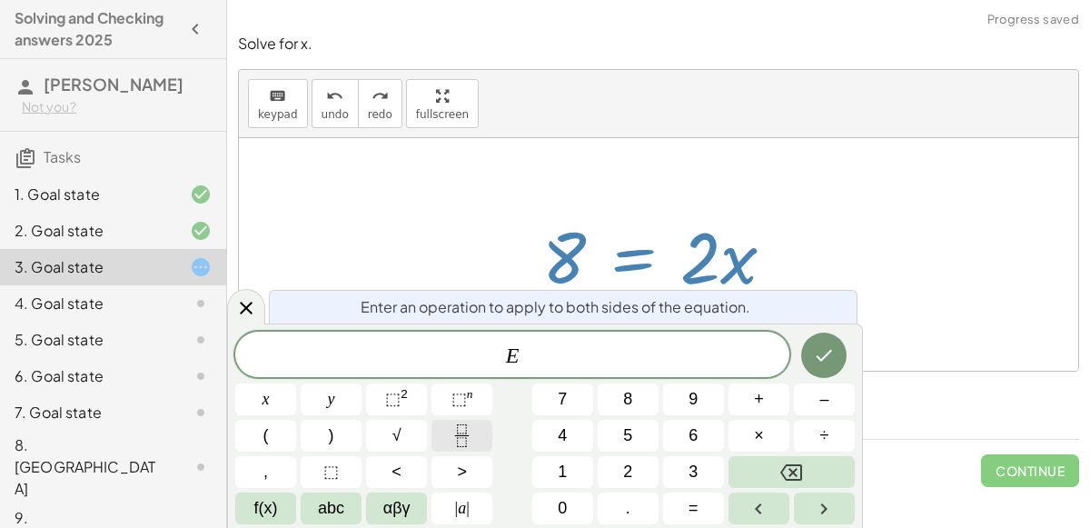
click at [450, 440] on button "Fraction" at bounding box center [462, 436] width 61 height 32
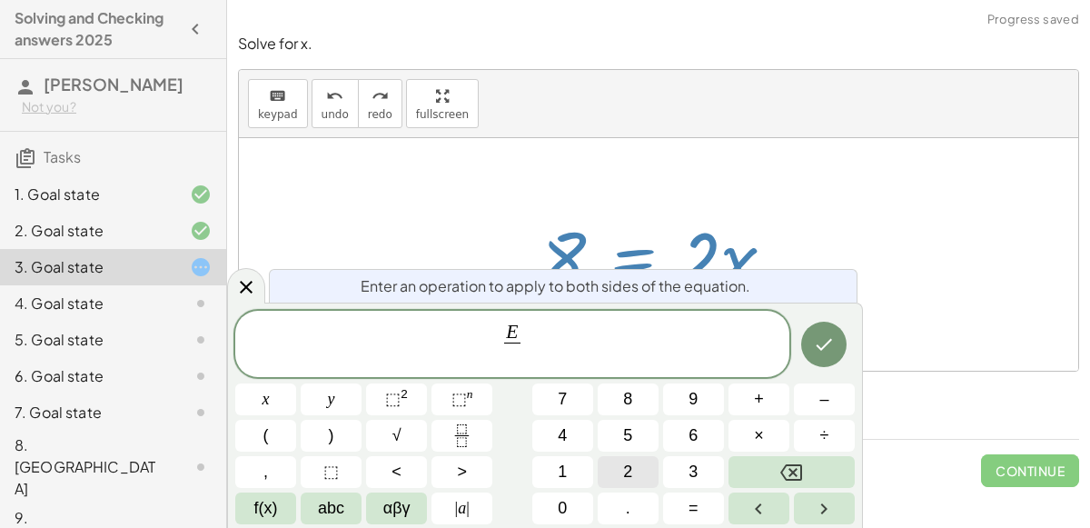
click at [611, 466] on button "2" at bounding box center [628, 472] width 61 height 32
click at [839, 348] on button "Done" at bounding box center [823, 344] width 45 height 45
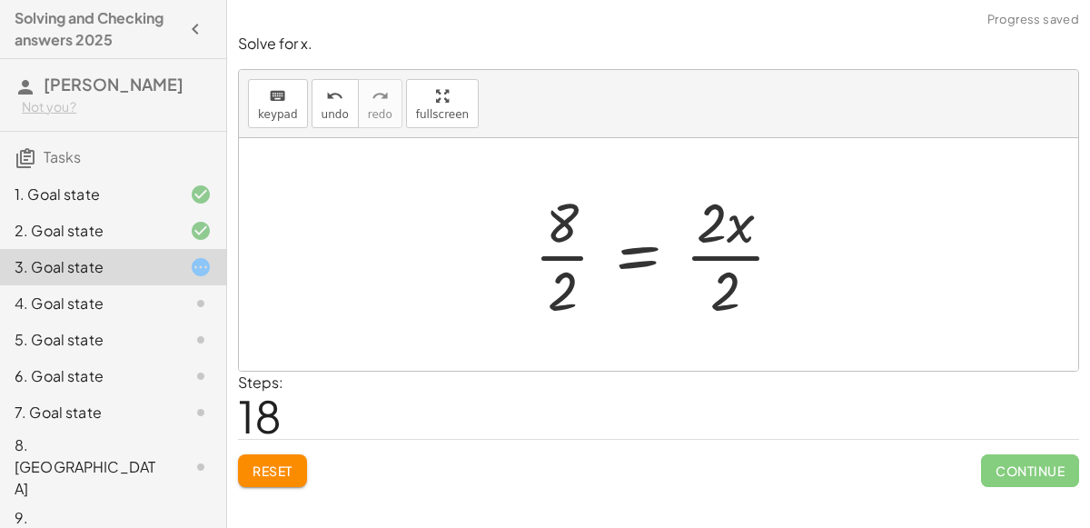
click at [713, 254] on div at bounding box center [666, 254] width 283 height 140
click at [551, 256] on div at bounding box center [644, 254] width 238 height 140
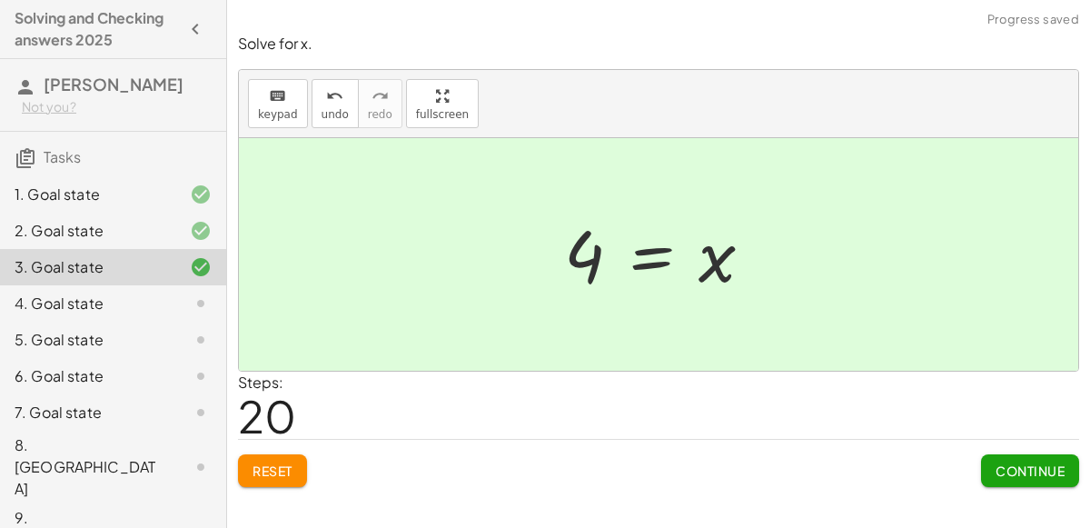
click at [1005, 482] on button "Continue" at bounding box center [1030, 470] width 98 height 33
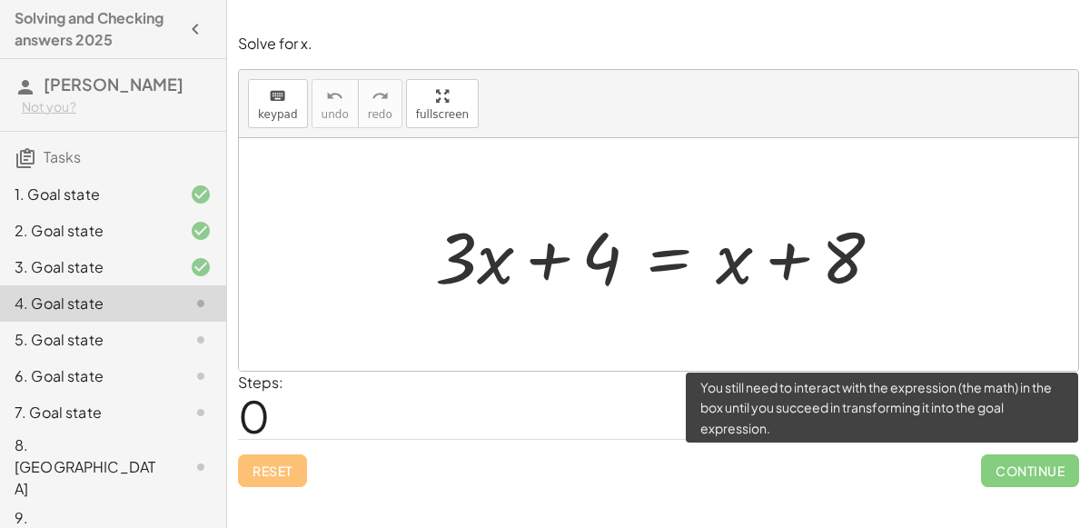
click at [1000, 473] on span "Continue" at bounding box center [1030, 470] width 98 height 33
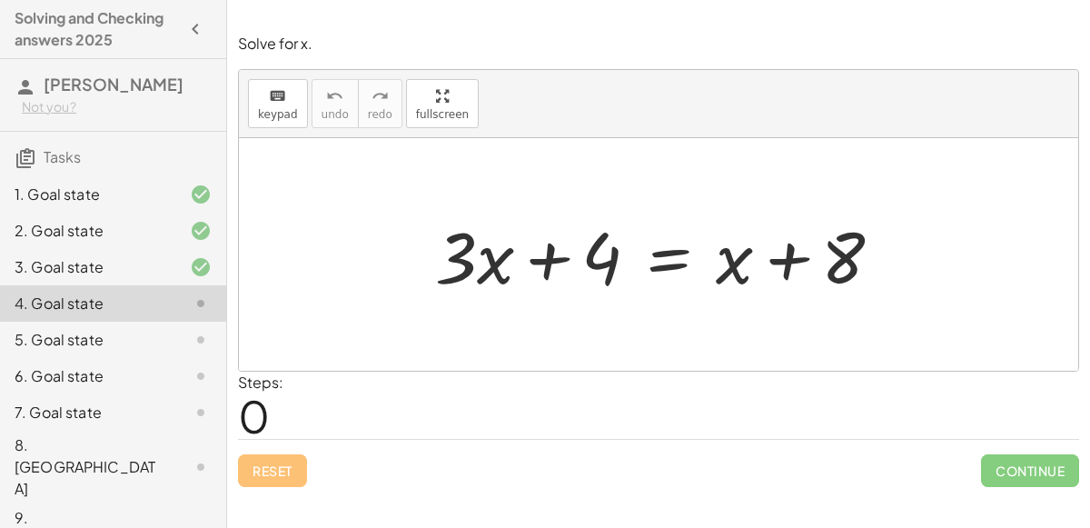
click at [674, 263] on div at bounding box center [666, 255] width 480 height 94
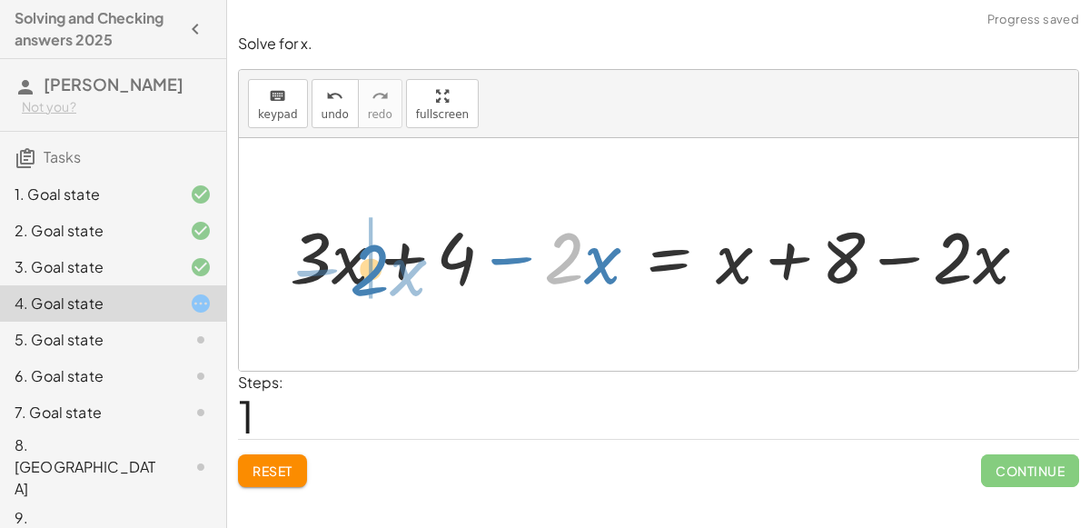
drag, startPoint x: 568, startPoint y: 264, endPoint x: 368, endPoint y: 275, distance: 200.3
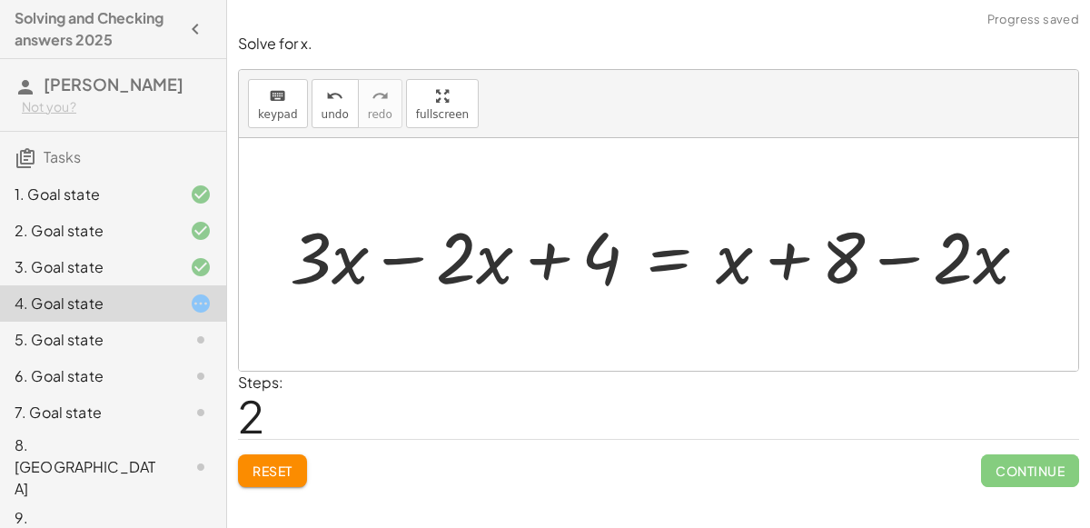
click at [413, 258] on div at bounding box center [666, 255] width 771 height 94
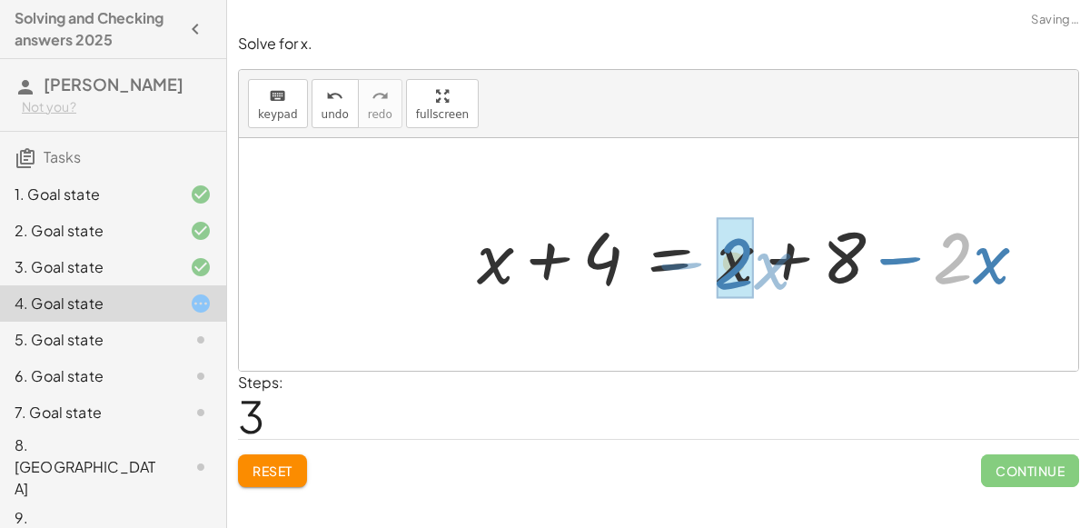
drag, startPoint x: 960, startPoint y: 263, endPoint x: 735, endPoint y: 267, distance: 224.5
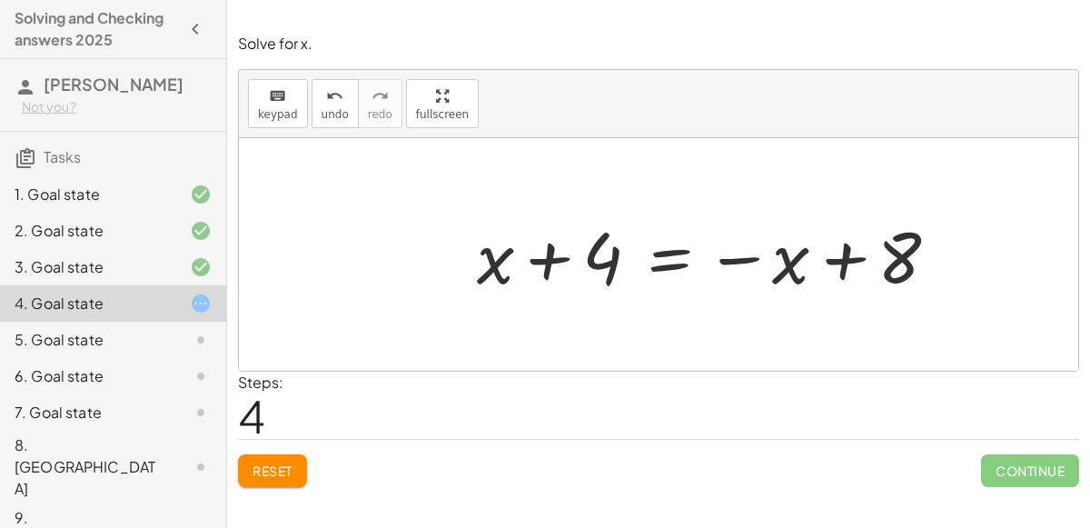
click at [657, 255] on div at bounding box center [715, 255] width 494 height 94
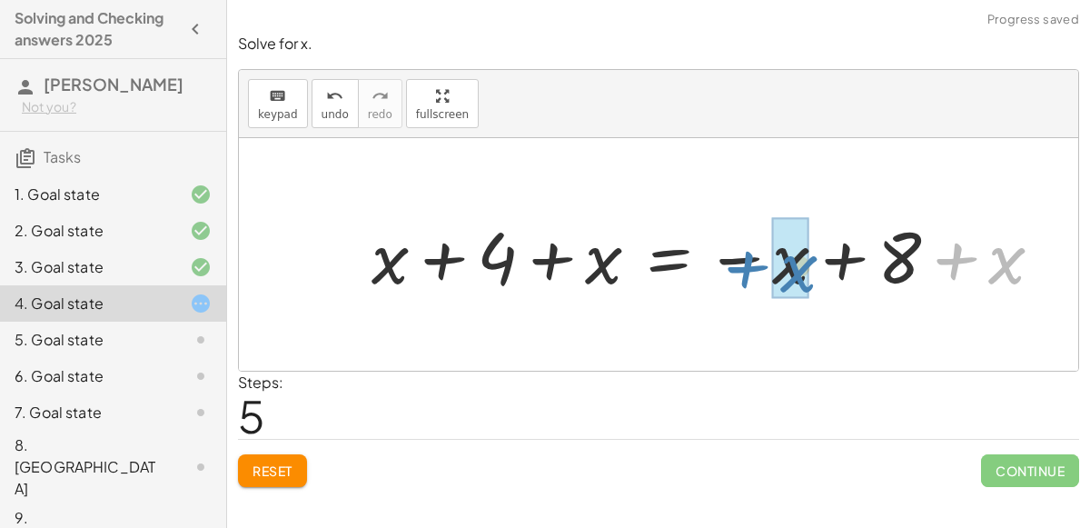
drag, startPoint x: 986, startPoint y: 265, endPoint x: 777, endPoint y: 275, distance: 209.2
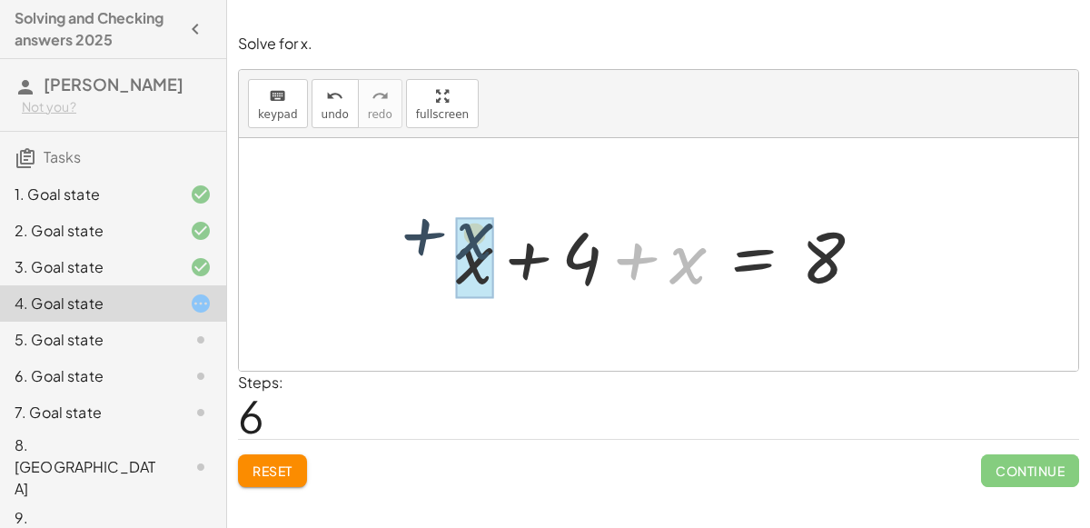
drag, startPoint x: 682, startPoint y: 265, endPoint x: 474, endPoint y: 246, distance: 209.0
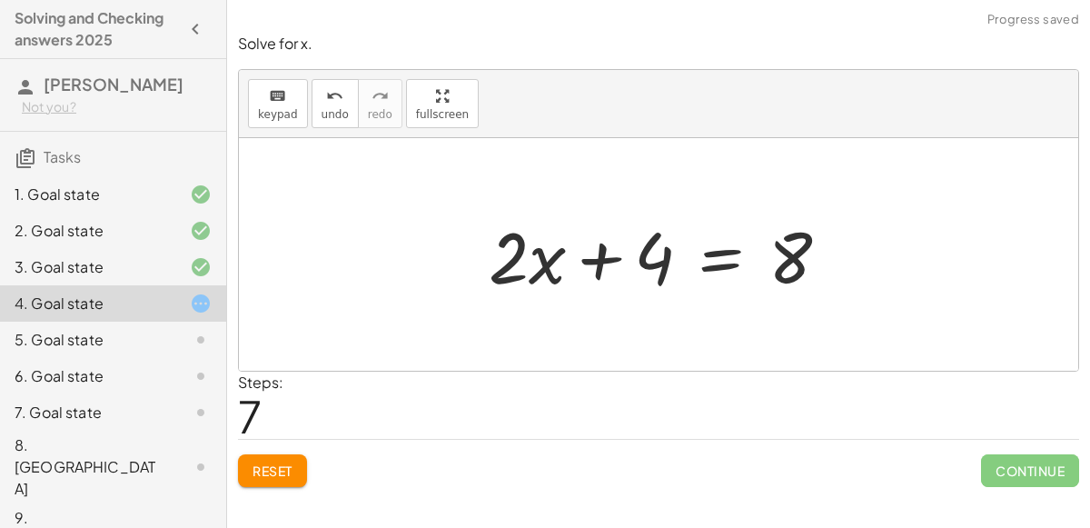
click at [710, 263] on div at bounding box center [666, 255] width 373 height 94
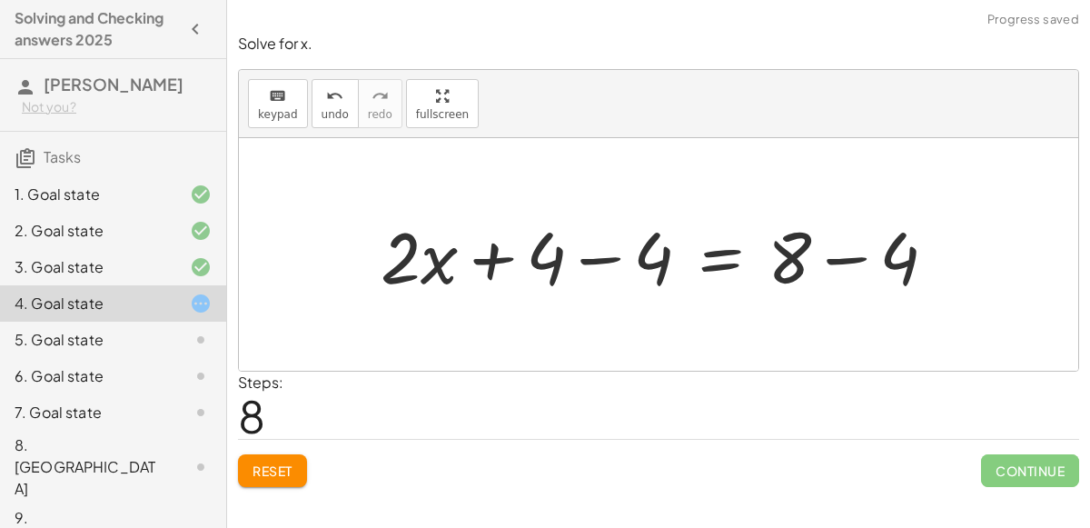
click at [600, 257] on div at bounding box center [666, 255] width 589 height 94
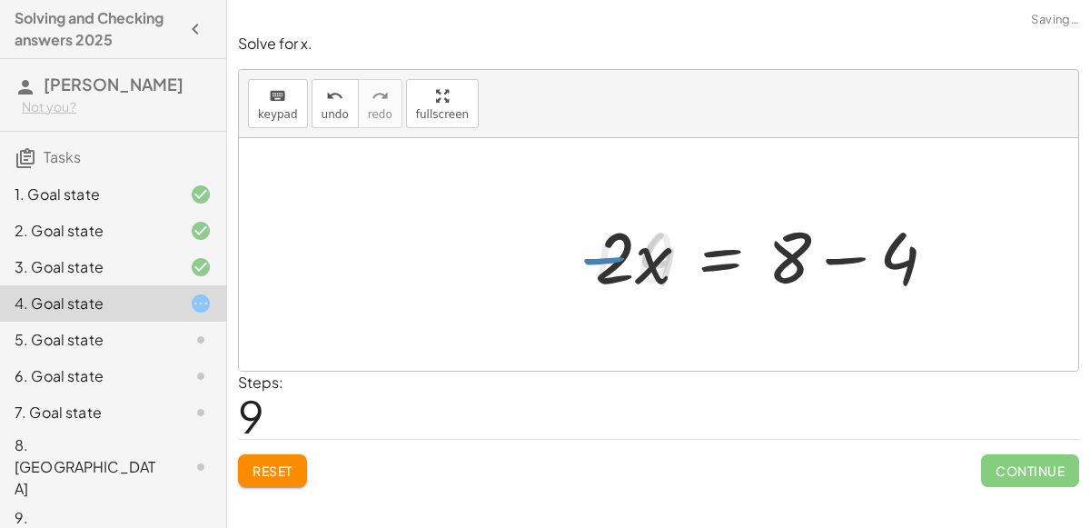
click at [858, 250] on div at bounding box center [773, 255] width 373 height 94
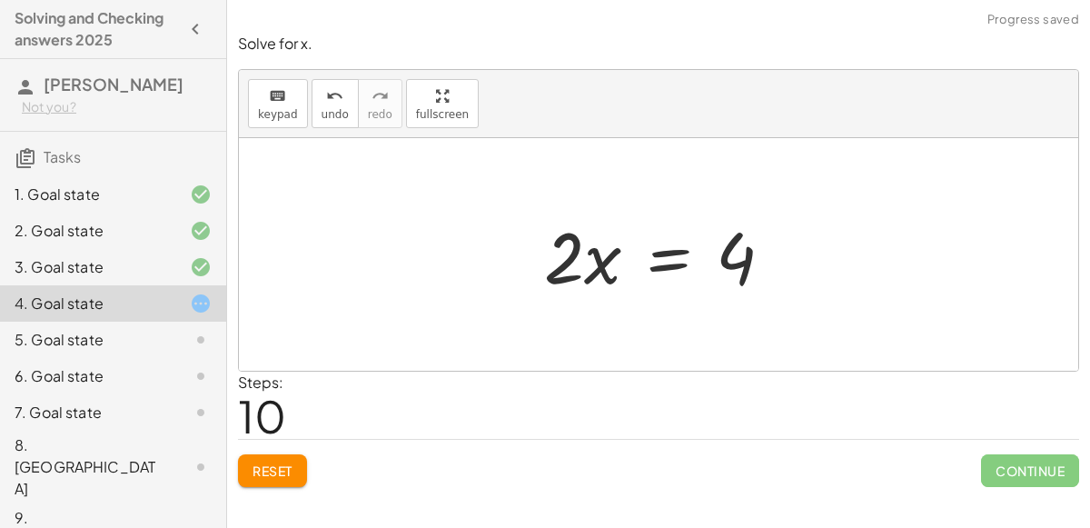
click at [562, 258] on div at bounding box center [666, 255] width 262 height 94
click at [682, 271] on div at bounding box center [666, 255] width 262 height 94
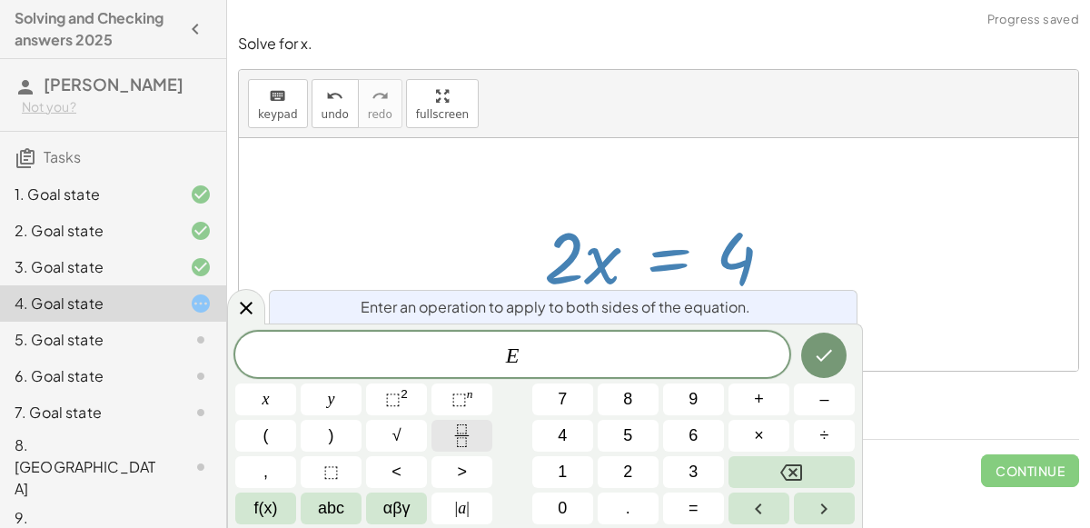
click at [449, 442] on button "Fraction" at bounding box center [462, 436] width 61 height 32
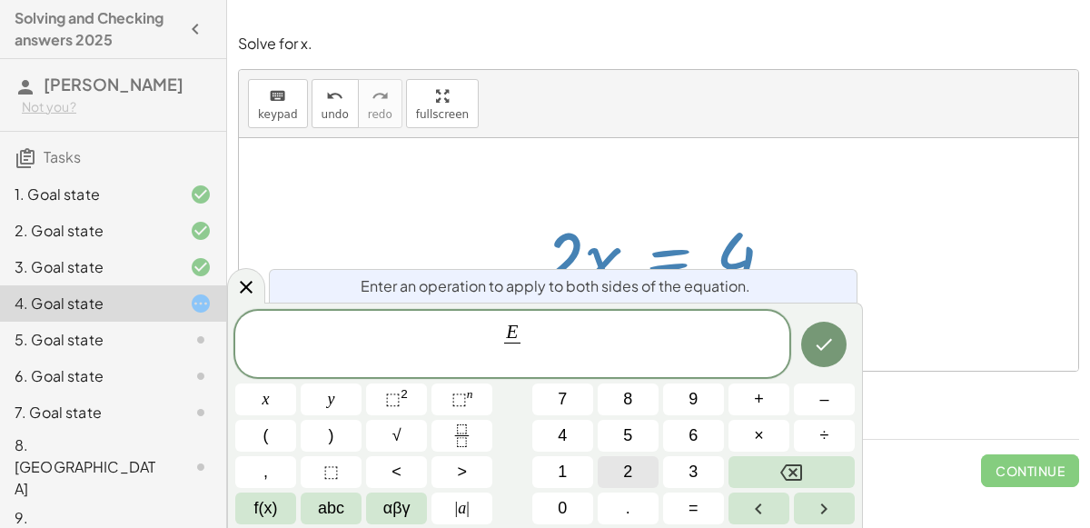
click at [639, 473] on button "2" at bounding box center [628, 472] width 61 height 32
click at [825, 363] on button "Done" at bounding box center [823, 344] width 45 height 45
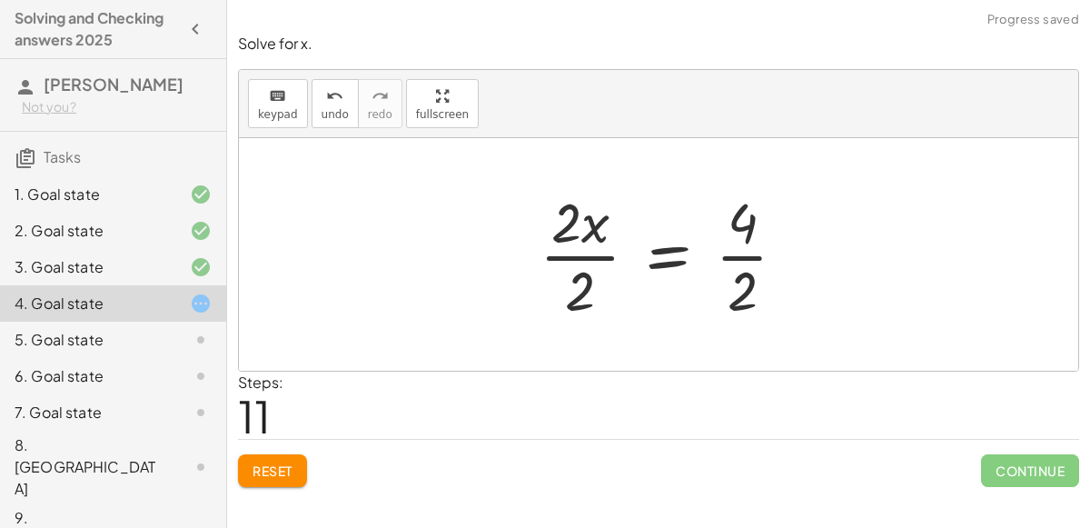
click at [749, 254] on div at bounding box center [671, 254] width 280 height 140
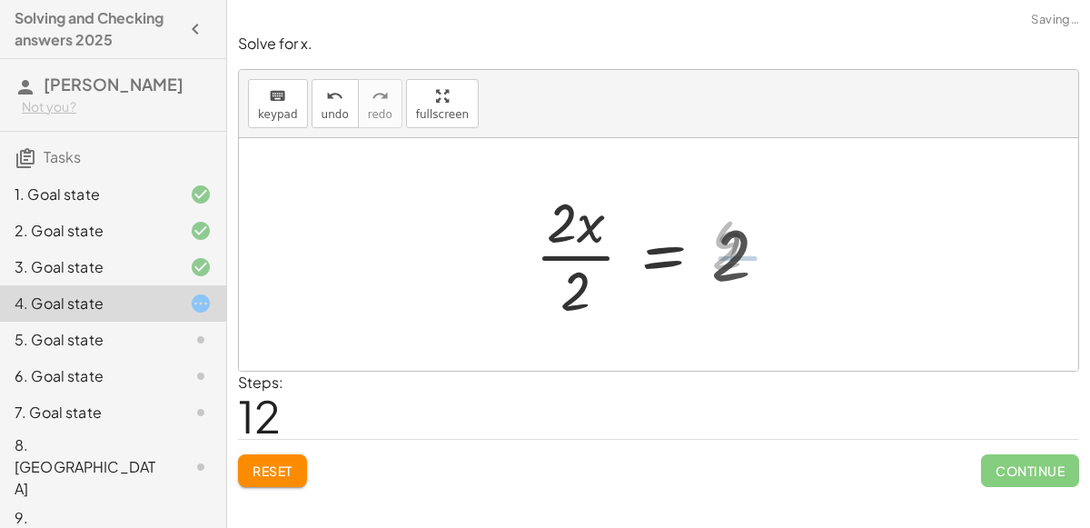
click at [564, 256] on div at bounding box center [659, 254] width 266 height 140
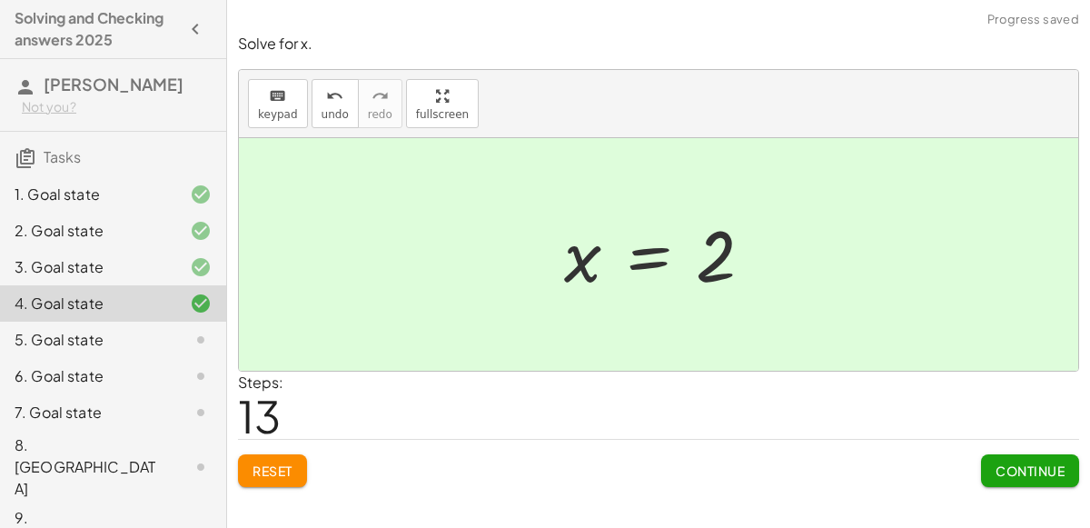
click at [1005, 460] on button "Continue" at bounding box center [1030, 470] width 98 height 33
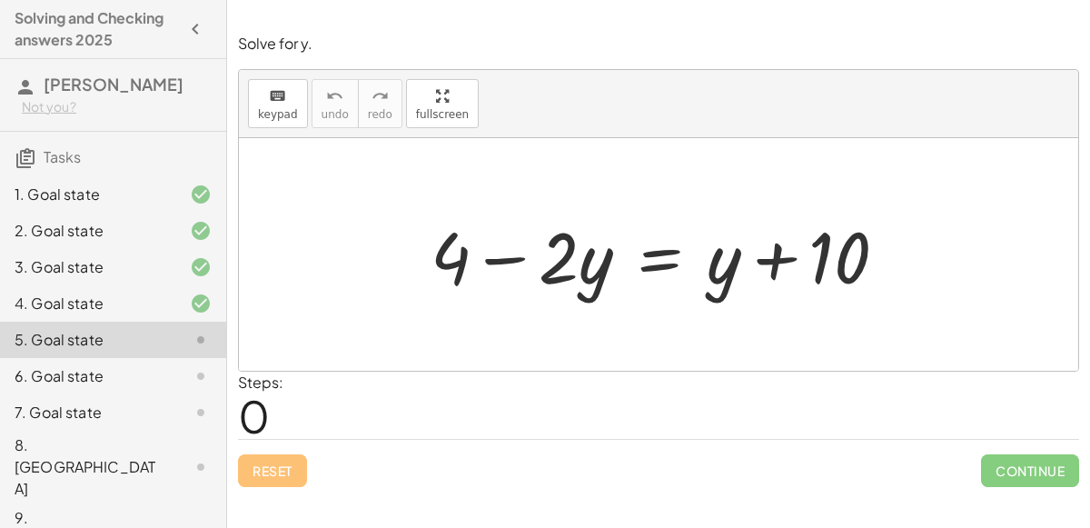
click at [649, 252] on div at bounding box center [667, 255] width 490 height 94
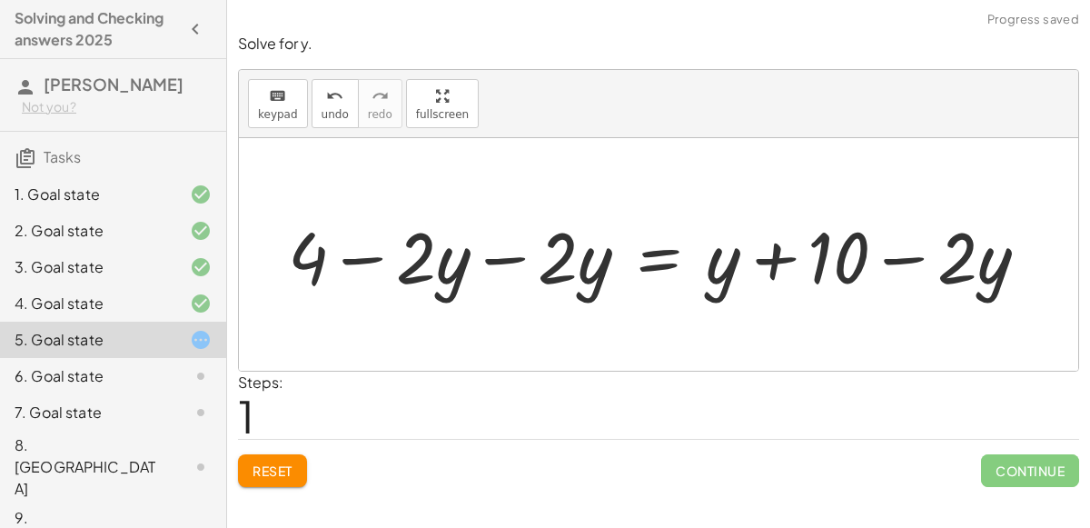
click at [495, 262] on div at bounding box center [665, 255] width 773 height 94
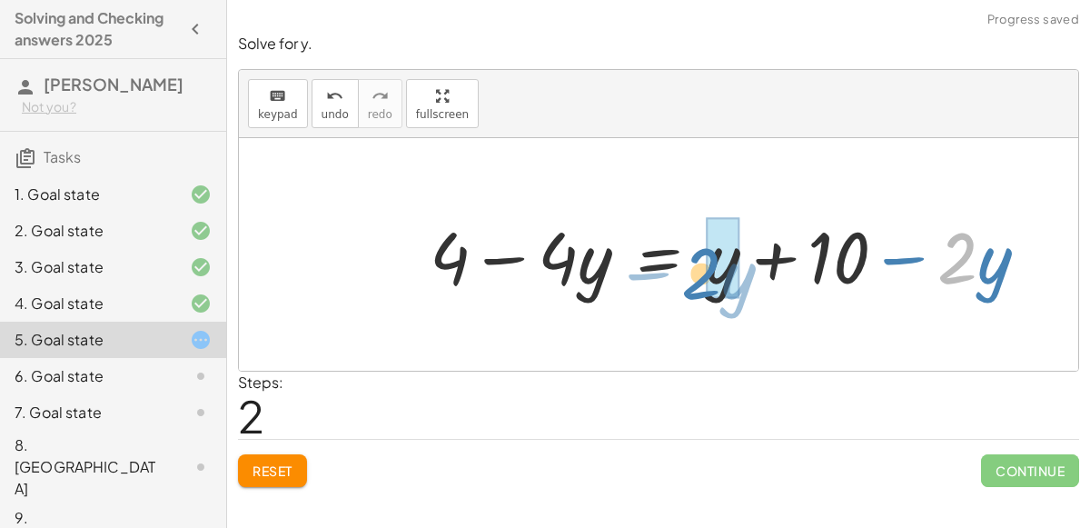
drag, startPoint x: 967, startPoint y: 263, endPoint x: 719, endPoint y: 277, distance: 248.5
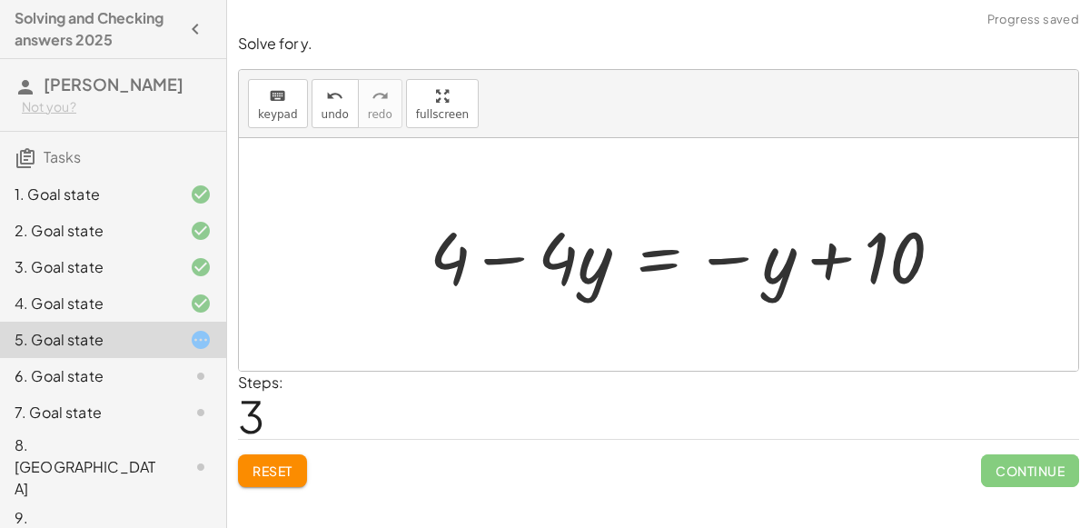
click at [658, 259] on div at bounding box center [693, 255] width 545 height 94
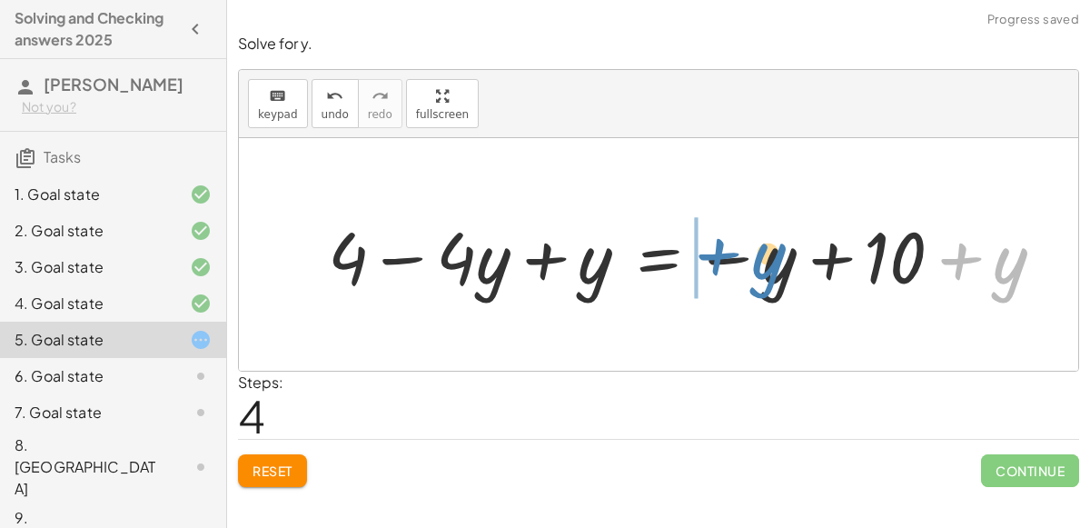
drag, startPoint x: 999, startPoint y: 260, endPoint x: 753, endPoint y: 255, distance: 245.4
click at [753, 255] on div at bounding box center [694, 255] width 750 height 94
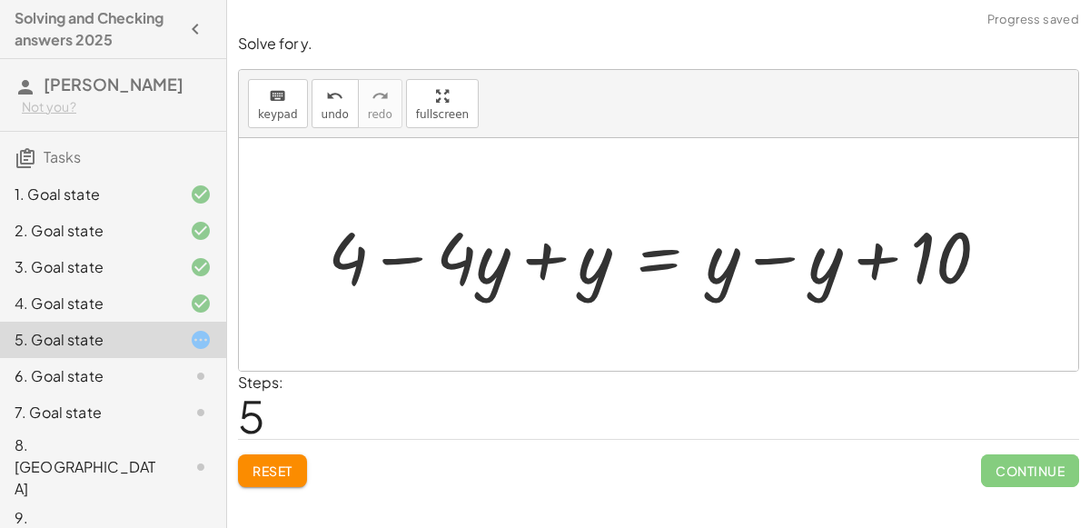
click at [777, 258] on div at bounding box center [665, 255] width 693 height 94
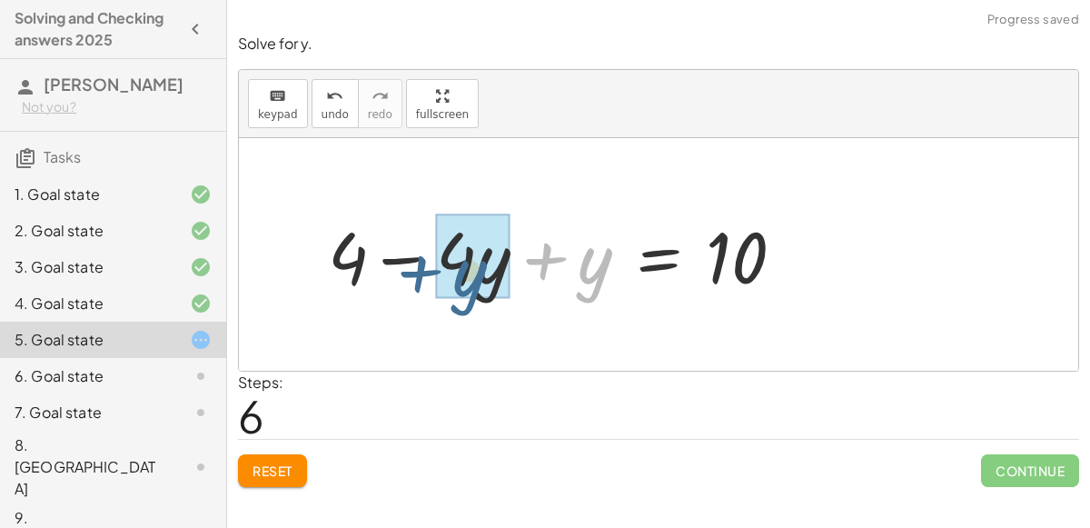
drag, startPoint x: 585, startPoint y: 270, endPoint x: 460, endPoint y: 283, distance: 126.0
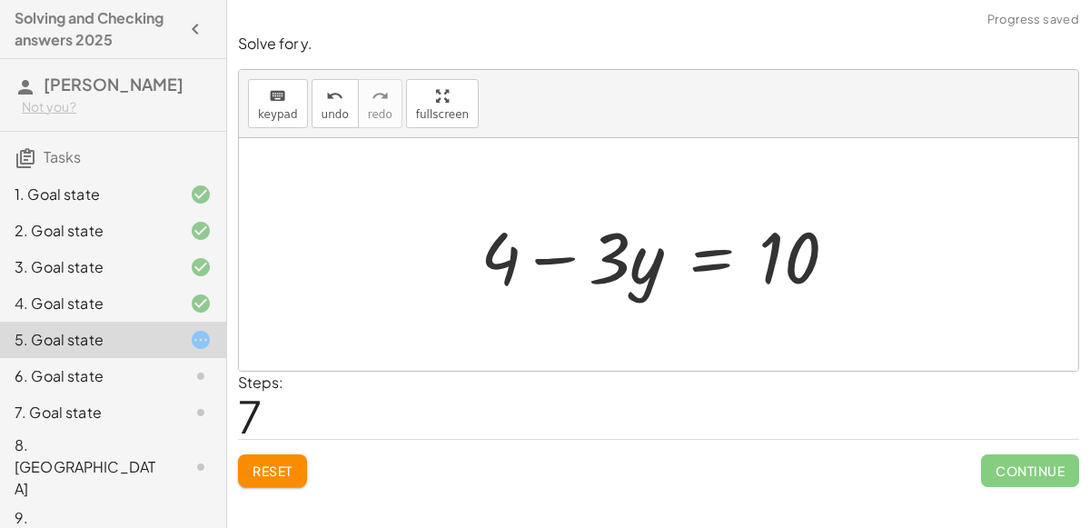
click at [714, 264] on div at bounding box center [666, 255] width 389 height 94
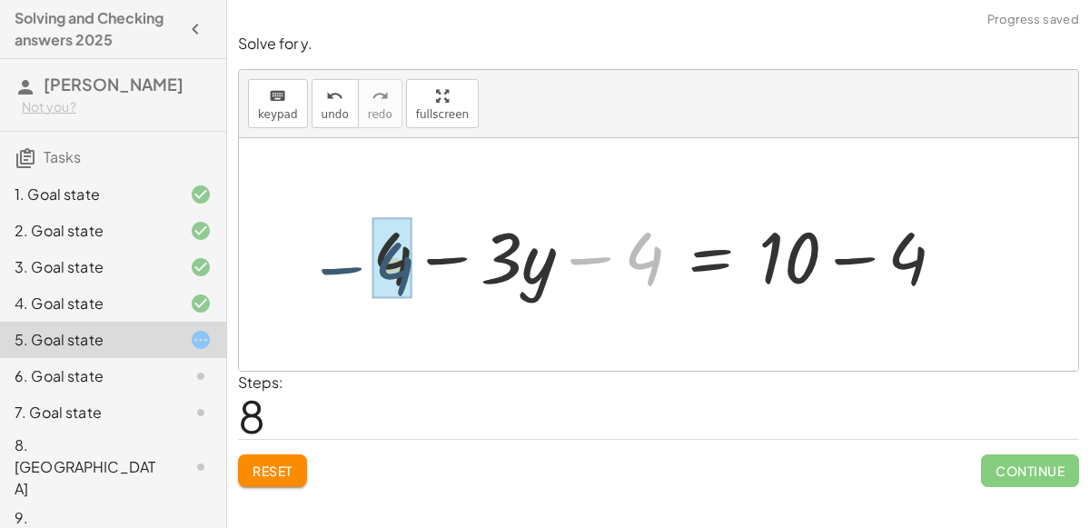
drag, startPoint x: 633, startPoint y: 256, endPoint x: 374, endPoint y: 266, distance: 259.2
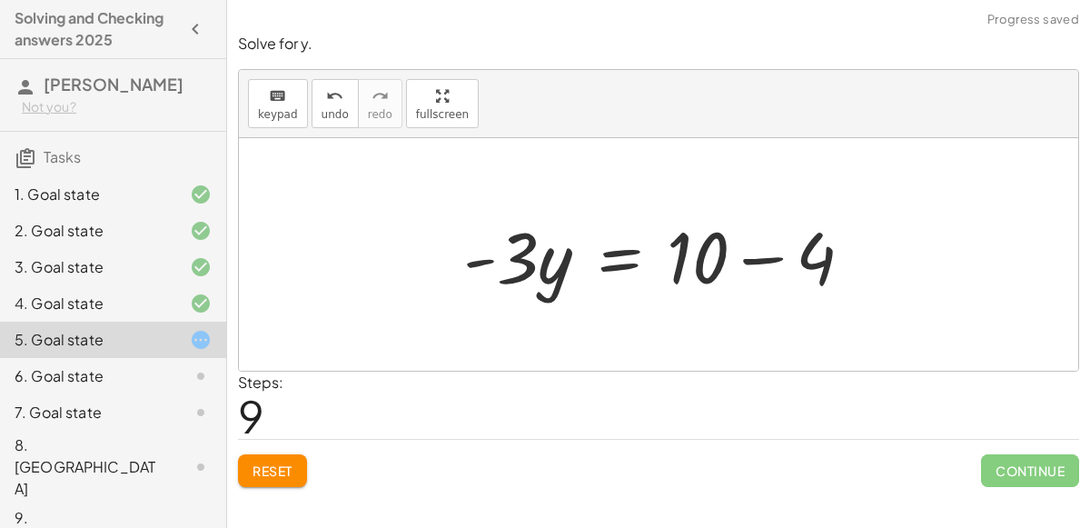
click at [763, 256] on div at bounding box center [665, 255] width 423 height 94
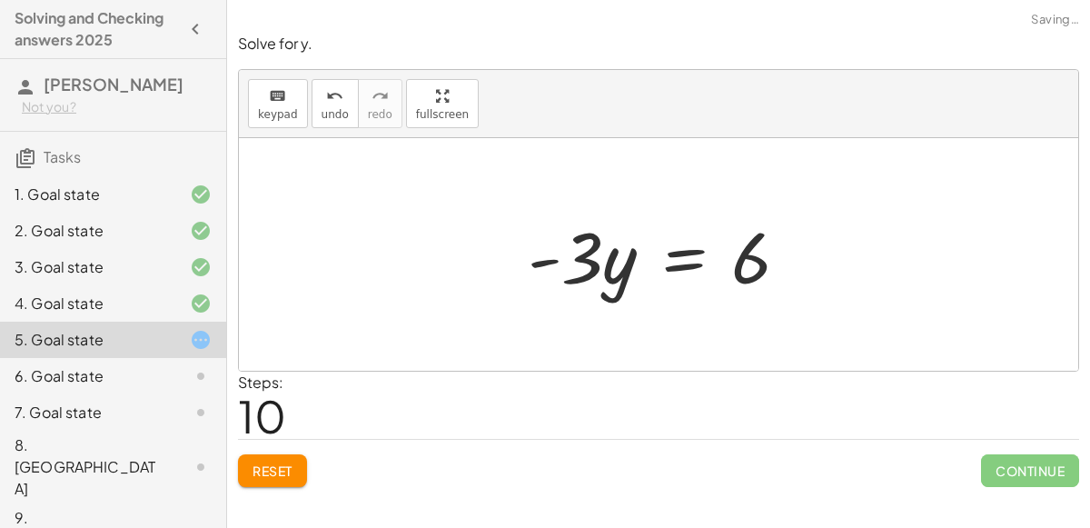
click at [674, 263] on div at bounding box center [666, 255] width 294 height 94
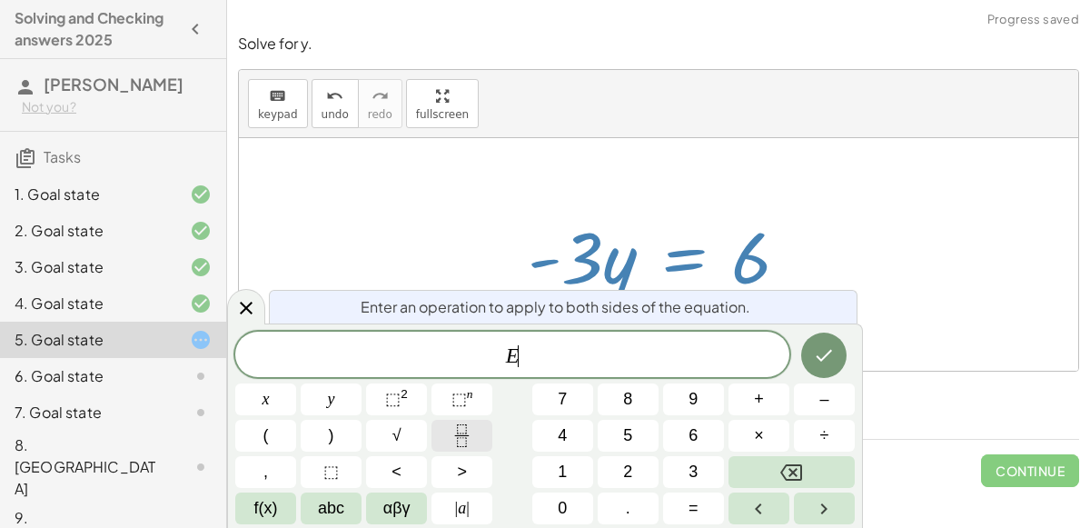
click at [437, 430] on button "Fraction" at bounding box center [462, 436] width 61 height 32
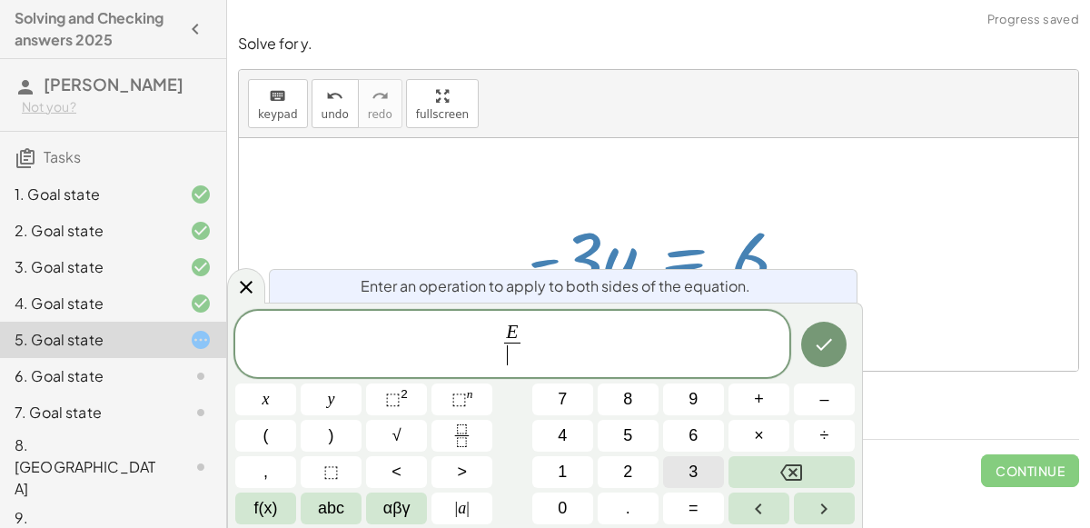
click at [682, 471] on button "3" at bounding box center [693, 472] width 61 height 32
click at [818, 348] on icon "Done" at bounding box center [824, 344] width 22 height 22
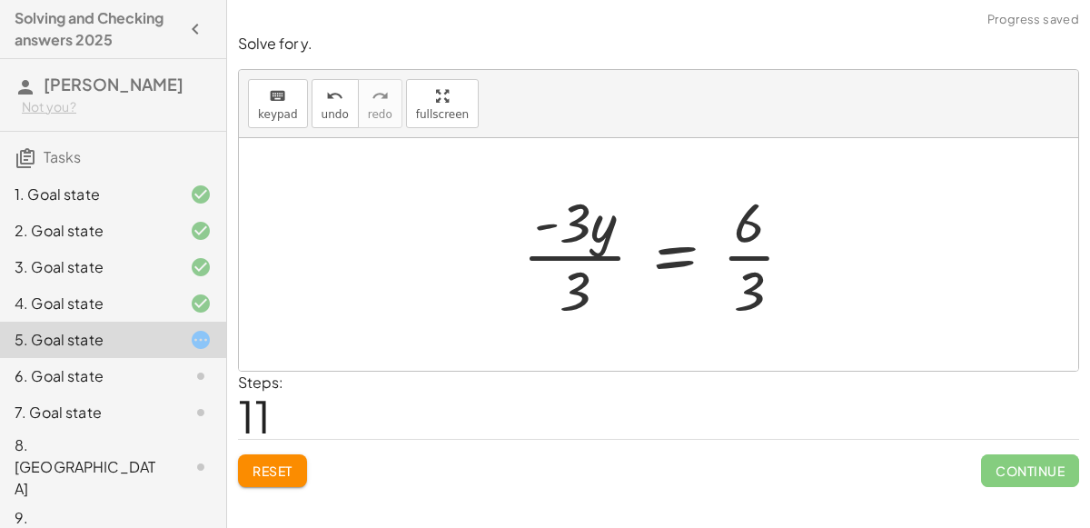
click at [569, 256] on div at bounding box center [665, 254] width 304 height 140
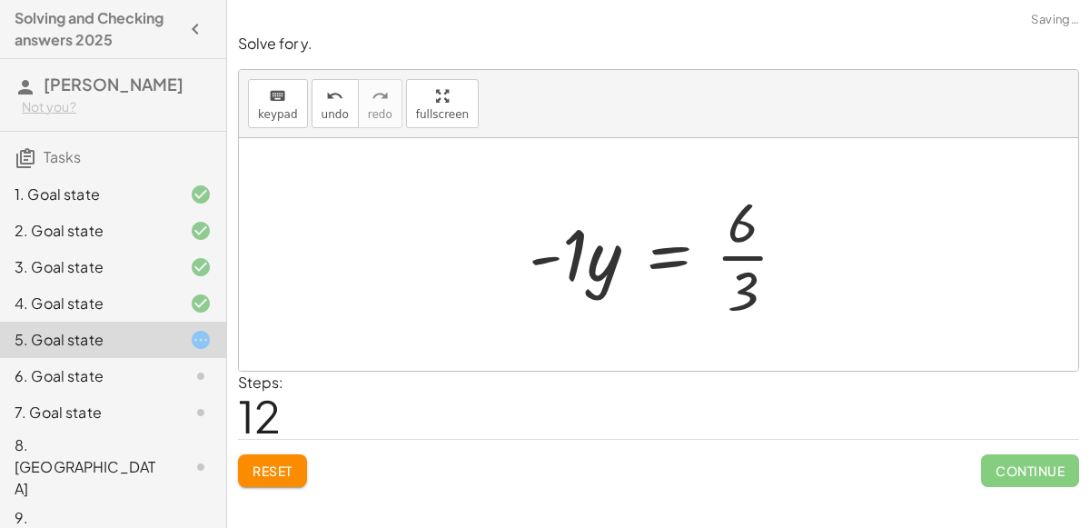
click at [749, 253] on div at bounding box center [666, 254] width 292 height 140
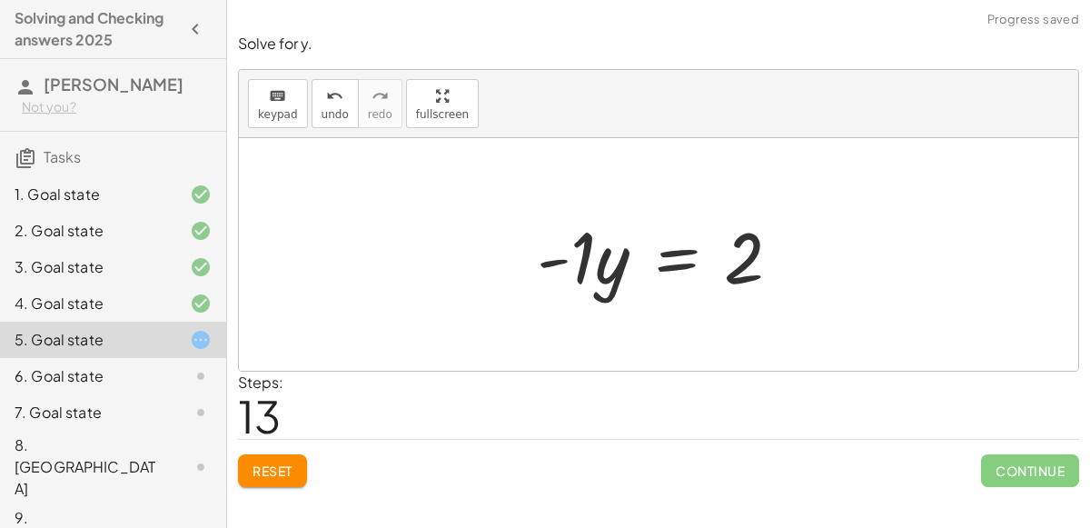
click at [548, 256] on div at bounding box center [666, 255] width 277 height 94
click at [672, 267] on div at bounding box center [666, 255] width 277 height 94
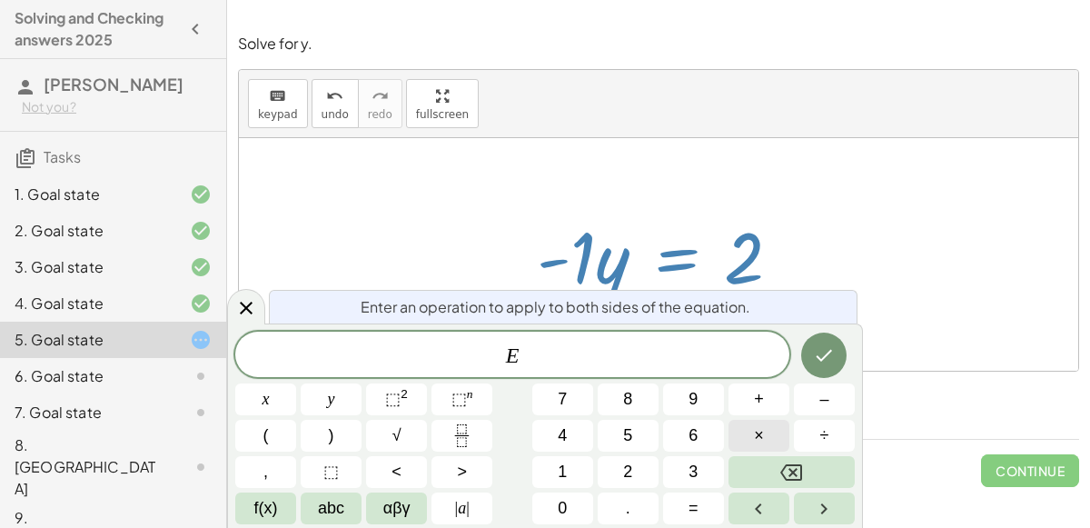
click at [774, 429] on button "×" at bounding box center [759, 436] width 61 height 32
click at [802, 401] on button "–" at bounding box center [824, 399] width 61 height 32
click at [562, 477] on span "1" at bounding box center [562, 472] width 9 height 25
click at [813, 359] on icon "Done" at bounding box center [824, 355] width 22 height 22
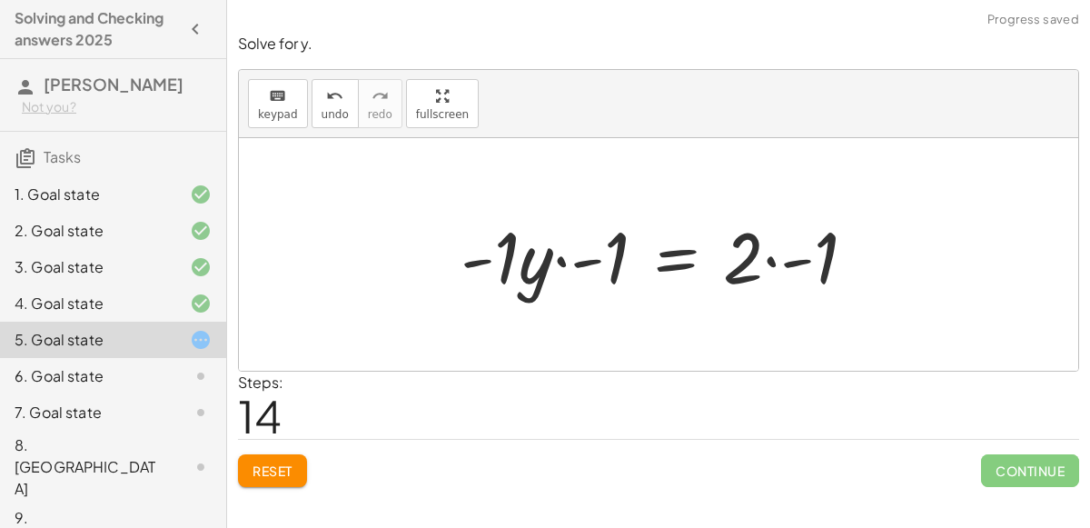
click at [582, 262] on div at bounding box center [666, 255] width 428 height 94
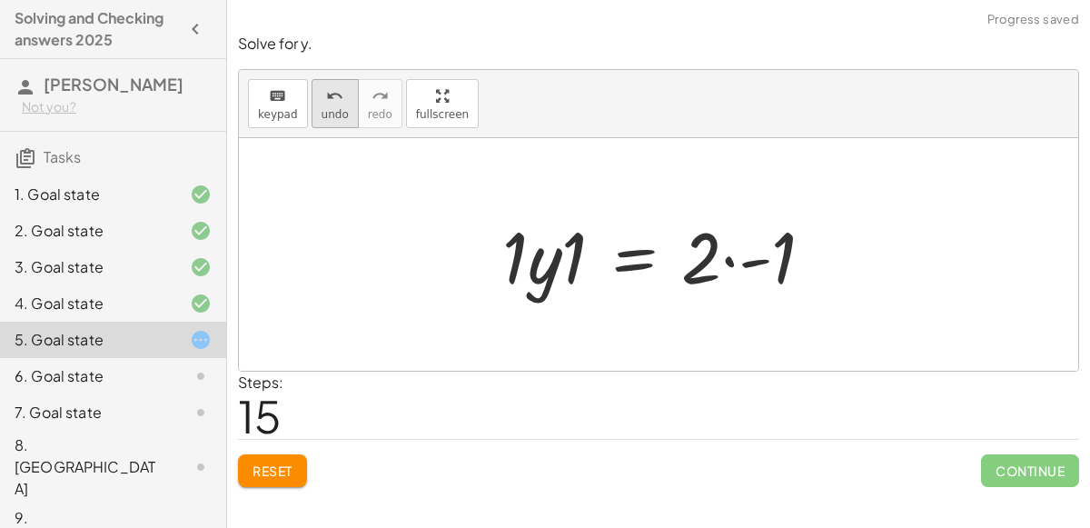
click at [322, 110] on span "undo" at bounding box center [335, 114] width 27 height 13
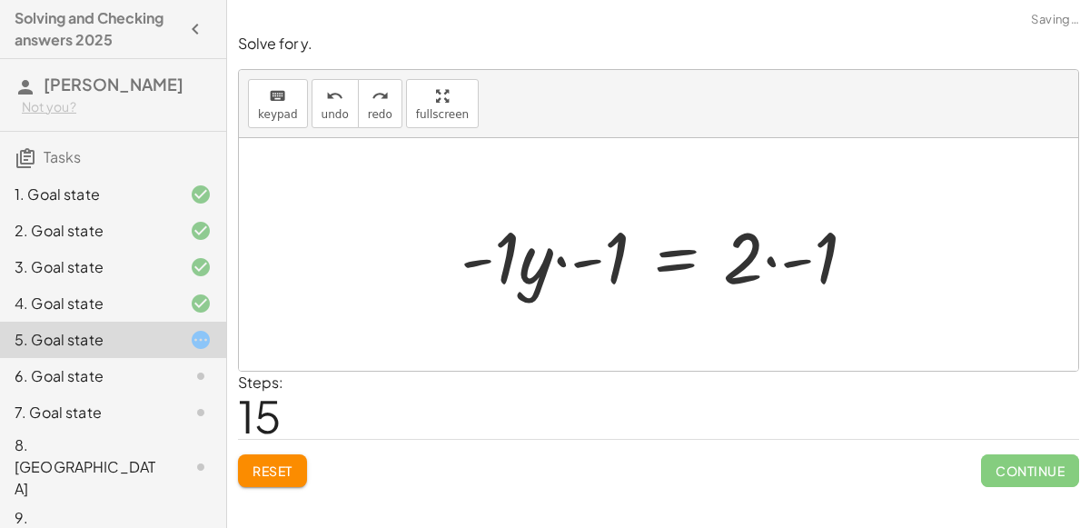
click at [559, 260] on div at bounding box center [666, 255] width 428 height 94
click at [565, 266] on div at bounding box center [678, 255] width 403 height 94
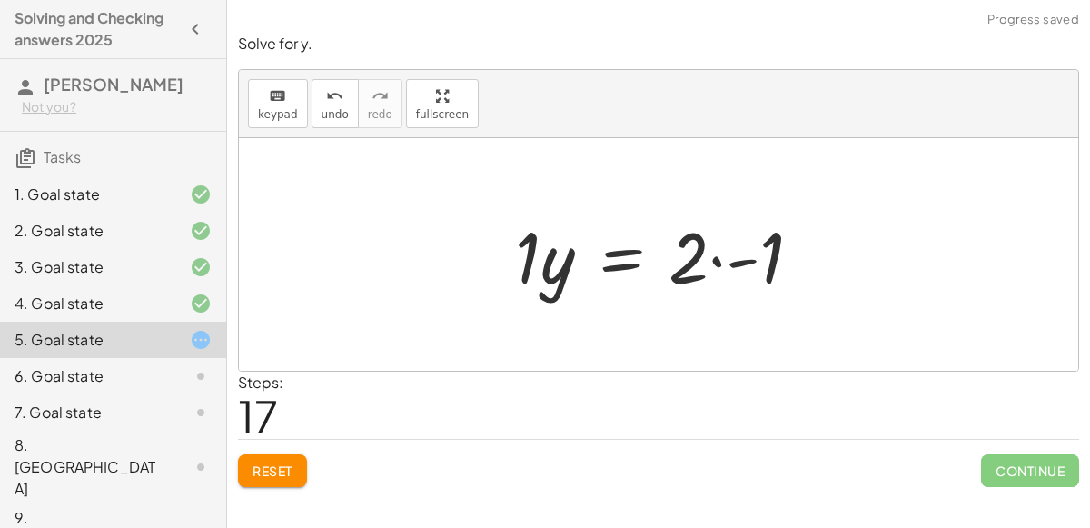
click at [713, 258] on div at bounding box center [665, 255] width 319 height 94
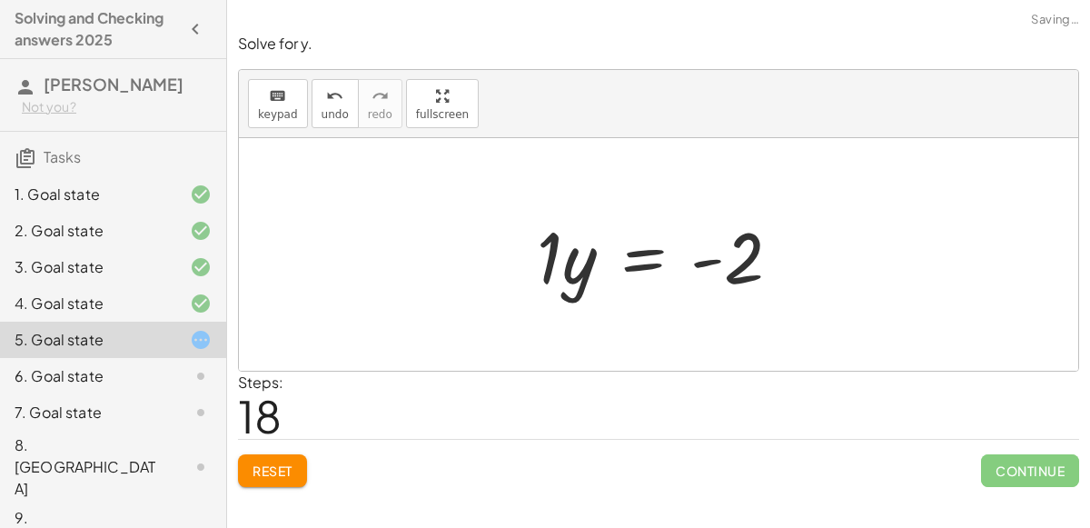
click at [544, 274] on div at bounding box center [666, 255] width 277 height 94
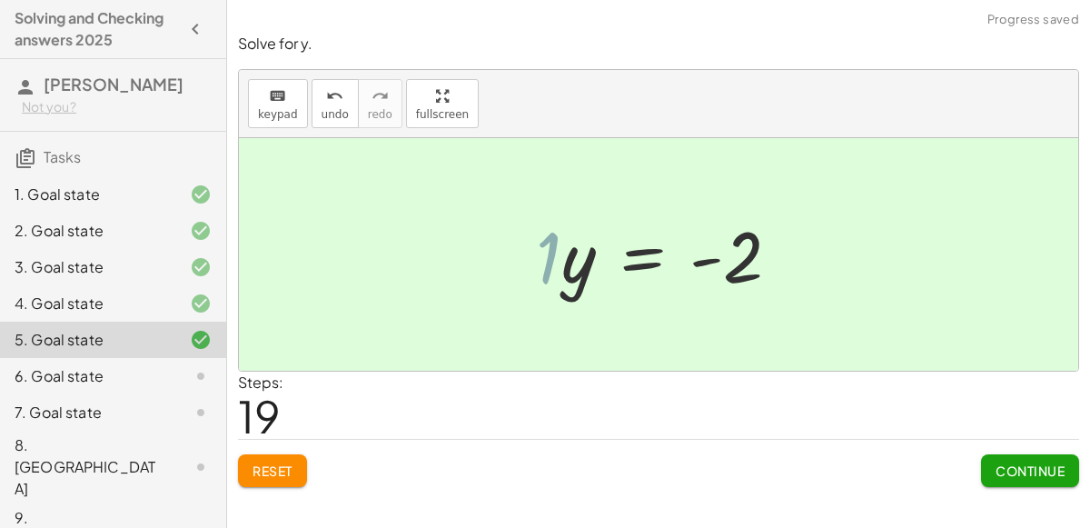
click at [578, 270] on div at bounding box center [678, 255] width 252 height 90
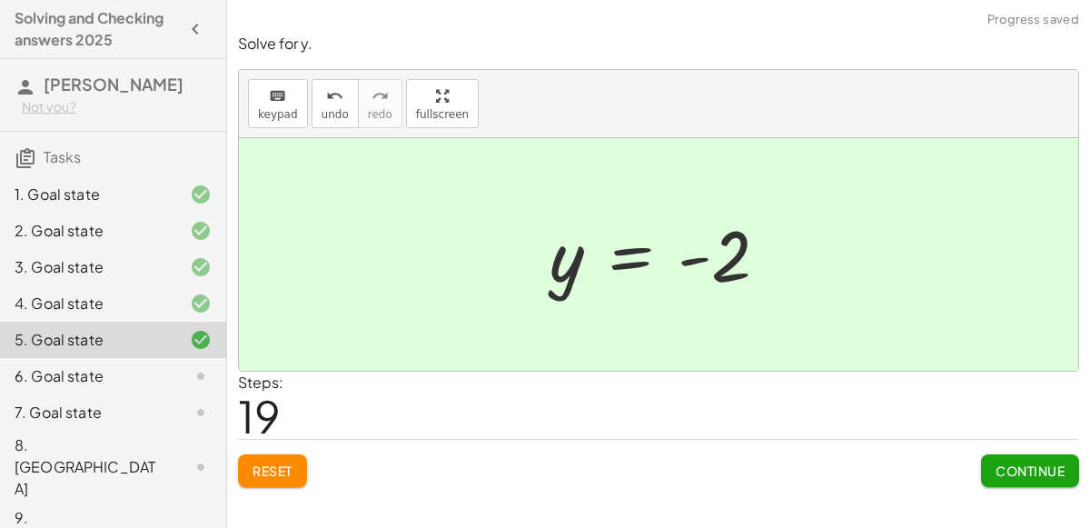
click at [1002, 463] on span "Continue" at bounding box center [1030, 471] width 69 height 16
